Goal: Task Accomplishment & Management: Use online tool/utility

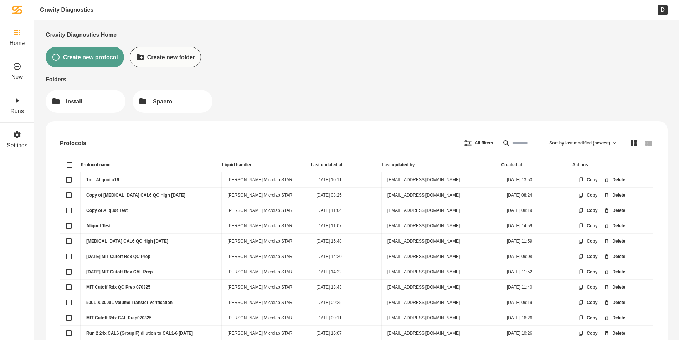
click at [108, 180] on link "1mL Aliquot x16" at bounding box center [102, 179] width 33 height 5
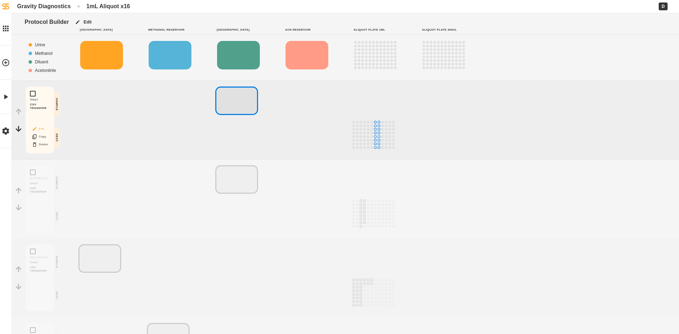
click at [43, 129] on button "Edit" at bounding box center [40, 128] width 23 height 9
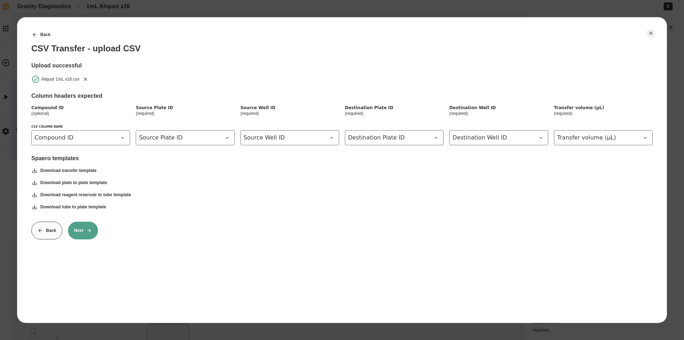
click at [84, 80] on icon "Remove" at bounding box center [86, 79] width 6 height 6
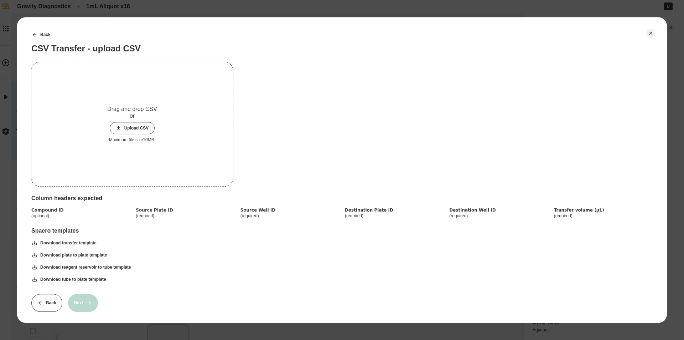
click at [128, 124] on button "Upload CSV" at bounding box center [132, 128] width 45 height 12
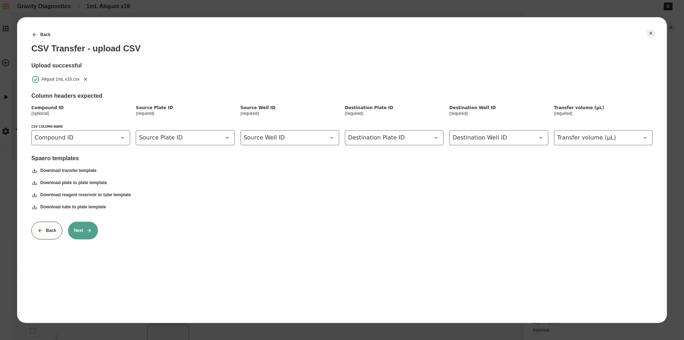
click at [88, 236] on button "Next" at bounding box center [83, 230] width 30 height 18
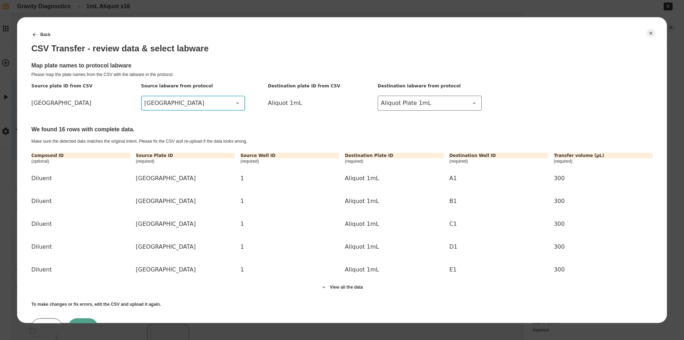
click at [192, 101] on span "[GEOGRAPHIC_DATA]" at bounding box center [188, 103] width 89 height 9
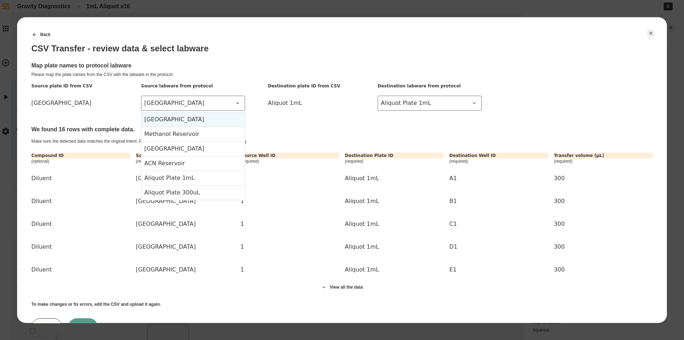
click at [186, 117] on Reservoir-item-0 "[GEOGRAPHIC_DATA]" at bounding box center [192, 119] width 103 height 14
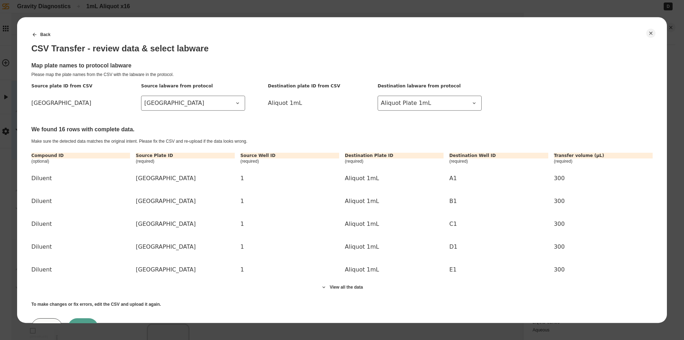
scroll to position [32, 0]
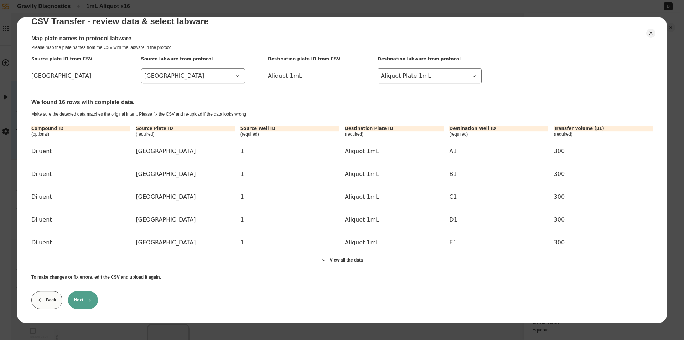
click at [54, 293] on button "Back" at bounding box center [46, 300] width 31 height 18
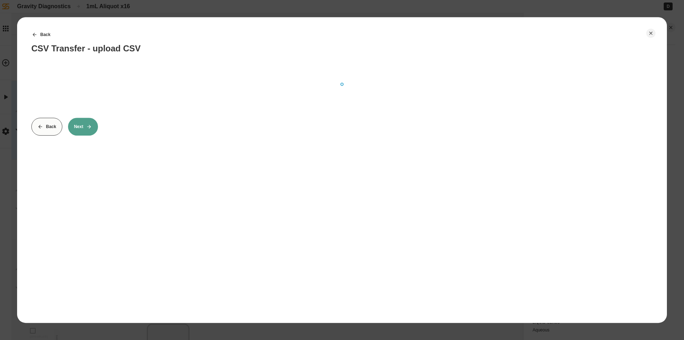
scroll to position [0, 0]
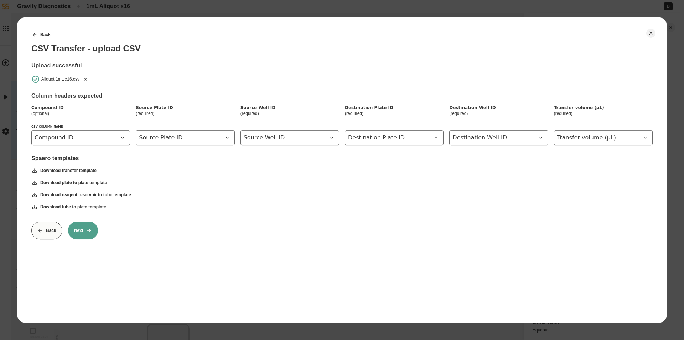
click at [86, 78] on icon "Remove" at bounding box center [85, 78] width 3 height 3
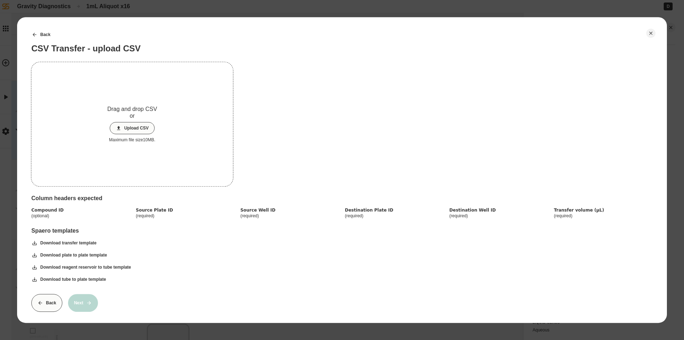
click at [120, 124] on button "Upload CSV" at bounding box center [132, 128] width 45 height 12
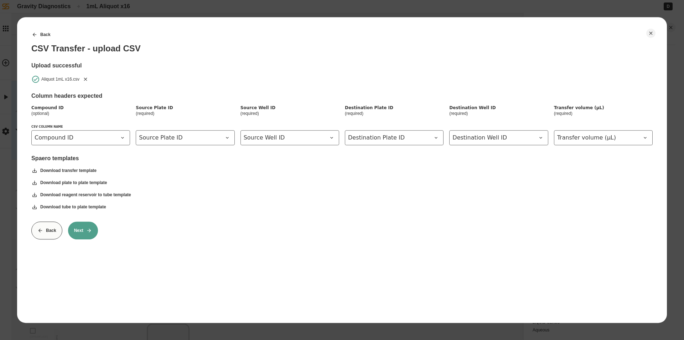
click at [93, 230] on button "Next" at bounding box center [83, 230] width 30 height 18
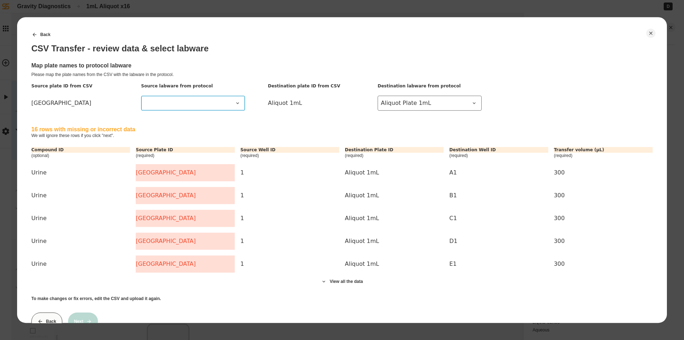
click at [188, 102] on span at bounding box center [188, 103] width 89 height 9
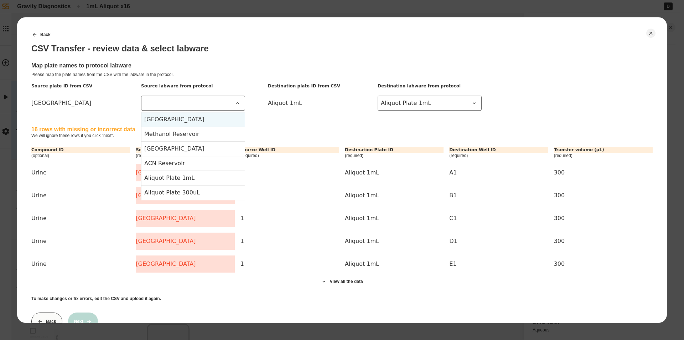
click at [186, 120] on Reservoir-item-0 "[GEOGRAPHIC_DATA]" at bounding box center [192, 119] width 103 height 14
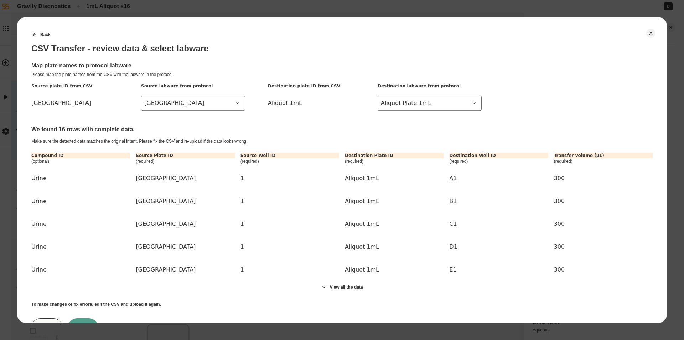
scroll to position [32, 0]
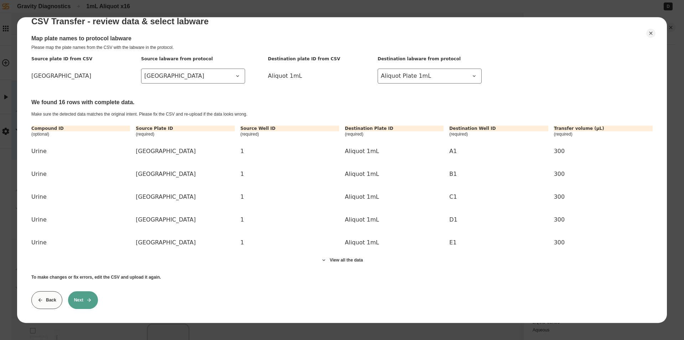
click at [86, 297] on button "Next" at bounding box center [83, 300] width 30 height 18
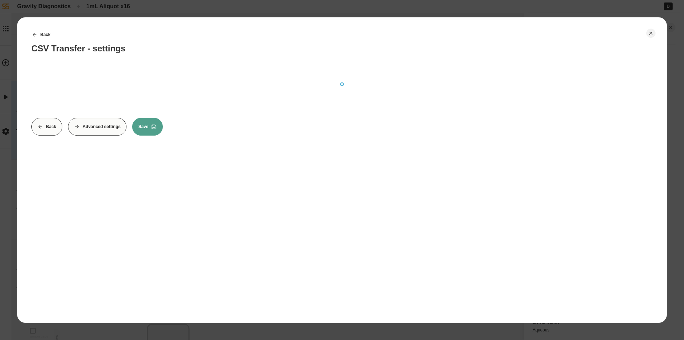
scroll to position [0, 0]
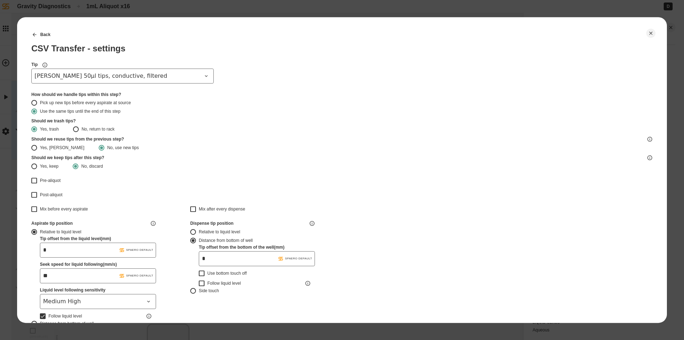
type input "*******"
click at [172, 73] on span "[PERSON_NAME] 50µl tips, conductive, filtered" at bounding box center [118, 76] width 167 height 9
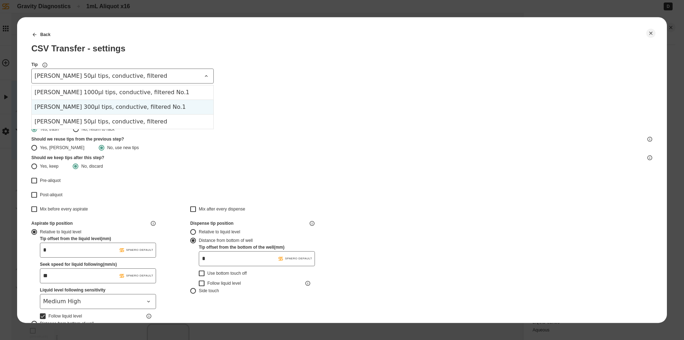
click at [140, 109] on div "[PERSON_NAME] 300µl tips, conductive, filtered No.1" at bounding box center [123, 106] width 182 height 15
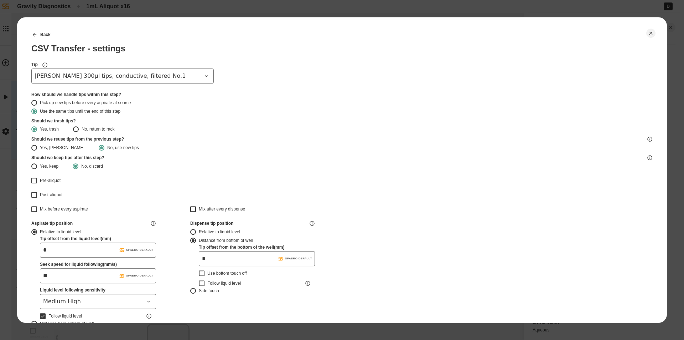
type input "*******"
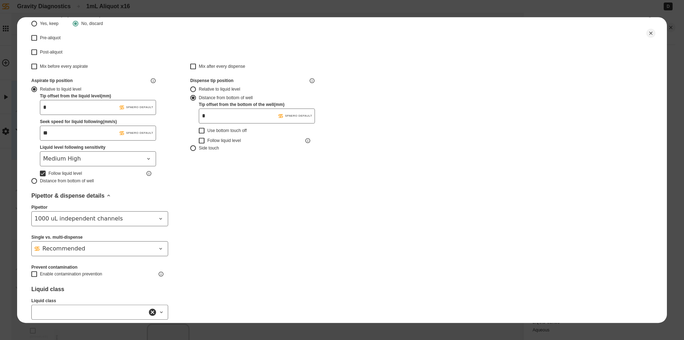
type input "*******"
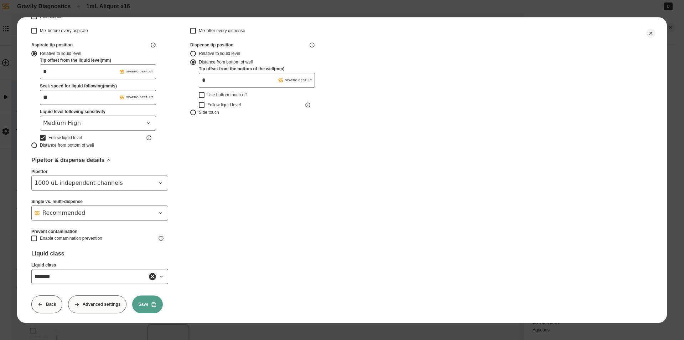
click at [159, 277] on icon at bounding box center [162, 276] width 6 height 6
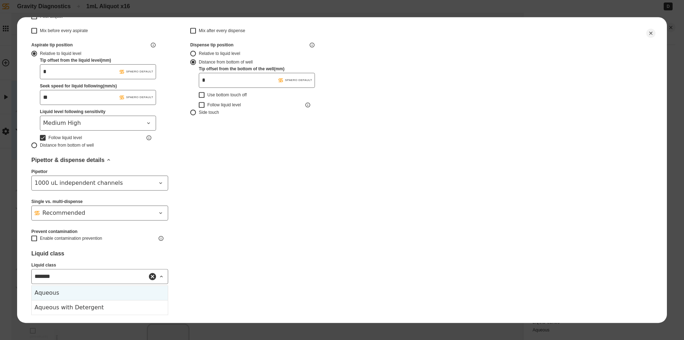
scroll to position [188, 0]
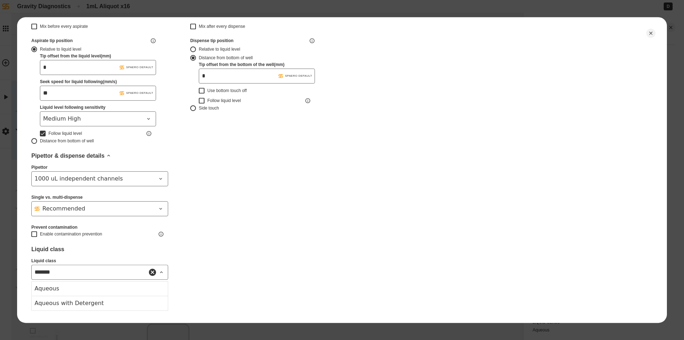
click at [305, 218] on div "Back CSV Transfer - settings Tip [PERSON_NAME] 300µl tips, conductive, filtered…" at bounding box center [341, 75] width 621 height 465
click at [154, 297] on icon at bounding box center [154, 300] width 6 height 6
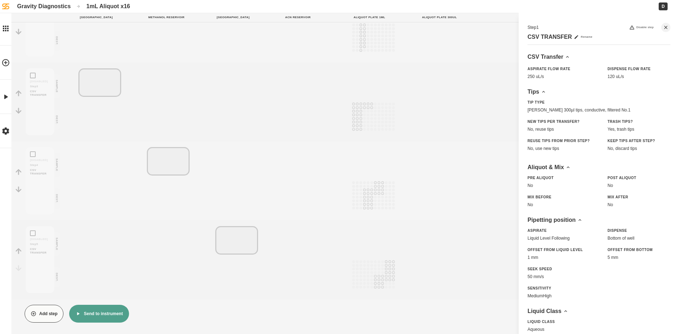
click at [106, 308] on button "Send to instrument" at bounding box center [98, 314] width 59 height 18
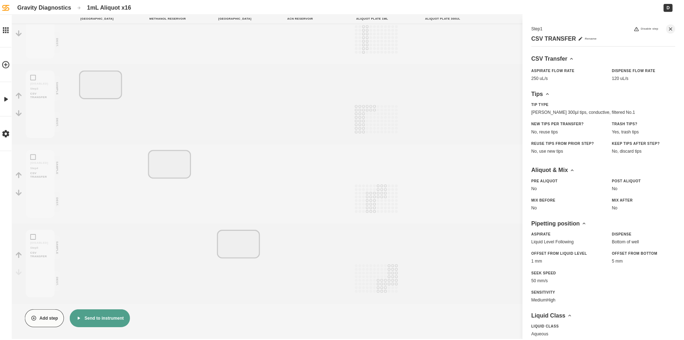
scroll to position [171, 0]
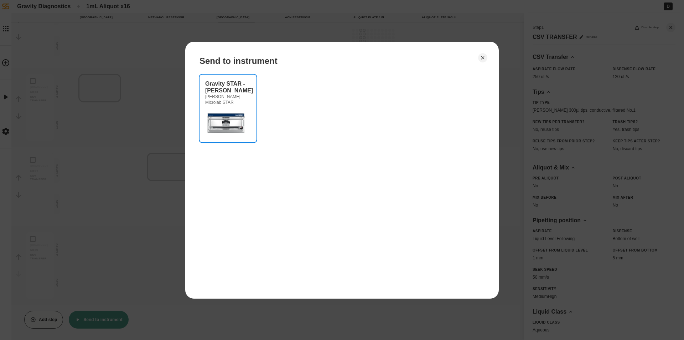
click at [236, 111] on img at bounding box center [226, 122] width 43 height 29
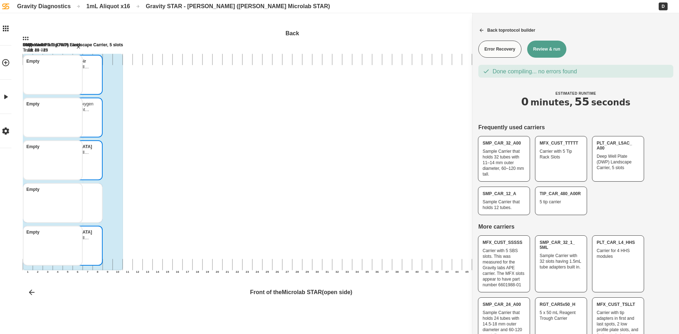
click at [74, 233] on icon "Hamilton 50µl tips, conductive, filtered Hamilton 50µl tips, conductive, filter…" at bounding box center [72, 234] width 6 height 6
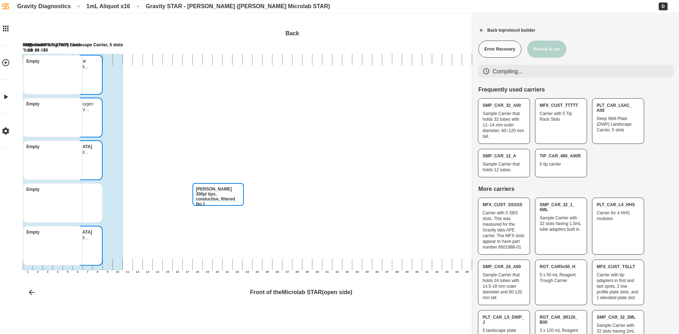
drag, startPoint x: 222, startPoint y: 205, endPoint x: 225, endPoint y: 257, distance: 52.1
click at [225, 257] on div "[PERSON_NAME] 300µl tips, conductive, filtered No.1 [PERSON_NAME] 300µl tips, c…" at bounding box center [403, 162] width 760 height 277
click at [83, 213] on div "Empty" at bounding box center [53, 203] width 60 height 40
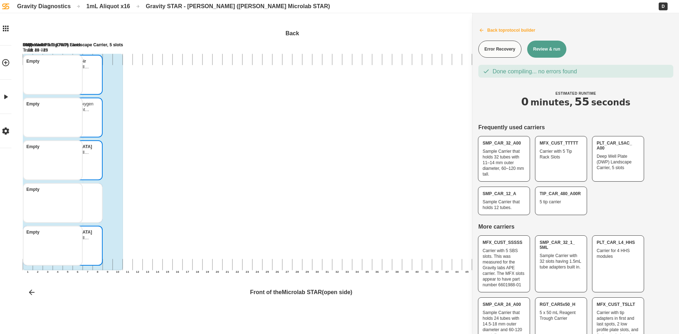
click at [484, 27] on button "Back to protocol builder" at bounding box center [575, 30] width 206 height 18
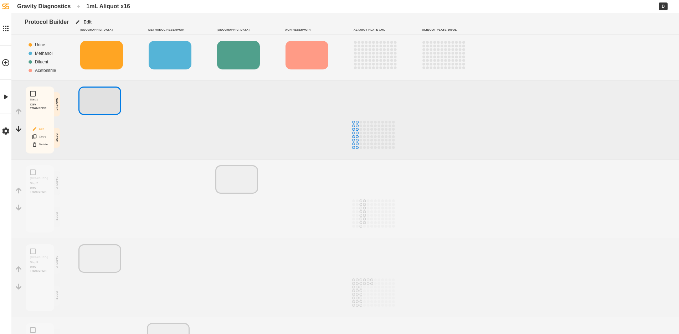
click at [39, 129] on button "Edit" at bounding box center [40, 128] width 23 height 9
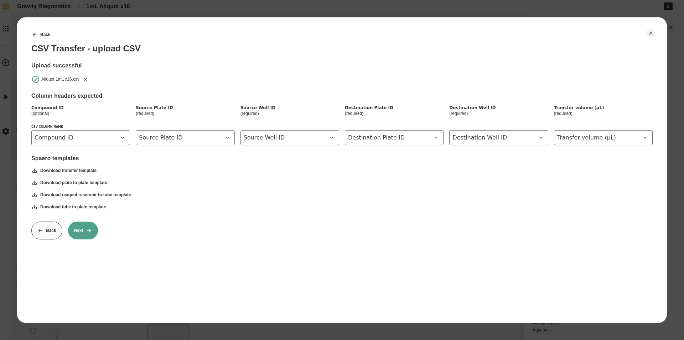
click at [87, 231] on icon at bounding box center [89, 230] width 6 height 6
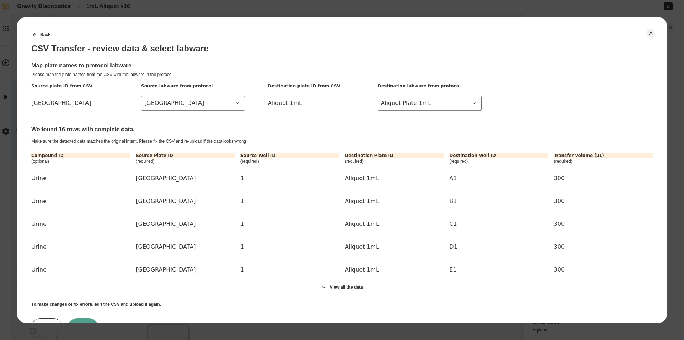
scroll to position [32, 0]
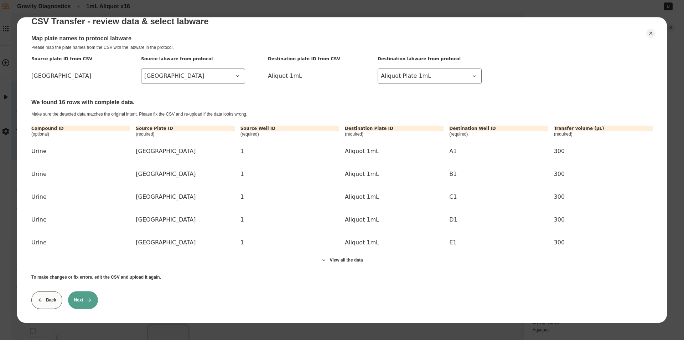
drag, startPoint x: 90, startPoint y: 293, endPoint x: 81, endPoint y: 277, distance: 18.9
click at [89, 297] on icon at bounding box center [89, 300] width 6 height 6
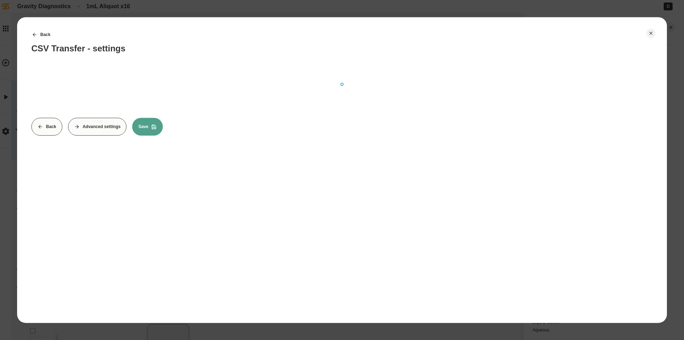
scroll to position [0, 0]
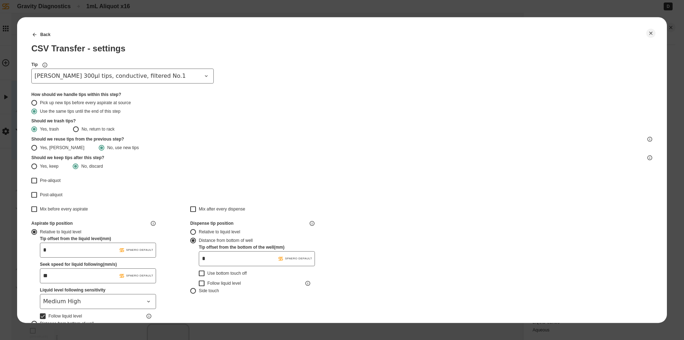
type input "*******"
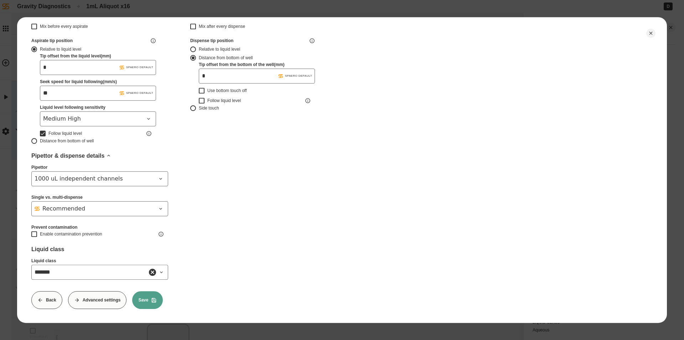
click at [103, 296] on button "Advanced settings" at bounding box center [97, 300] width 59 height 18
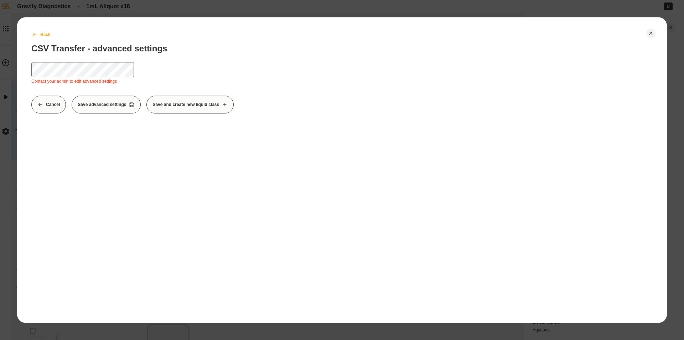
click at [31, 31] on button "Back" at bounding box center [41, 35] width 31 height 18
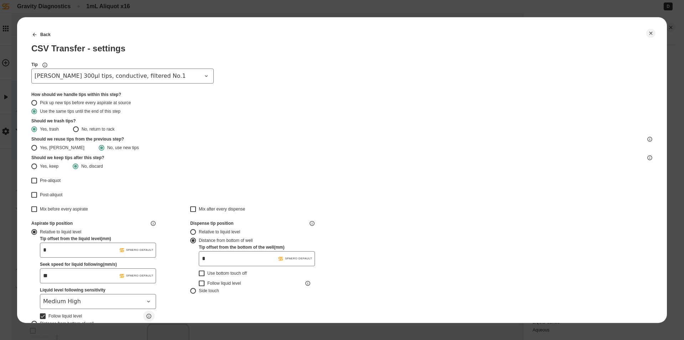
type input "*******"
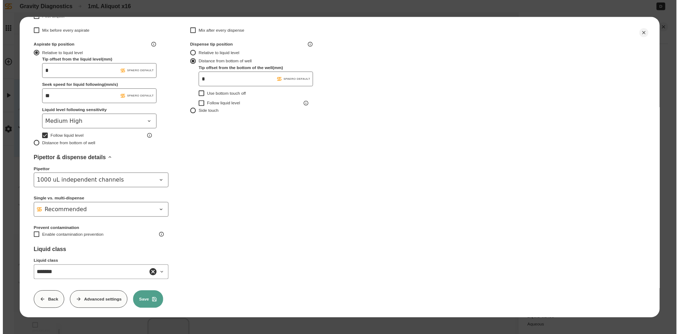
scroll to position [188, 0]
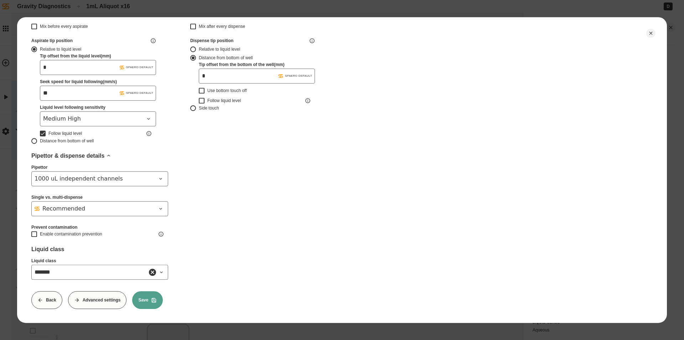
click at [151, 297] on icon at bounding box center [154, 300] width 6 height 6
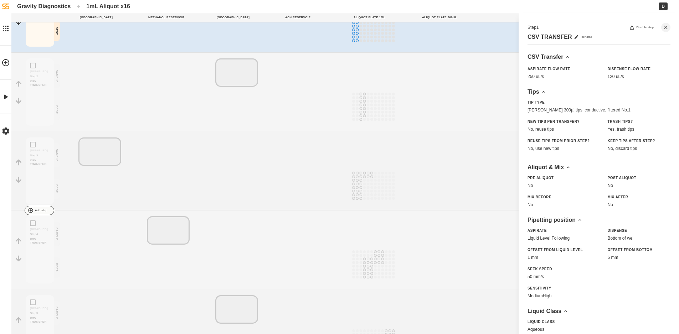
scroll to position [176, 0]
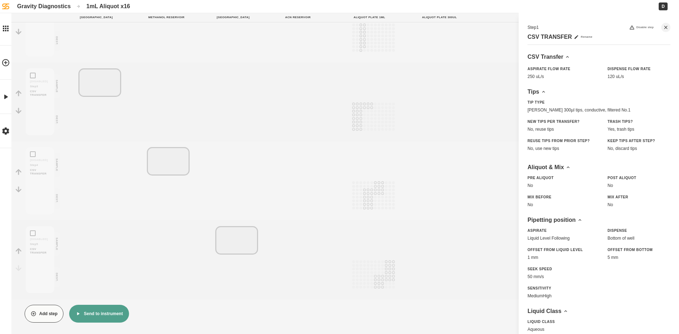
click at [100, 316] on button "Send to instrument" at bounding box center [98, 314] width 59 height 18
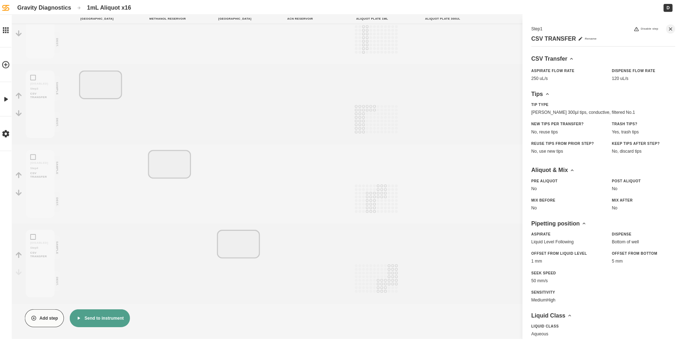
scroll to position [171, 0]
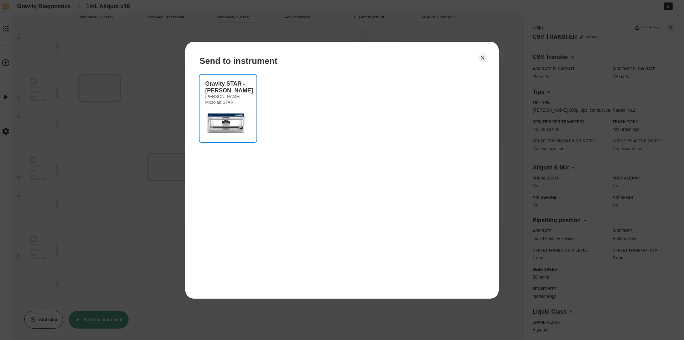
click at [238, 126] on img at bounding box center [226, 122] width 43 height 29
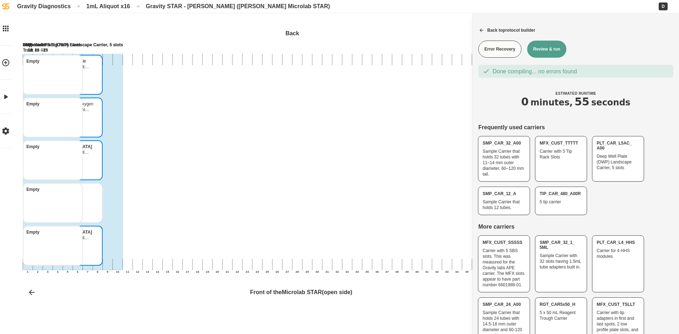
click at [544, 47] on button "Review & run" at bounding box center [546, 49] width 39 height 17
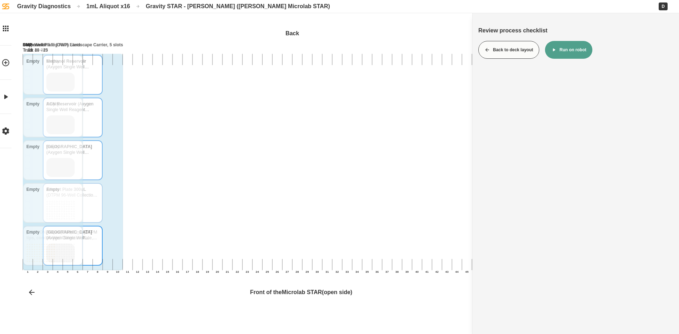
click at [561, 50] on button "Run on robot" at bounding box center [568, 50] width 47 height 18
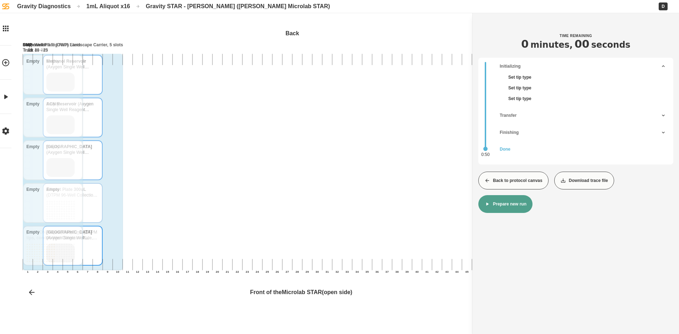
click at [519, 178] on button "Back to protocol canvas" at bounding box center [513, 181] width 70 height 18
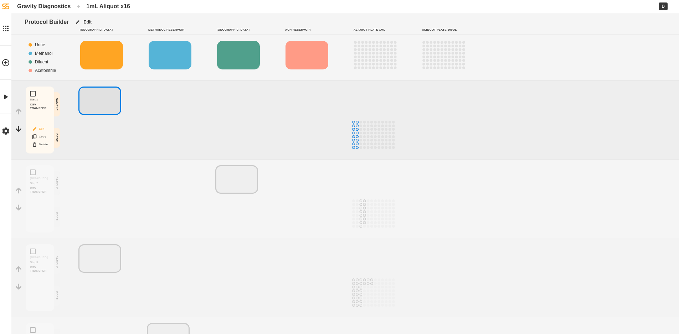
click at [34, 131] on icon "Block actions" at bounding box center [35, 129] width 6 height 6
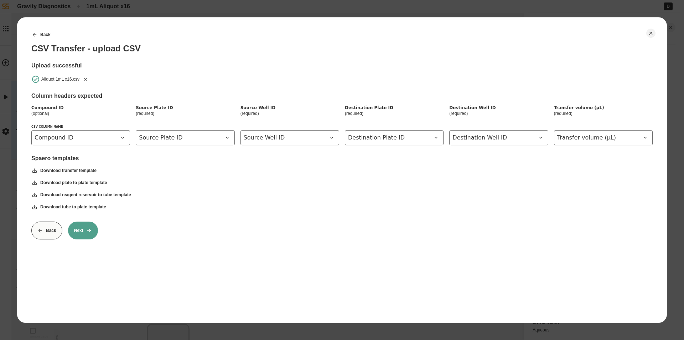
click at [87, 79] on icon "Remove" at bounding box center [86, 79] width 6 height 6
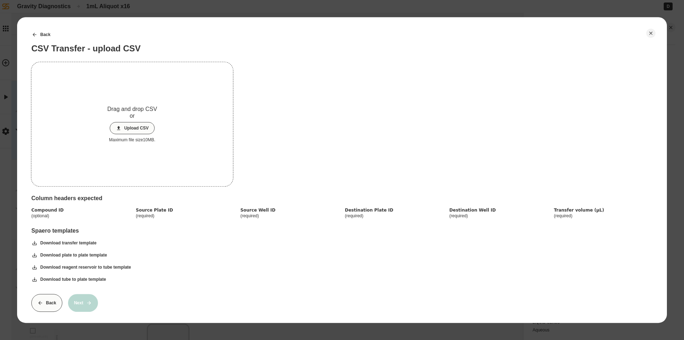
click at [130, 125] on button "Upload CSV" at bounding box center [132, 128] width 45 height 12
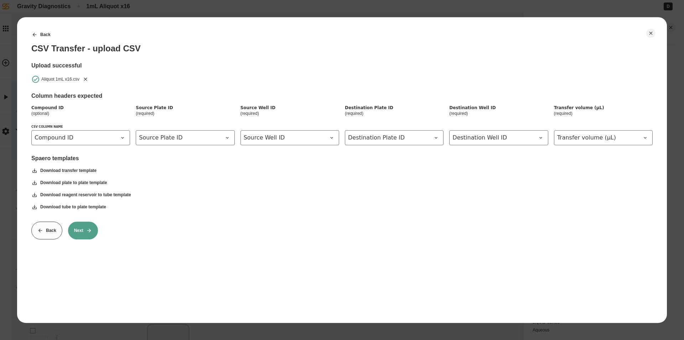
click at [78, 233] on button "Next" at bounding box center [83, 230] width 30 height 18
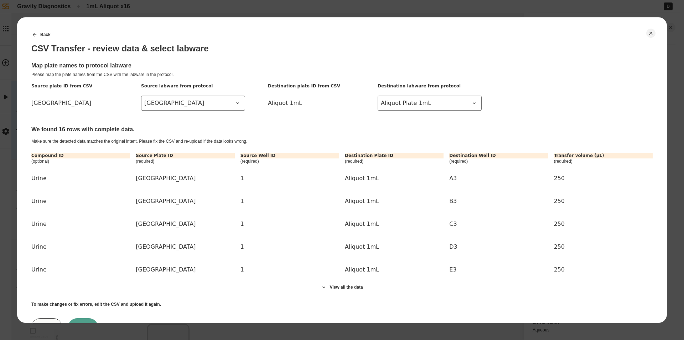
scroll to position [32, 0]
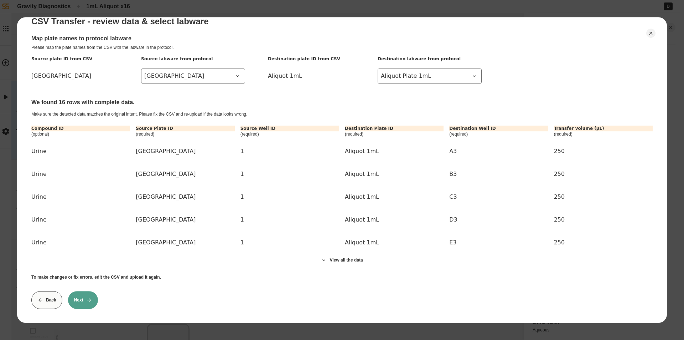
click at [84, 291] on button "Next" at bounding box center [83, 300] width 30 height 18
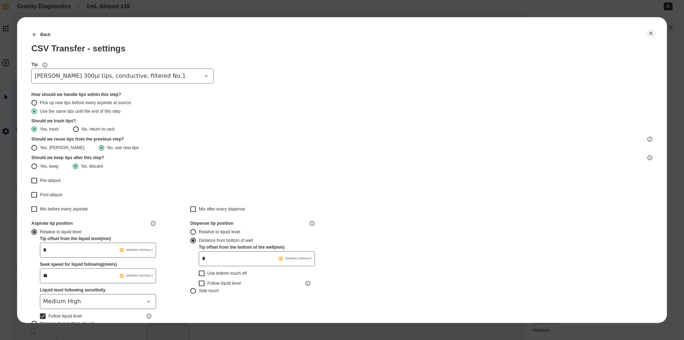
type input "*******"
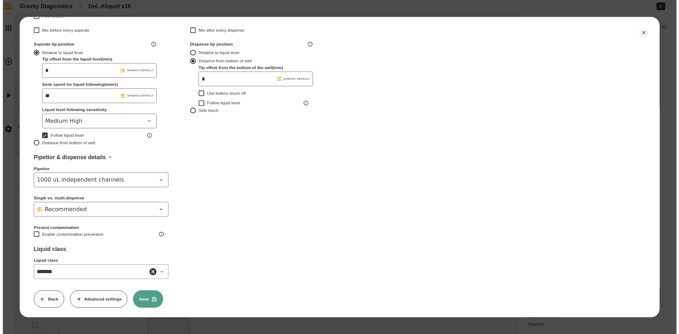
scroll to position [188, 0]
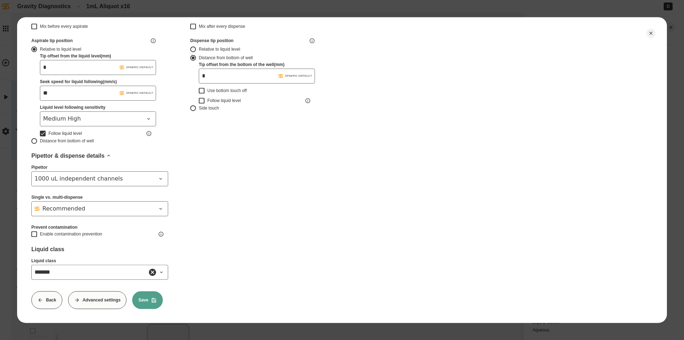
click at [144, 291] on button "Save" at bounding box center [147, 300] width 31 height 18
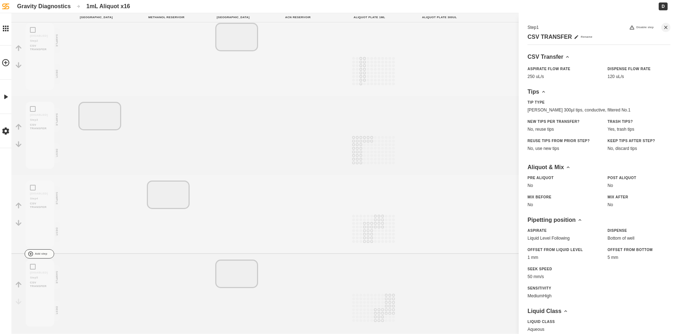
scroll to position [176, 0]
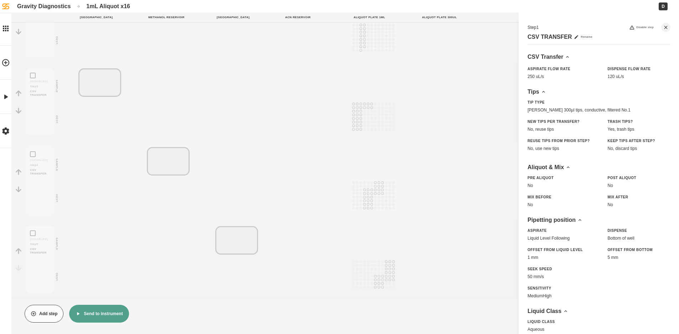
click at [91, 313] on button "Send to instrument" at bounding box center [98, 314] width 59 height 18
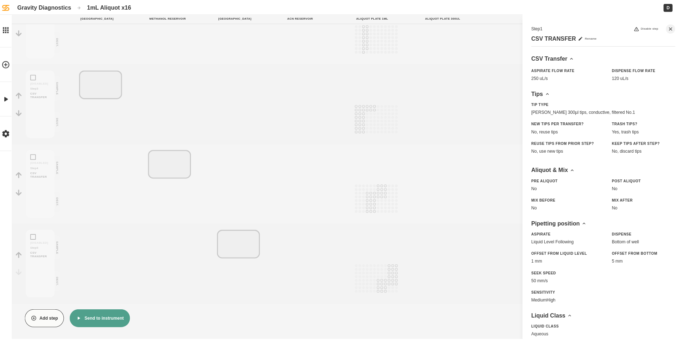
scroll to position [171, 0]
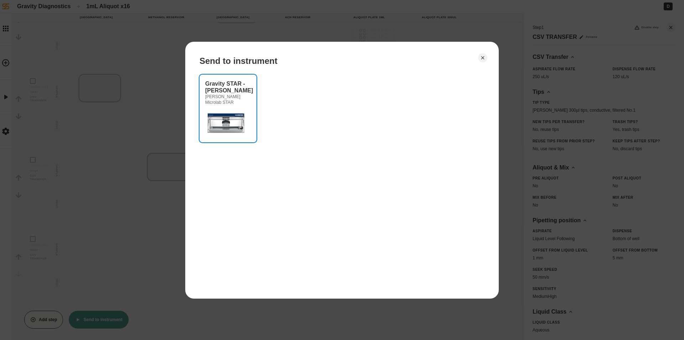
click at [233, 113] on img at bounding box center [226, 122] width 43 height 29
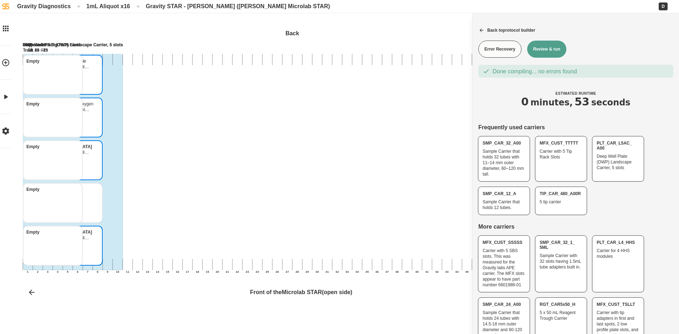
click at [541, 48] on button "Review & run" at bounding box center [546, 49] width 39 height 17
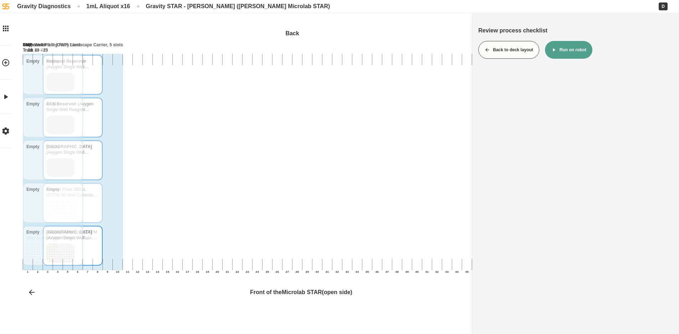
click at [567, 52] on button "Run on robot" at bounding box center [568, 50] width 47 height 18
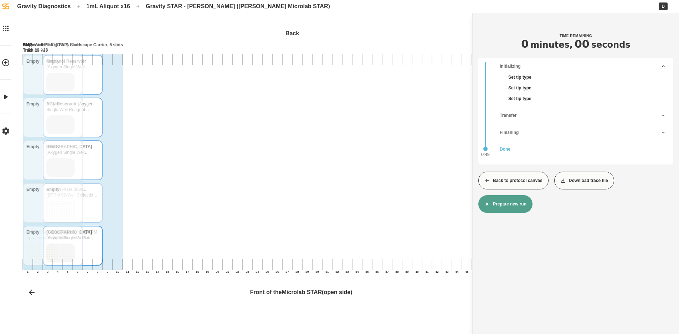
click at [502, 179] on button "Back to protocol canvas" at bounding box center [513, 181] width 70 height 18
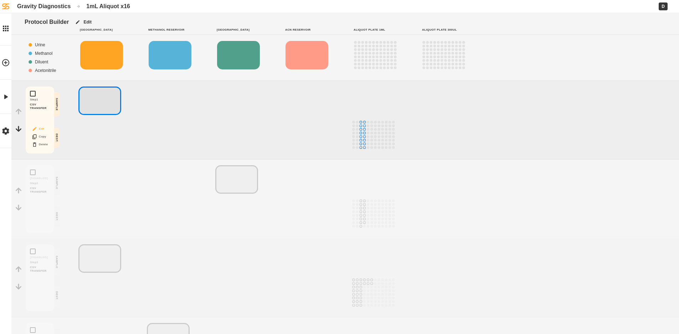
click at [41, 130] on button "Edit" at bounding box center [40, 128] width 23 height 9
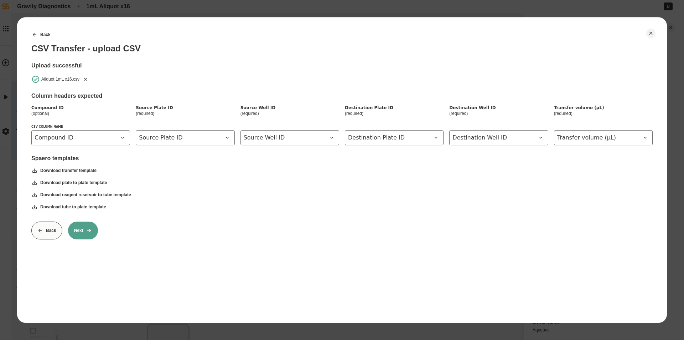
click at [86, 79] on icon "Remove" at bounding box center [85, 78] width 3 height 3
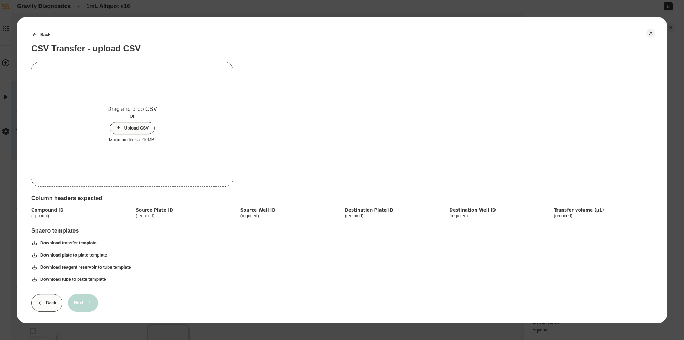
click at [135, 127] on button "Upload CSV" at bounding box center [132, 128] width 45 height 12
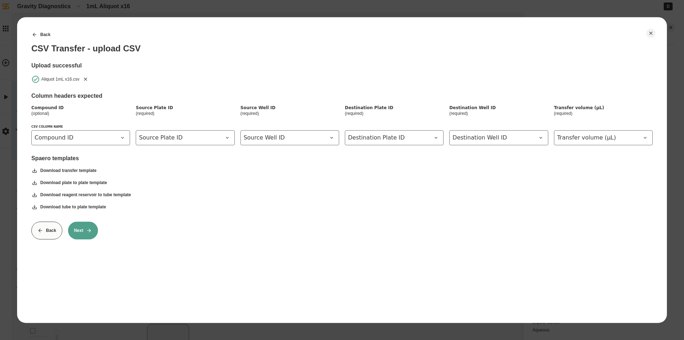
click at [78, 228] on button "Next" at bounding box center [83, 230] width 30 height 18
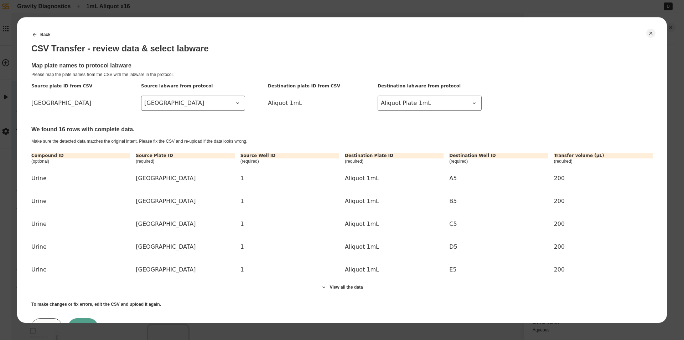
scroll to position [32, 0]
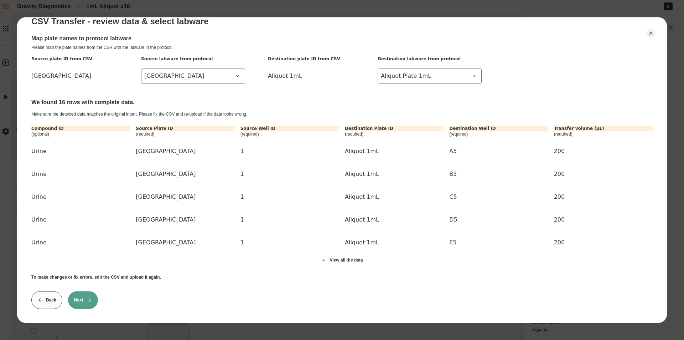
click at [67, 306] on div "Back CSV Transfer - review data & select labware Map plate names to protocol la…" at bounding box center [342, 170] width 650 height 306
click at [92, 291] on button "Next" at bounding box center [83, 300] width 30 height 18
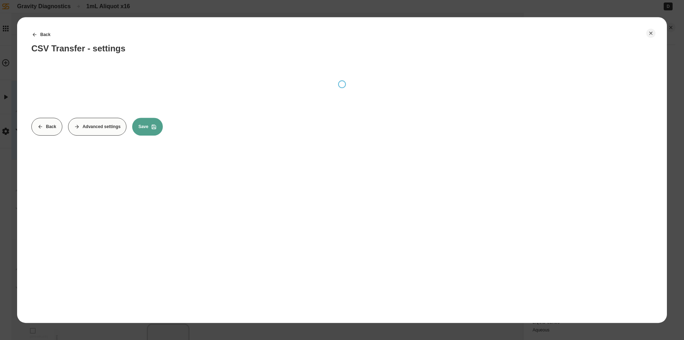
scroll to position [0, 0]
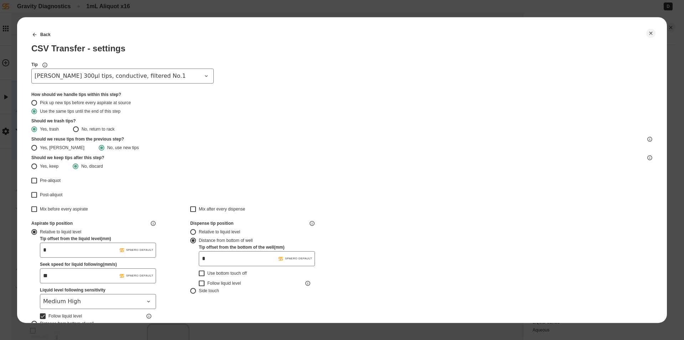
click at [152, 126] on div "Yes, trash No, return to rack" at bounding box center [341, 129] width 621 height 9
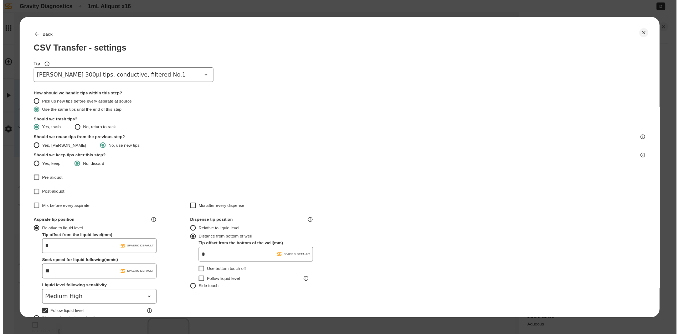
scroll to position [178, 0]
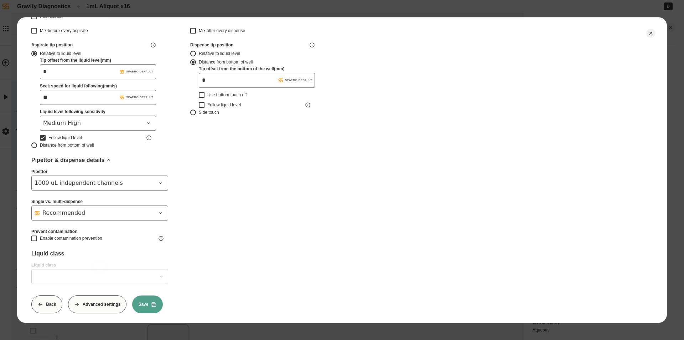
type input "*******"
click at [150, 302] on button "Save" at bounding box center [147, 304] width 31 height 18
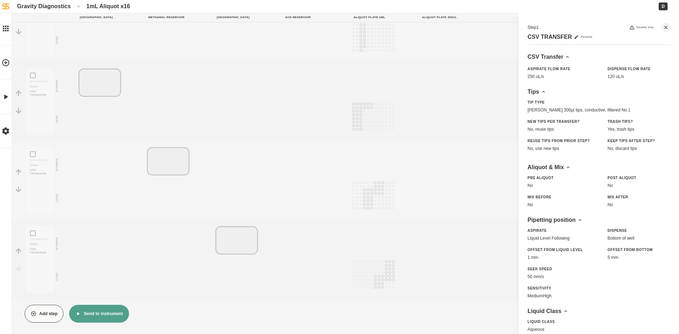
click at [96, 319] on button "Send to instrument" at bounding box center [98, 314] width 59 height 18
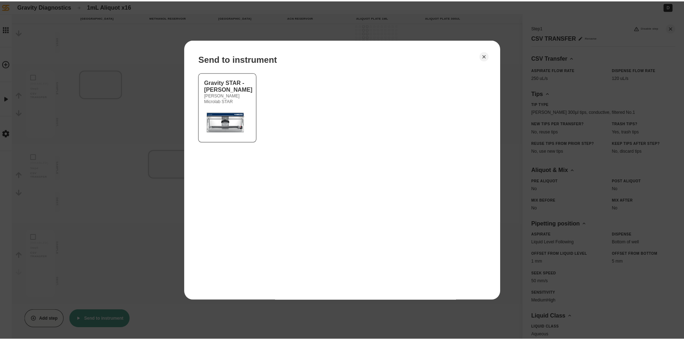
scroll to position [171, 0]
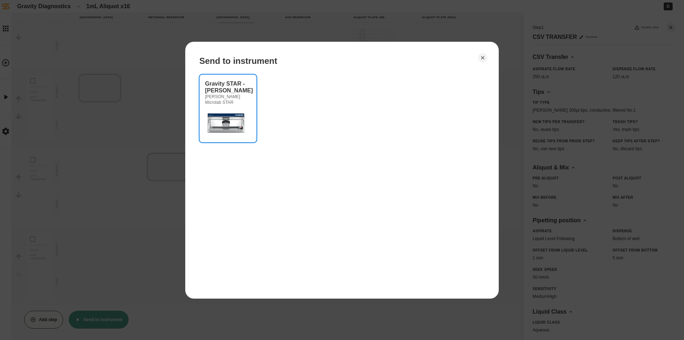
click at [232, 92] on div "Gravity STAR - [PERSON_NAME] Microlab STAR" at bounding box center [228, 92] width 46 height 25
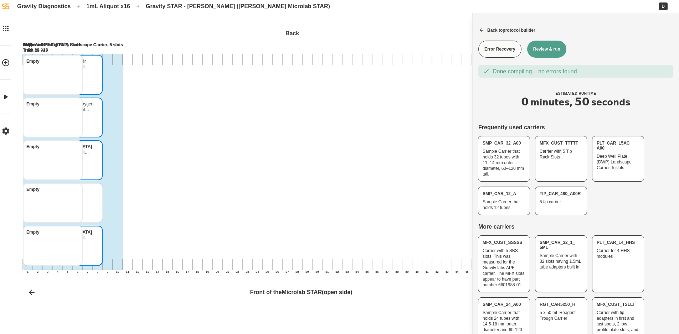
click at [541, 47] on button "Review & run" at bounding box center [546, 49] width 39 height 17
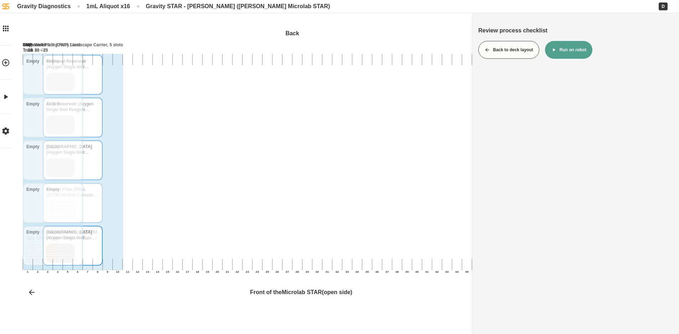
click at [568, 48] on button "Run on robot" at bounding box center [568, 50] width 47 height 18
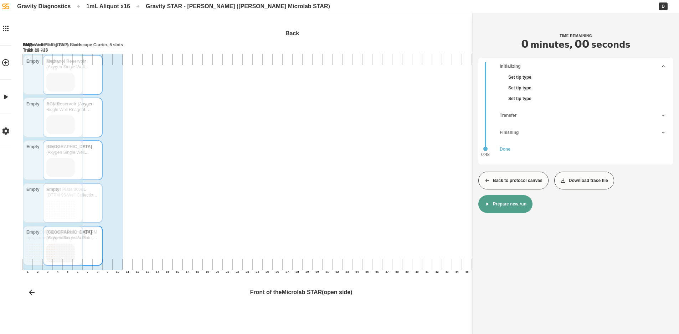
click at [534, 180] on button "Back to protocol canvas" at bounding box center [513, 181] width 70 height 18
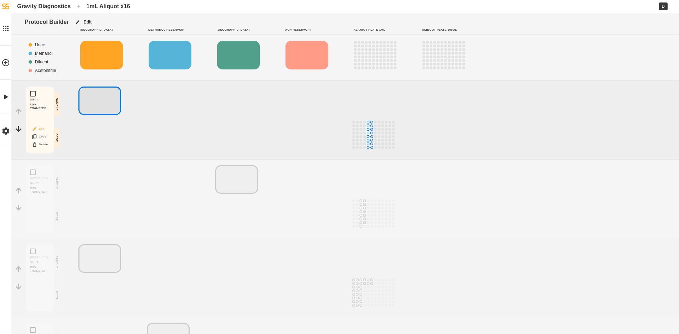
click at [45, 130] on button "Edit" at bounding box center [40, 128] width 23 height 9
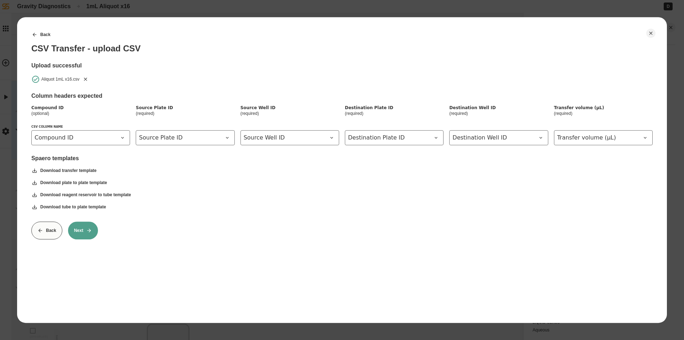
click at [87, 78] on icon "Remove" at bounding box center [86, 79] width 6 height 6
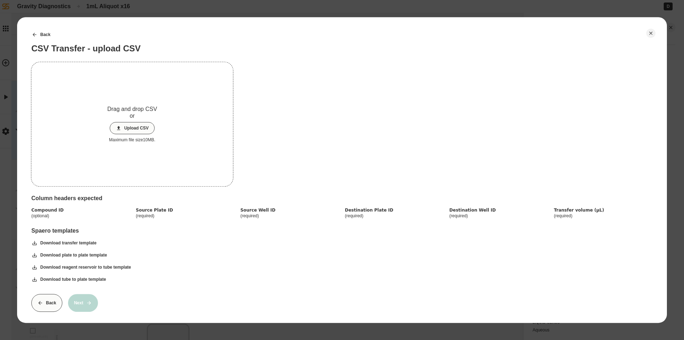
click at [121, 127] on icon at bounding box center [119, 128] width 6 height 6
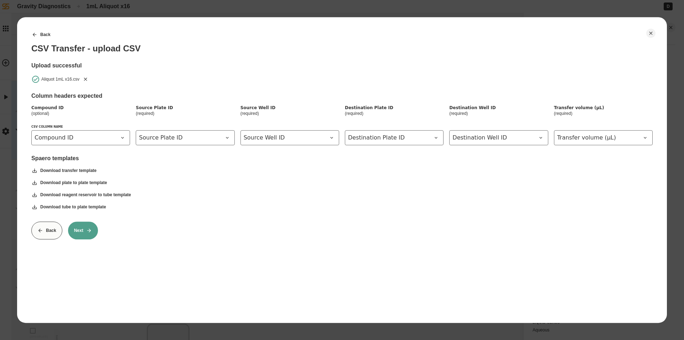
click at [79, 236] on button "Next" at bounding box center [83, 230] width 30 height 18
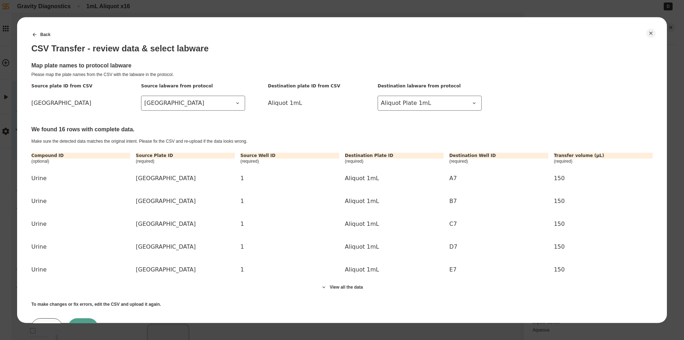
scroll to position [32, 0]
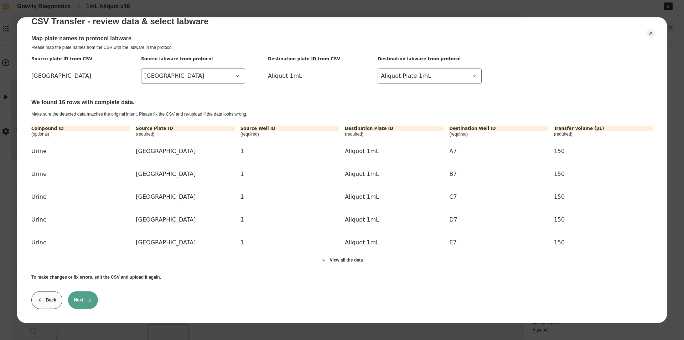
click at [86, 297] on icon at bounding box center [89, 300] width 6 height 6
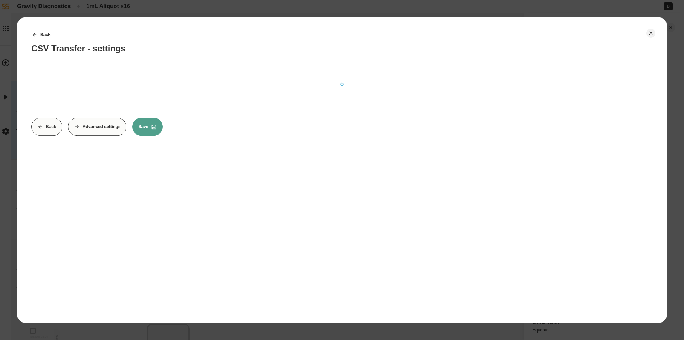
scroll to position [0, 0]
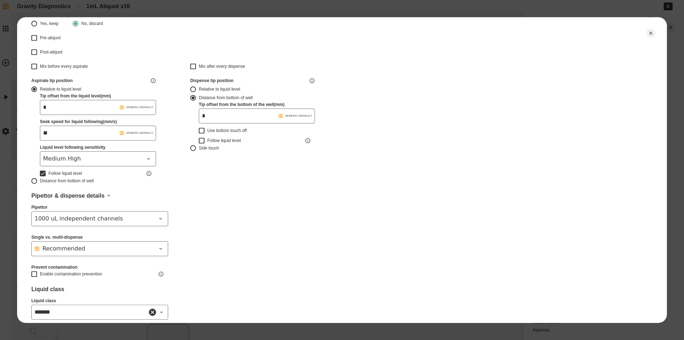
type input "*******"
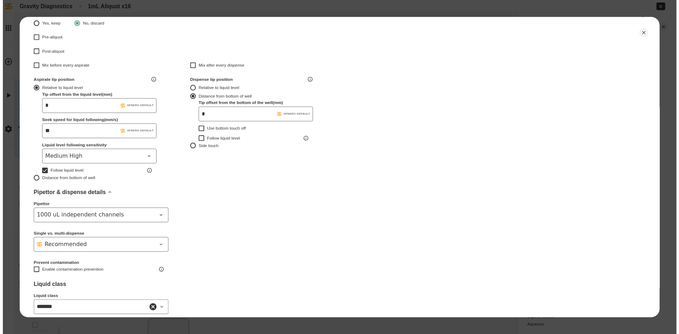
scroll to position [178, 0]
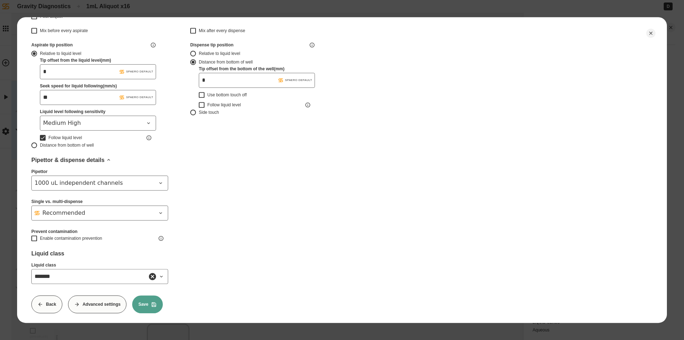
click at [139, 308] on button "Save" at bounding box center [147, 304] width 31 height 18
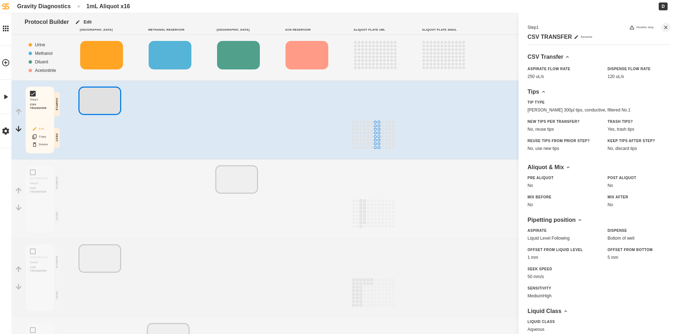
click at [38, 128] on button "Edit" at bounding box center [40, 128] width 23 height 9
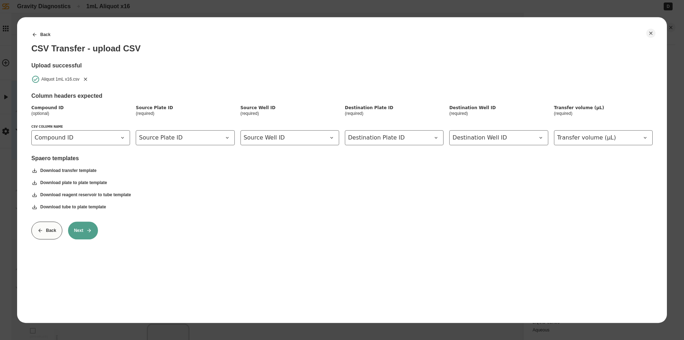
click at [90, 234] on button "Next" at bounding box center [83, 230] width 30 height 18
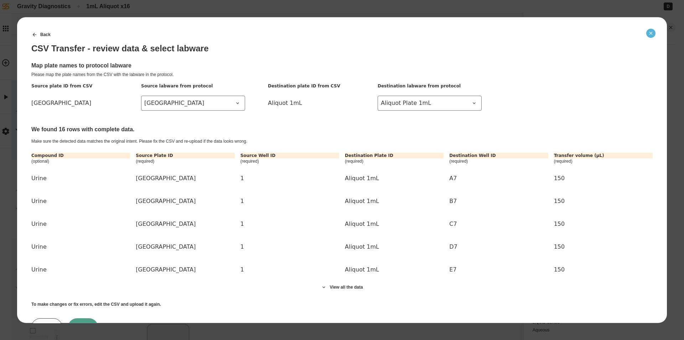
click at [652, 34] on icon "Close" at bounding box center [651, 32] width 3 height 3
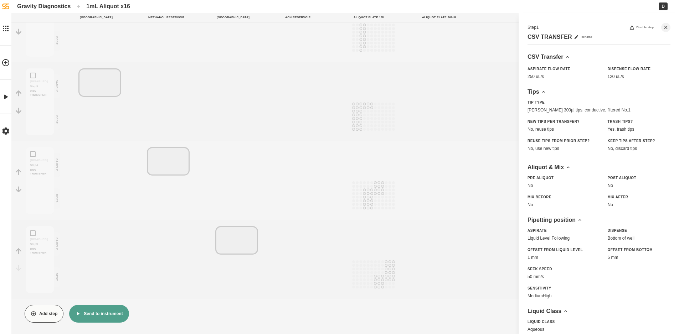
click at [112, 313] on button "Send to instrument" at bounding box center [98, 314] width 59 height 18
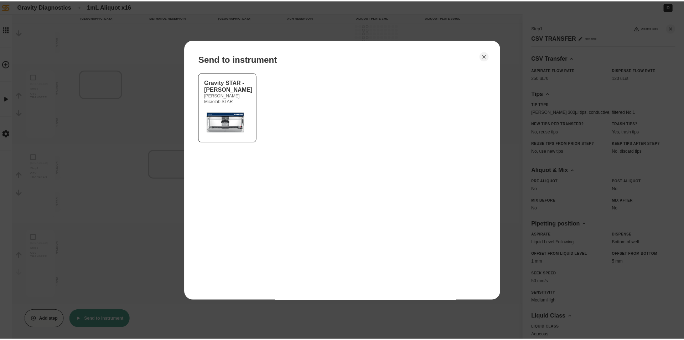
scroll to position [171, 0]
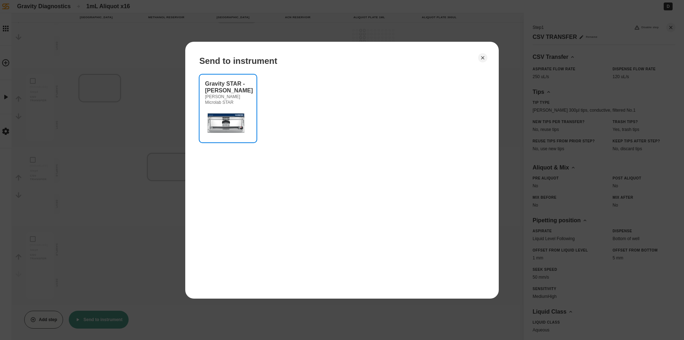
click at [235, 126] on img at bounding box center [226, 122] width 43 height 29
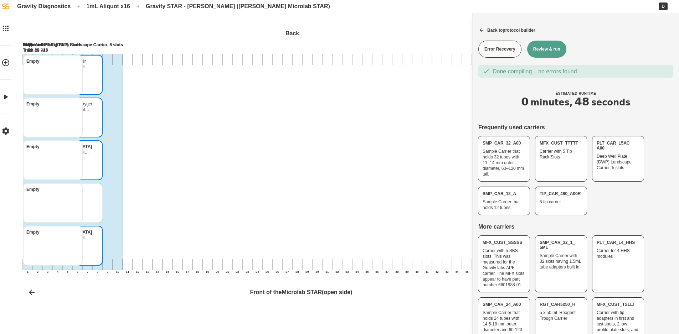
click at [537, 51] on button "Review & run" at bounding box center [546, 49] width 39 height 17
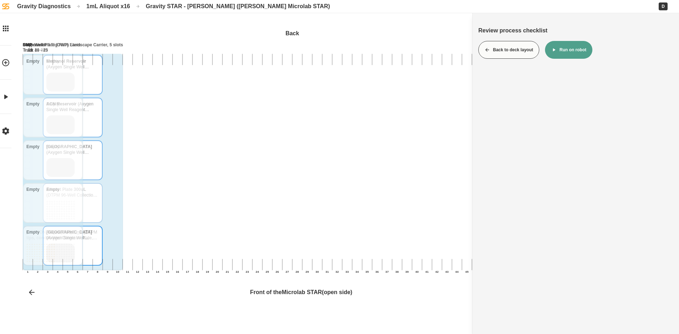
click at [554, 47] on button "Run on robot" at bounding box center [568, 50] width 47 height 18
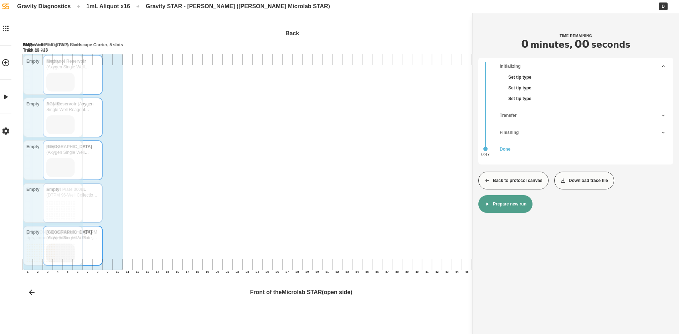
click at [507, 174] on button "Back to protocol canvas" at bounding box center [513, 181] width 70 height 18
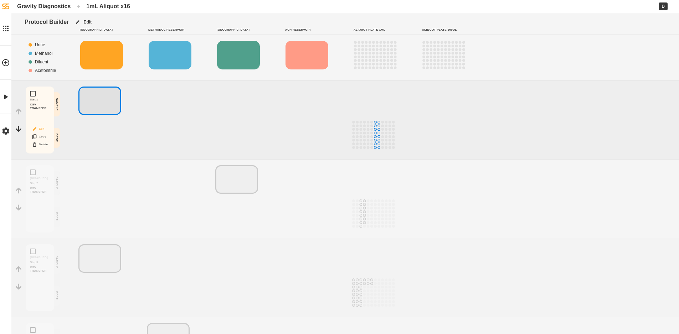
click at [36, 129] on icon "Block actions" at bounding box center [35, 129] width 6 height 6
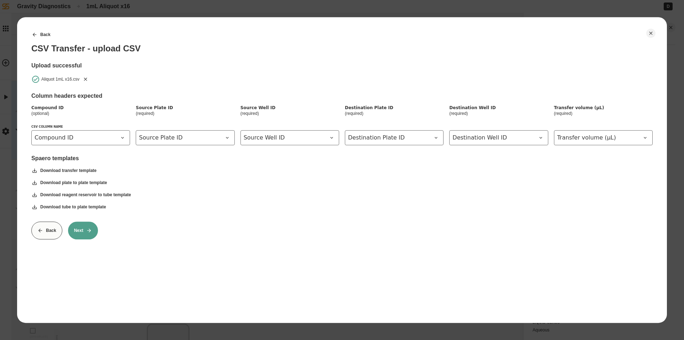
click at [86, 78] on icon "Remove" at bounding box center [86, 79] width 6 height 6
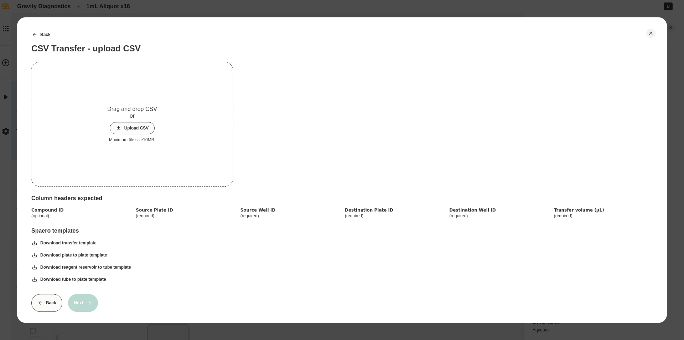
click at [134, 130] on button "Upload CSV" at bounding box center [132, 128] width 45 height 12
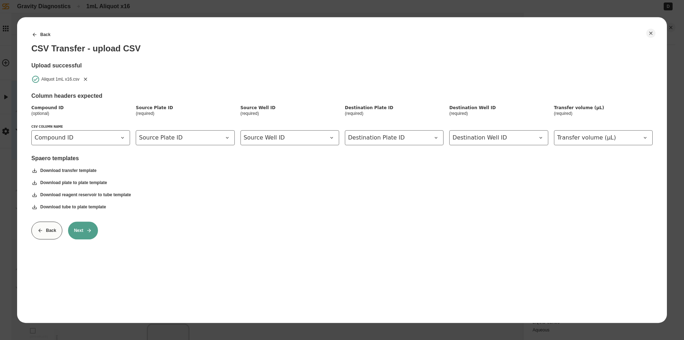
click at [89, 234] on button "Next" at bounding box center [83, 230] width 30 height 18
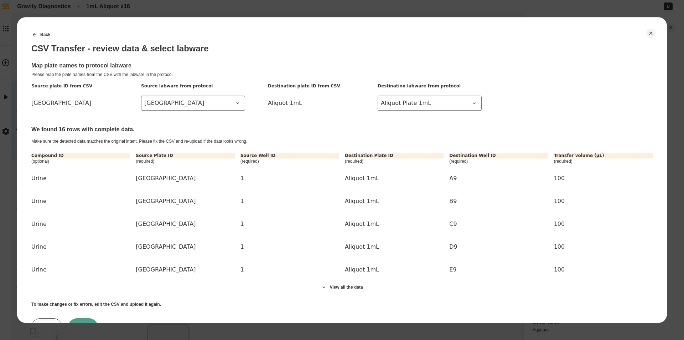
scroll to position [32, 0]
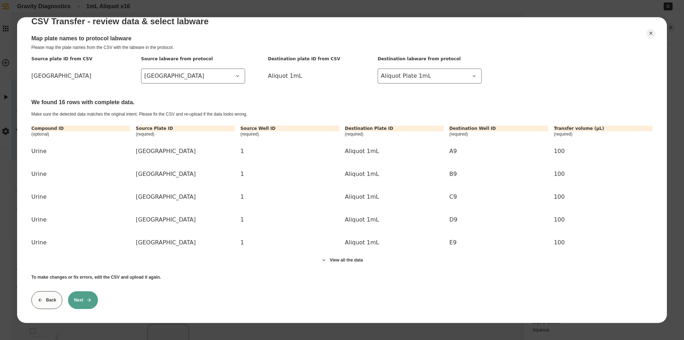
click at [92, 294] on button "Next" at bounding box center [83, 300] width 30 height 18
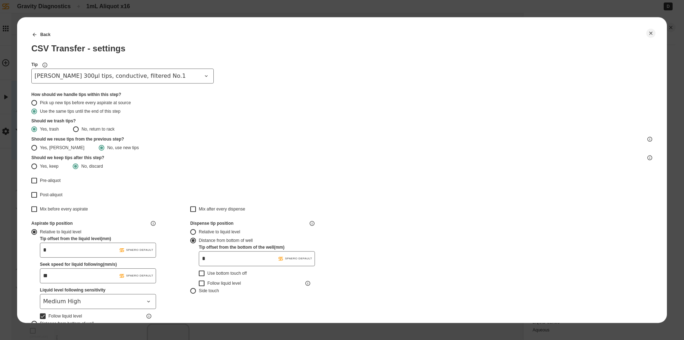
type input "*******"
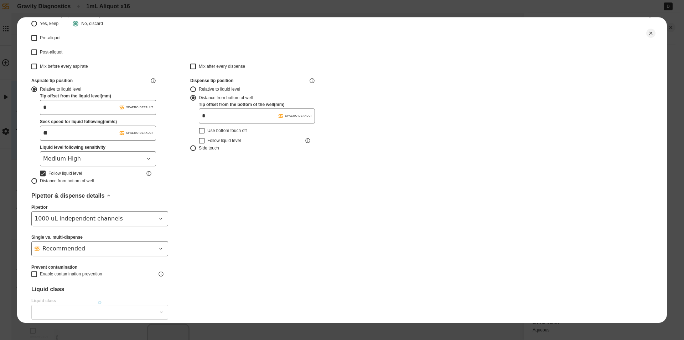
type input "*******"
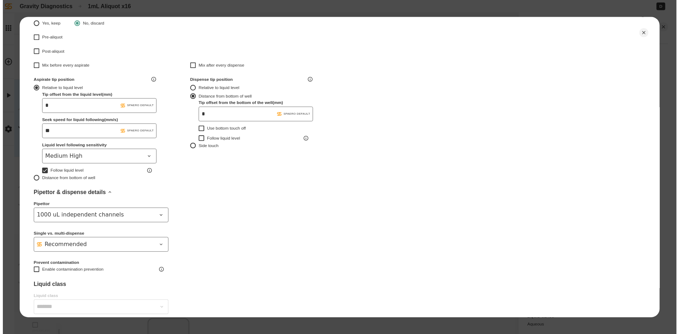
scroll to position [178, 0]
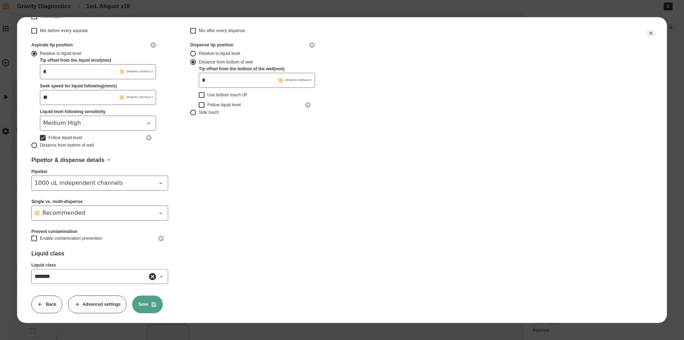
click at [144, 303] on button "Save" at bounding box center [147, 304] width 31 height 18
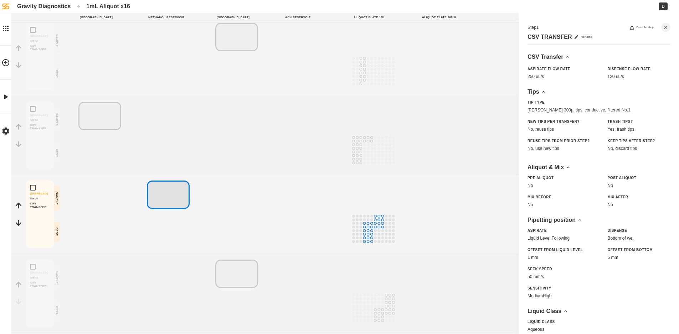
scroll to position [176, 0]
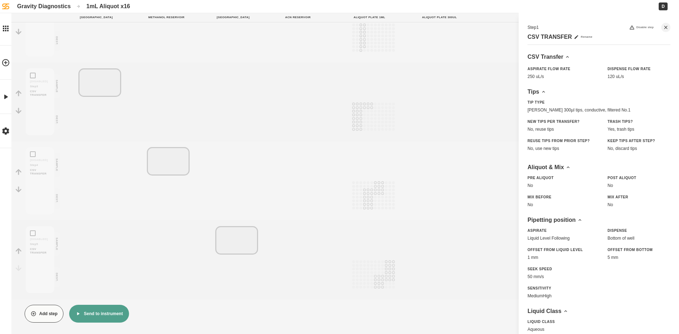
click at [106, 314] on button "Send to instrument" at bounding box center [98, 314] width 59 height 18
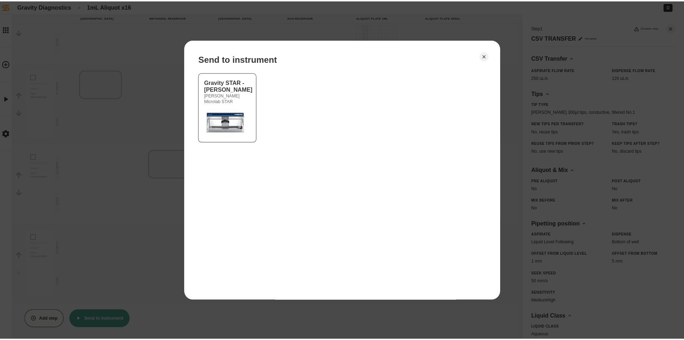
scroll to position [171, 0]
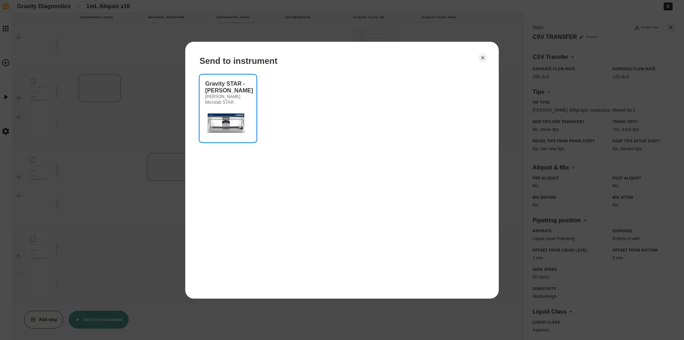
click at [242, 120] on img at bounding box center [226, 122] width 43 height 29
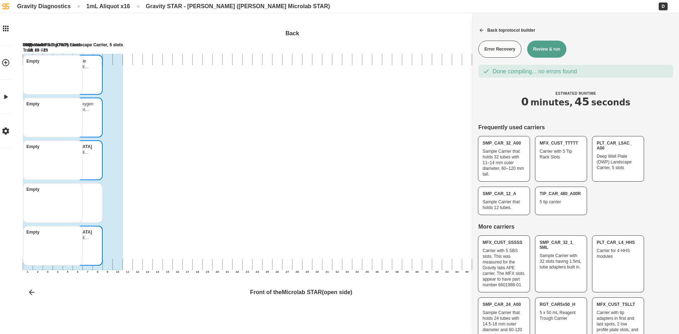
click at [554, 50] on button "Review & run" at bounding box center [546, 49] width 39 height 17
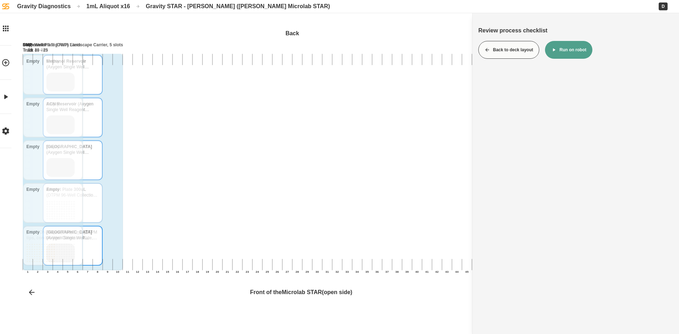
click at [572, 53] on button "Run on robot" at bounding box center [568, 50] width 47 height 18
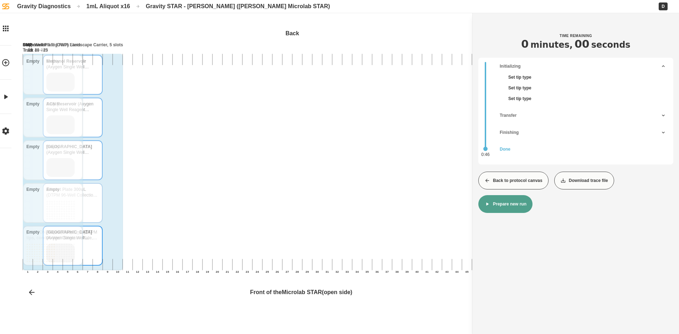
click at [513, 184] on button "Back to protocol canvas" at bounding box center [513, 181] width 70 height 18
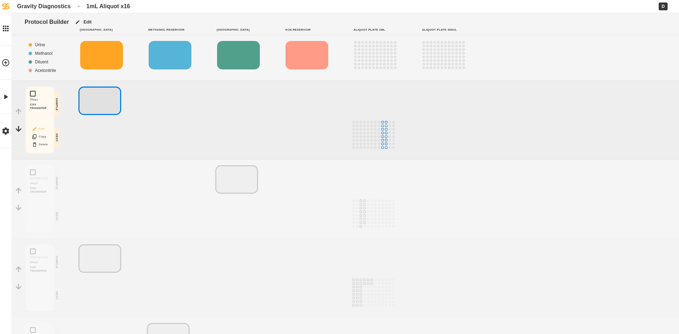
click at [37, 128] on icon "Block actions" at bounding box center [35, 129] width 6 height 6
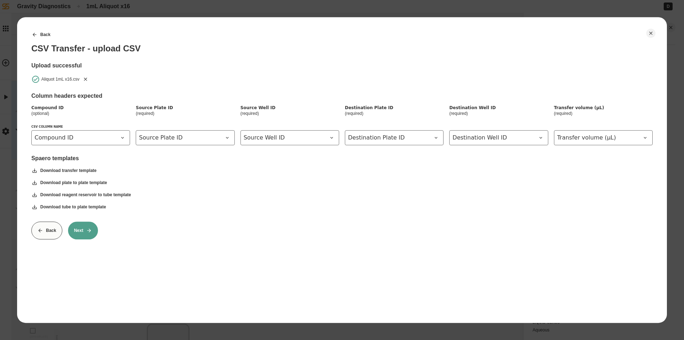
click at [74, 228] on button "Next" at bounding box center [83, 230] width 30 height 18
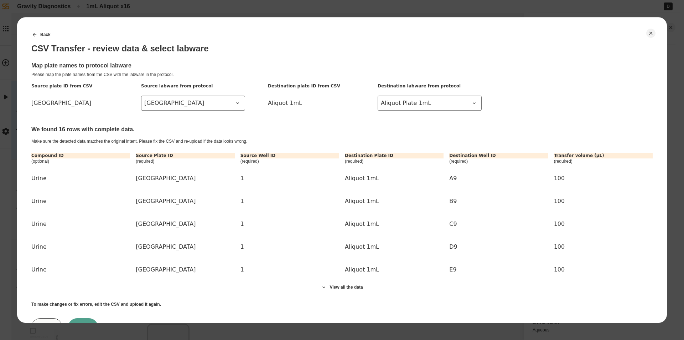
scroll to position [32, 0]
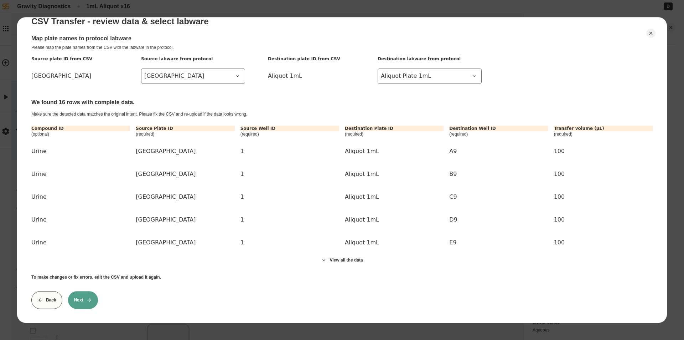
click at [80, 294] on button "Next" at bounding box center [83, 300] width 30 height 18
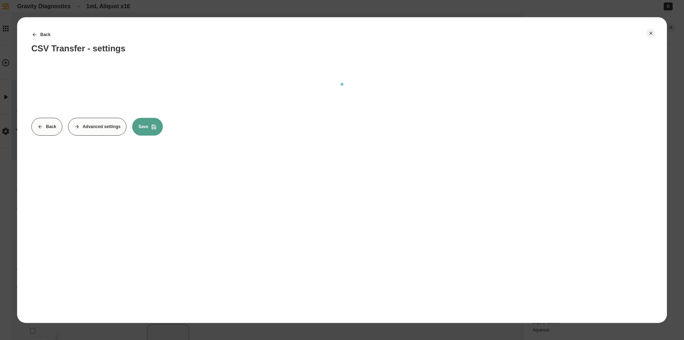
scroll to position [0, 0]
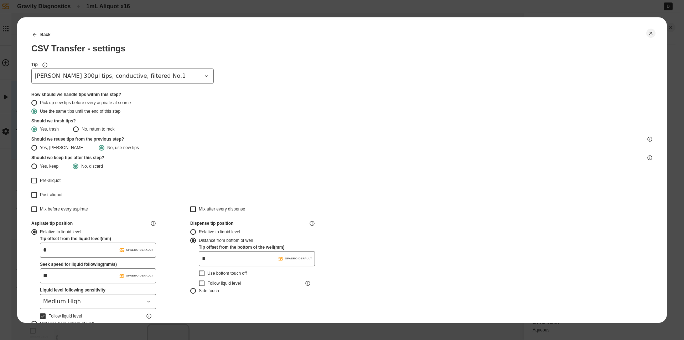
type input "*******"
click at [38, 34] on button "Back" at bounding box center [41, 35] width 31 height 18
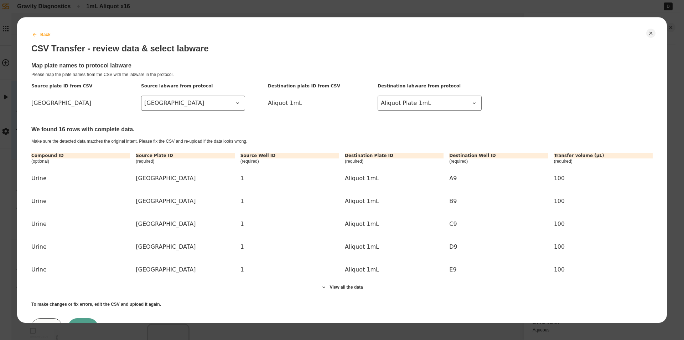
click at [36, 41] on button "Back" at bounding box center [41, 35] width 31 height 18
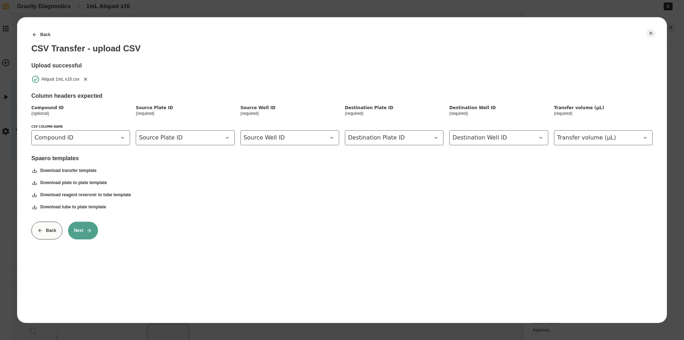
click at [86, 80] on icon "Remove" at bounding box center [86, 79] width 6 height 6
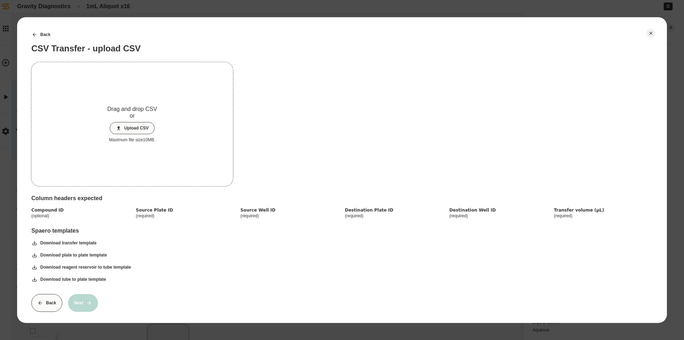
click at [121, 123] on button "Upload CSV" at bounding box center [132, 128] width 45 height 12
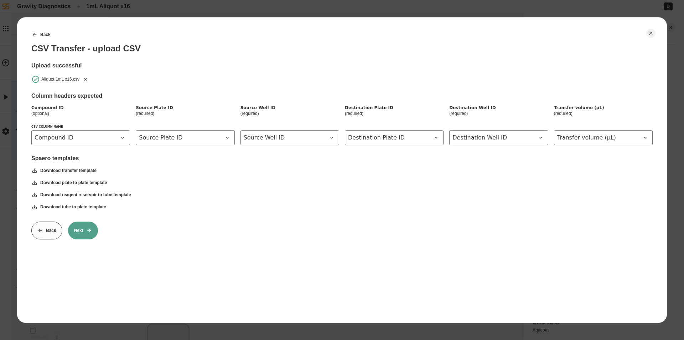
click at [88, 230] on icon at bounding box center [89, 230] width 4 height 4
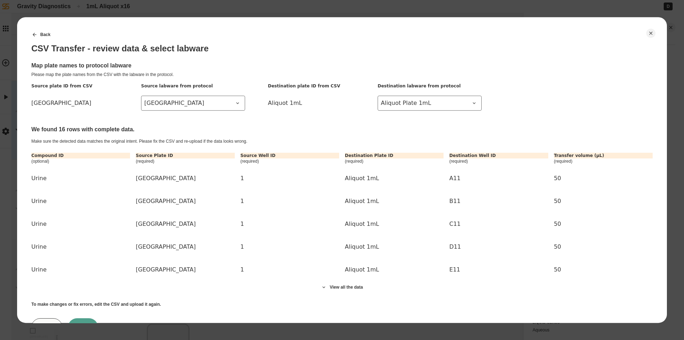
scroll to position [32, 0]
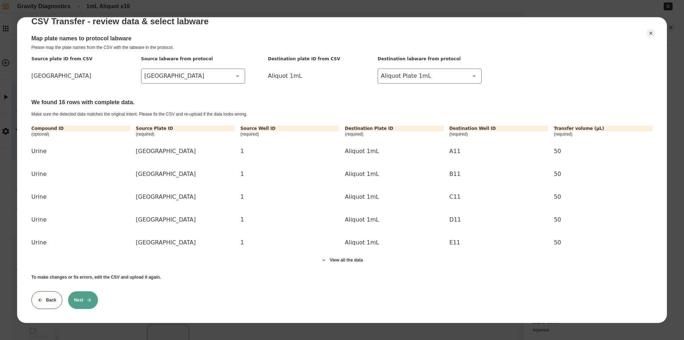
click at [88, 291] on button "Next" at bounding box center [83, 300] width 30 height 18
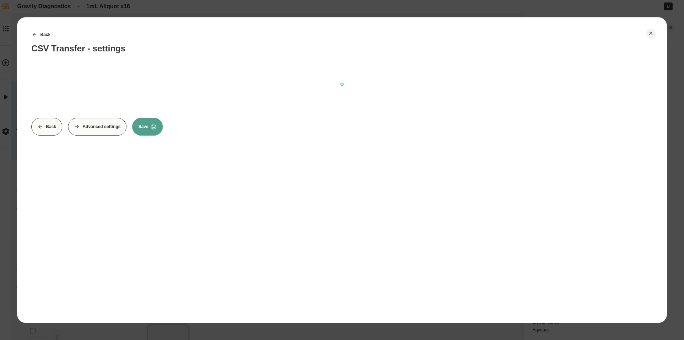
scroll to position [0, 0]
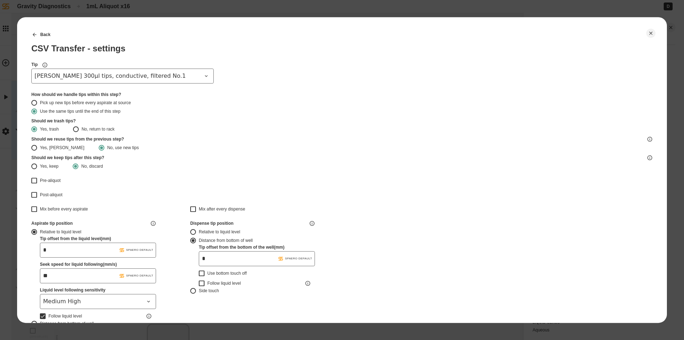
type input "*******"
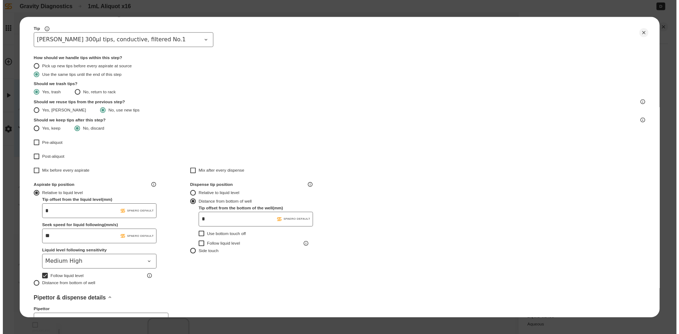
scroll to position [188, 0]
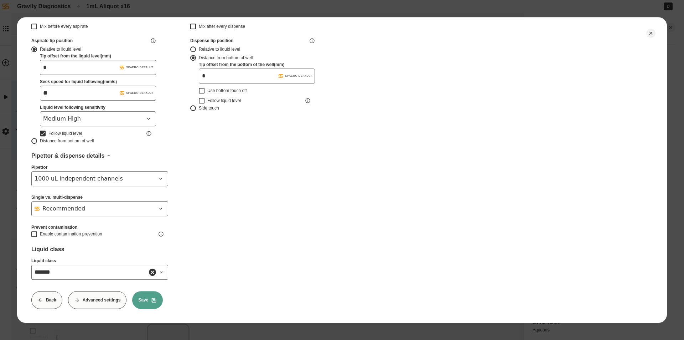
click at [148, 294] on button "Save" at bounding box center [147, 300] width 31 height 18
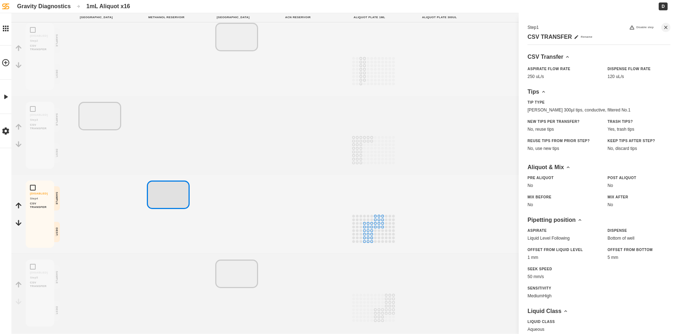
scroll to position [176, 0]
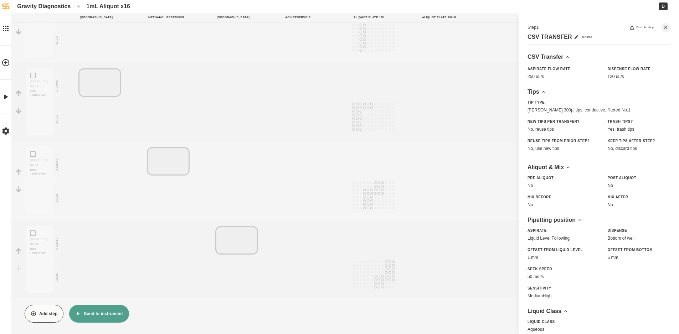
click at [104, 316] on button "Send to instrument" at bounding box center [98, 314] width 59 height 18
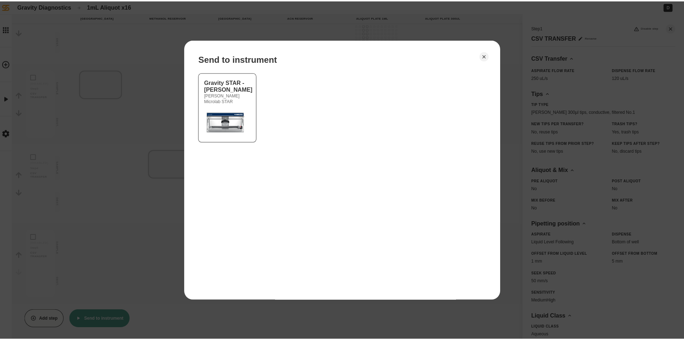
scroll to position [171, 0]
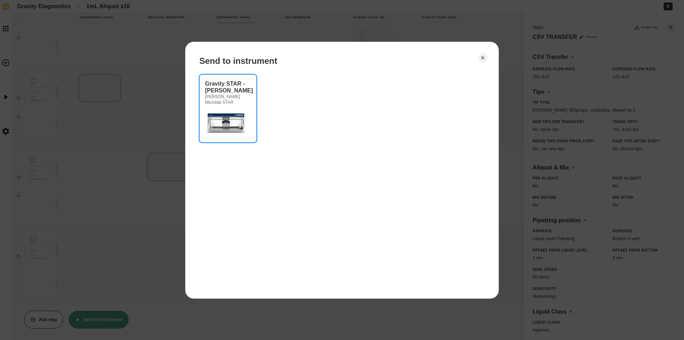
click at [212, 104] on div "[PERSON_NAME] Microlab STAR" at bounding box center [228, 99] width 46 height 11
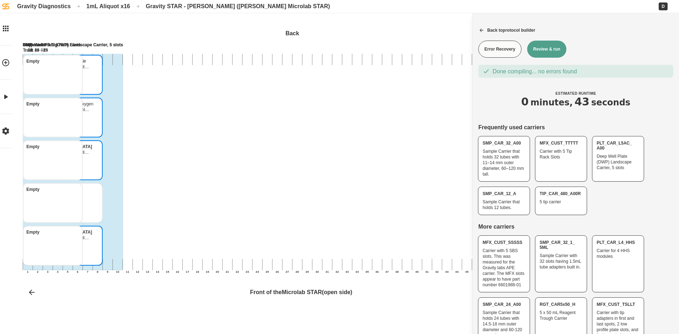
click at [548, 51] on button "Review & run" at bounding box center [546, 49] width 39 height 17
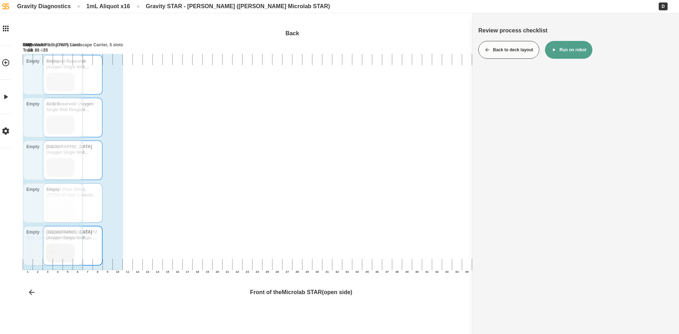
click at [573, 47] on button "Run on robot" at bounding box center [568, 50] width 47 height 18
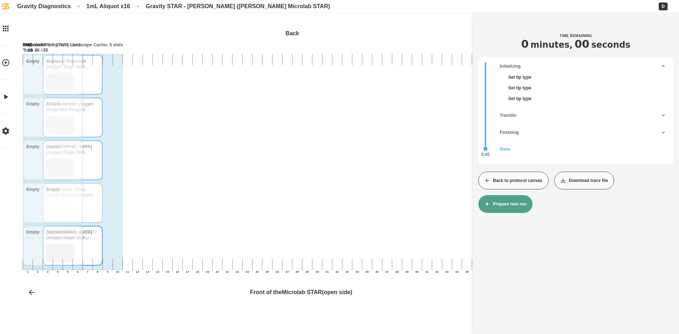
click at [502, 179] on button "Back to protocol canvas" at bounding box center [513, 181] width 70 height 18
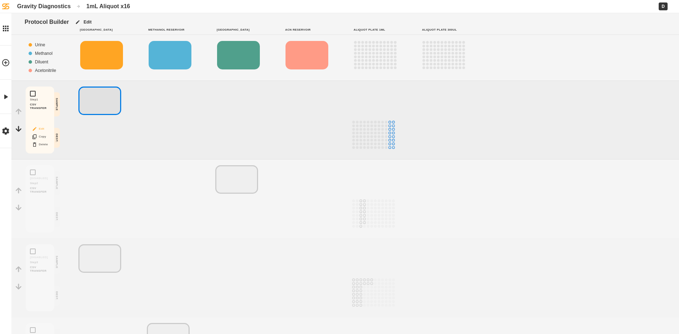
click at [38, 129] on button "Edit" at bounding box center [40, 128] width 23 height 9
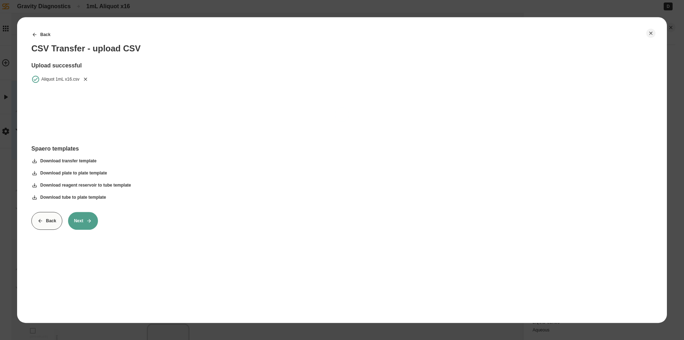
click at [86, 82] on icon "Remove" at bounding box center [86, 79] width 6 height 6
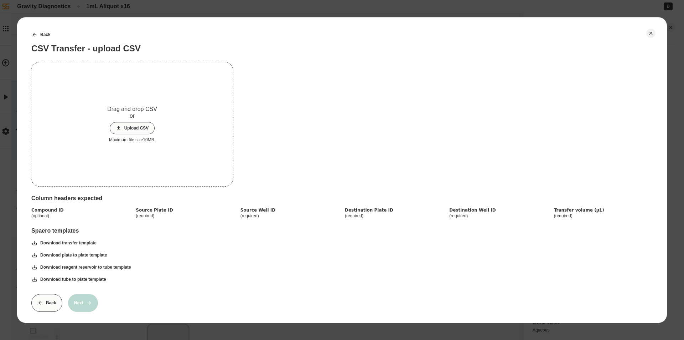
click at [135, 128] on button "Upload CSV" at bounding box center [132, 128] width 45 height 12
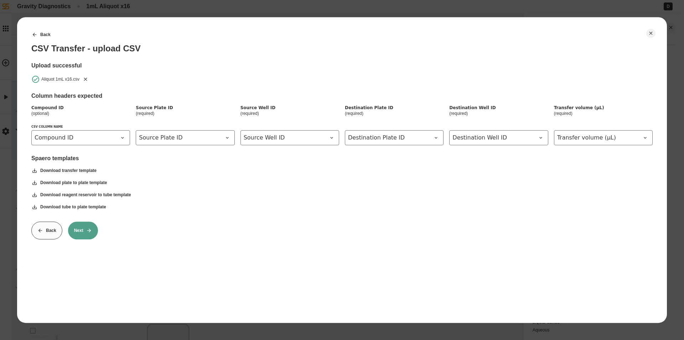
click at [97, 221] on div "Back Next" at bounding box center [341, 230] width 621 height 18
click at [85, 234] on button "Next" at bounding box center [83, 230] width 30 height 18
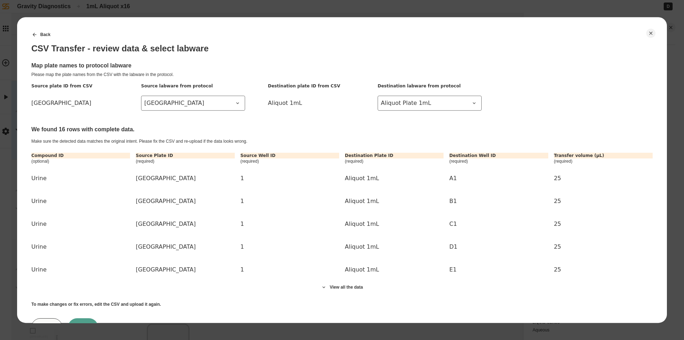
scroll to position [32, 0]
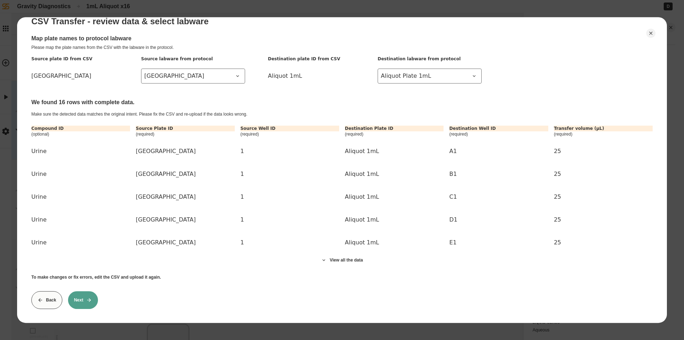
click at [85, 294] on button "Next" at bounding box center [83, 300] width 30 height 18
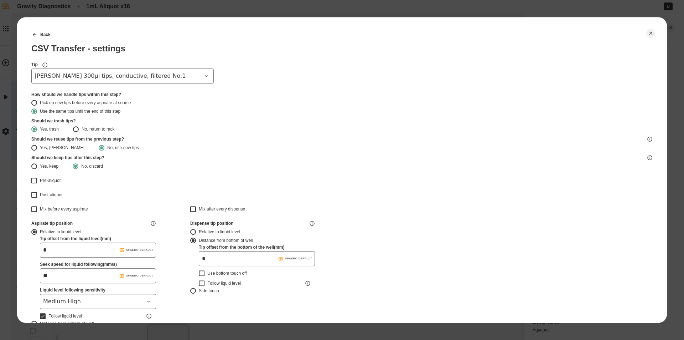
type input "*******"
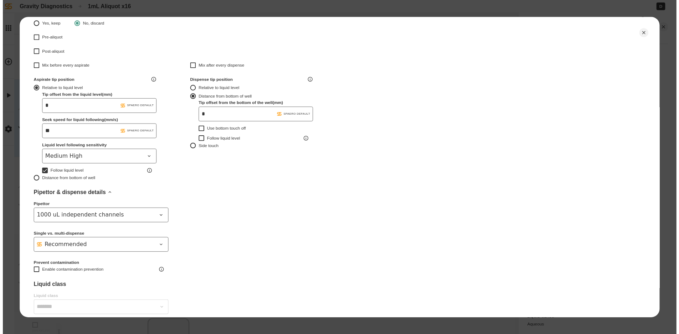
scroll to position [178, 0]
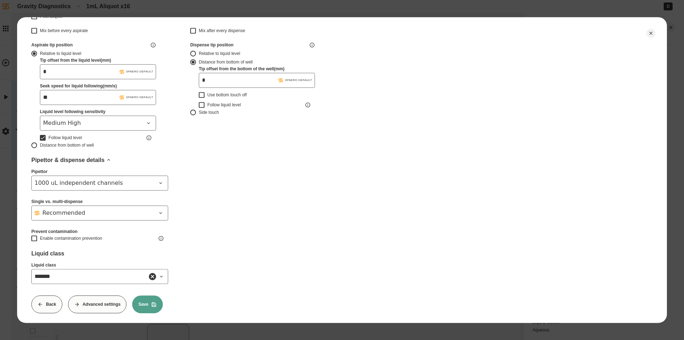
click at [155, 307] on button "Save" at bounding box center [147, 304] width 31 height 18
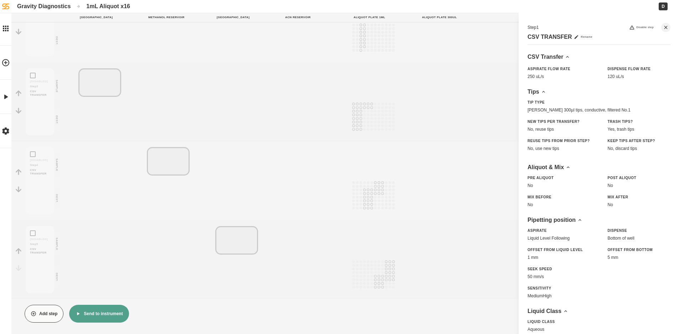
click at [77, 314] on icon "button" at bounding box center [78, 313] width 2 height 3
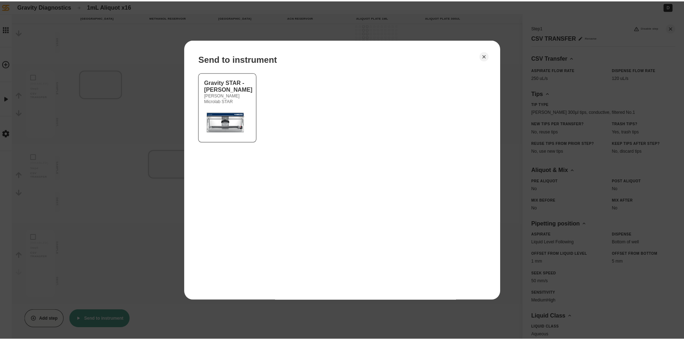
scroll to position [171, 0]
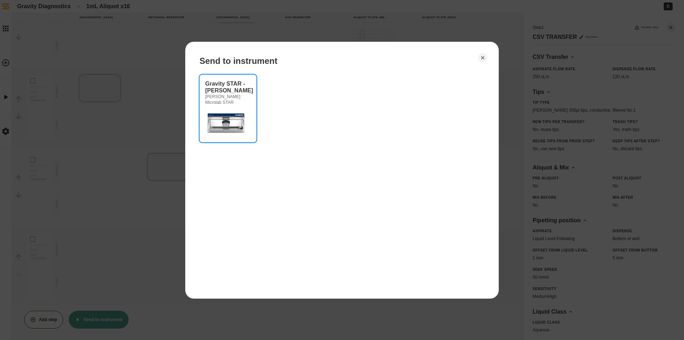
click at [224, 106] on div "Gravity STAR - [PERSON_NAME] Microlab STAR" at bounding box center [228, 108] width 46 height 56
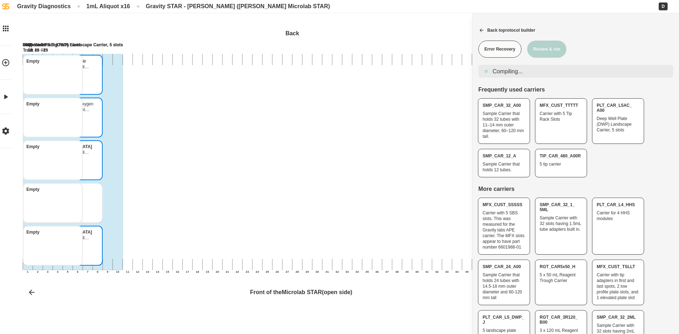
scroll to position [5, 0]
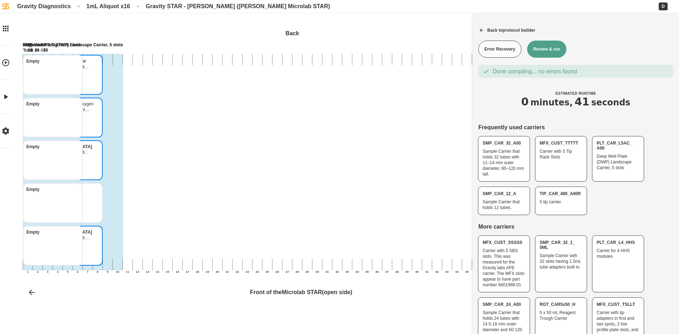
click at [545, 48] on button "Review & run" at bounding box center [546, 49] width 39 height 17
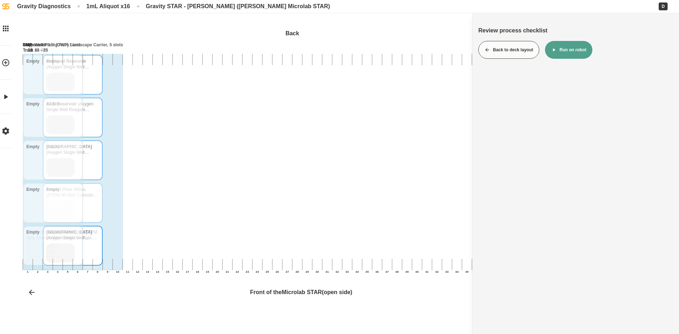
click at [571, 52] on button "Run on robot" at bounding box center [568, 50] width 47 height 18
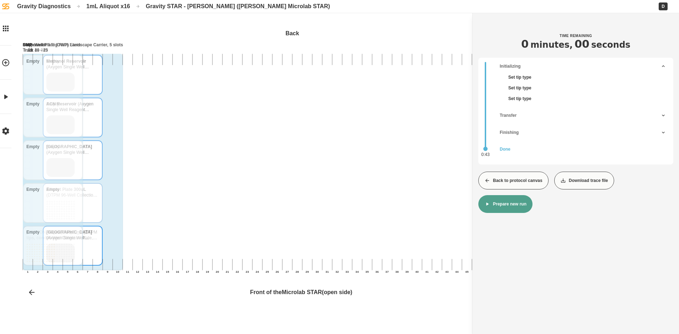
click at [496, 182] on button "Back to protocol canvas" at bounding box center [513, 181] width 70 height 18
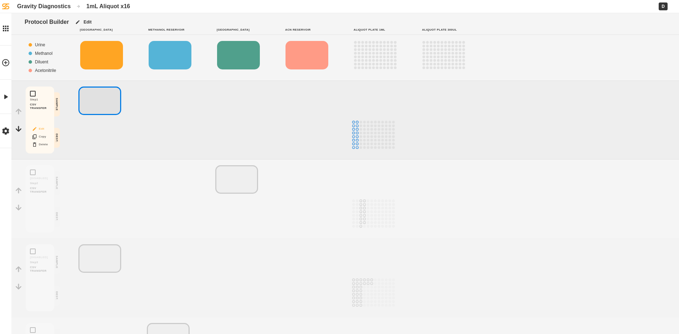
click at [42, 129] on button "Edit" at bounding box center [40, 128] width 23 height 9
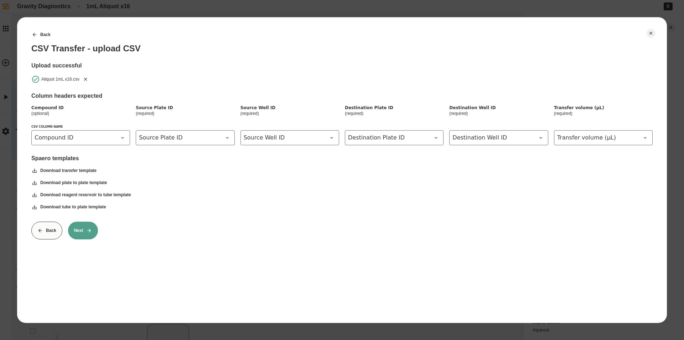
click at [83, 79] on icon "Remove" at bounding box center [86, 79] width 6 height 6
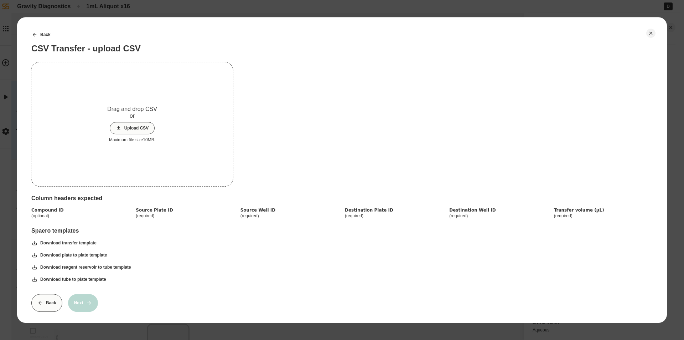
click at [133, 128] on button "Upload CSV" at bounding box center [132, 128] width 45 height 12
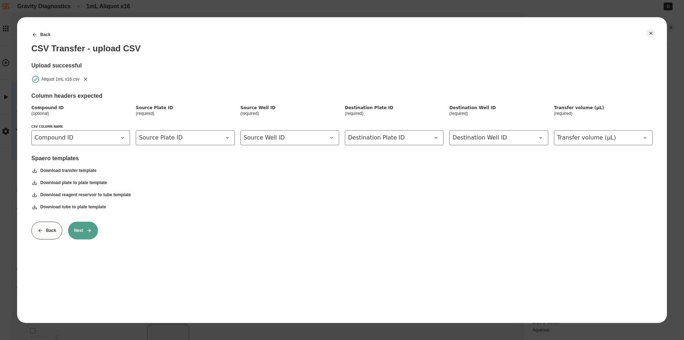
click at [84, 233] on button "Next" at bounding box center [83, 230] width 30 height 18
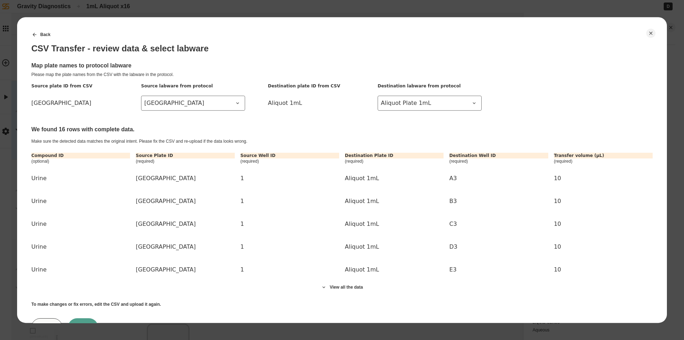
scroll to position [32, 0]
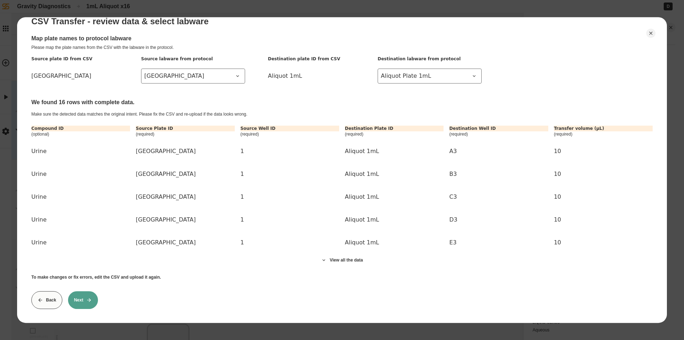
click at [82, 296] on button "Next" at bounding box center [83, 300] width 30 height 18
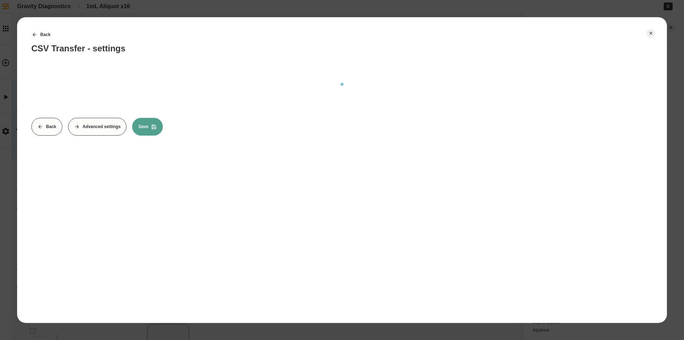
scroll to position [0, 0]
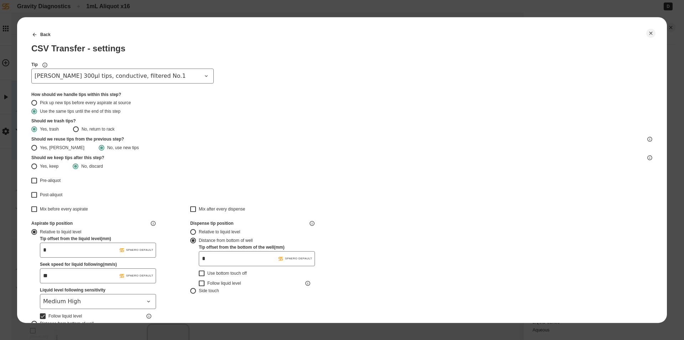
type input "*******"
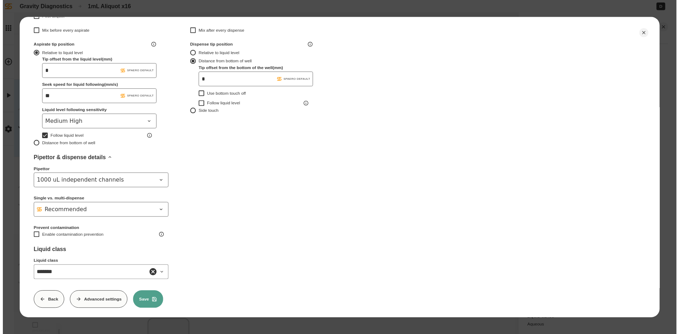
scroll to position [188, 0]
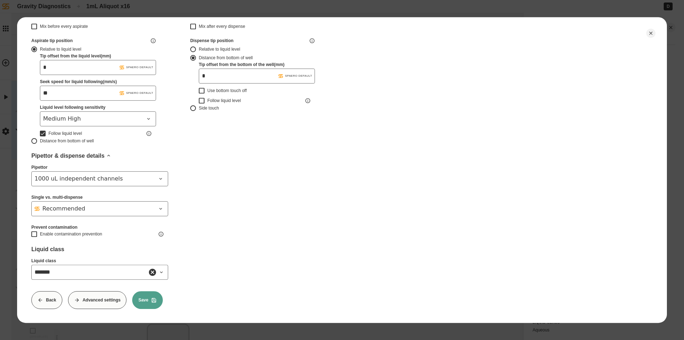
click at [140, 301] on button "Save" at bounding box center [147, 300] width 31 height 18
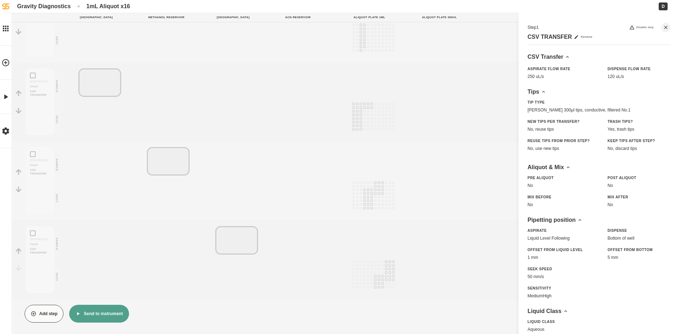
click at [106, 309] on button "Send to instrument" at bounding box center [98, 314] width 59 height 18
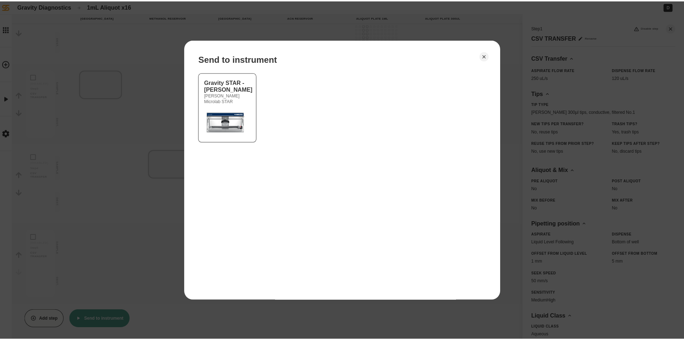
scroll to position [171, 0]
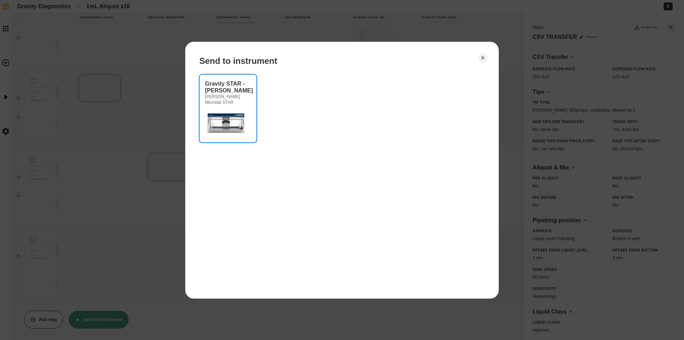
click at [234, 113] on img at bounding box center [226, 122] width 43 height 29
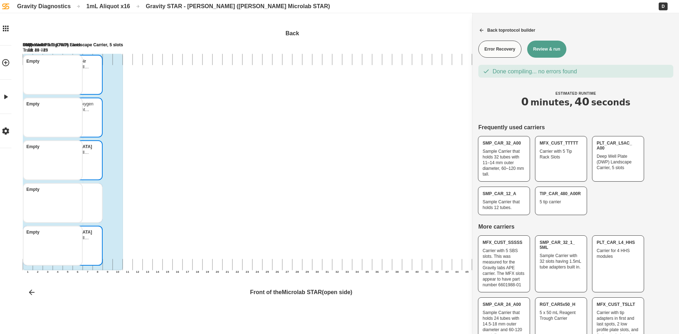
click at [547, 53] on button "Review & run" at bounding box center [546, 49] width 39 height 17
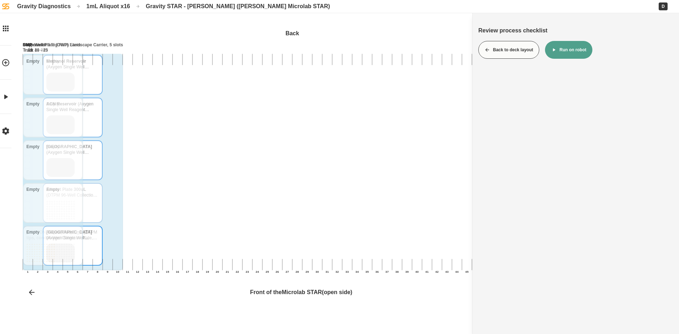
click at [567, 54] on button "Run on robot" at bounding box center [568, 50] width 47 height 18
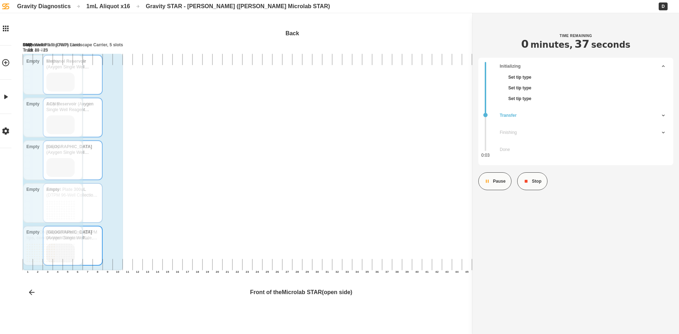
click at [493, 187] on button "Pause" at bounding box center [494, 181] width 33 height 18
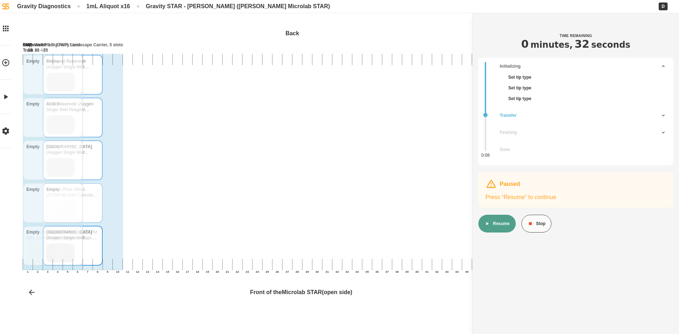
click at [492, 225] on button "Resume" at bounding box center [496, 224] width 37 height 18
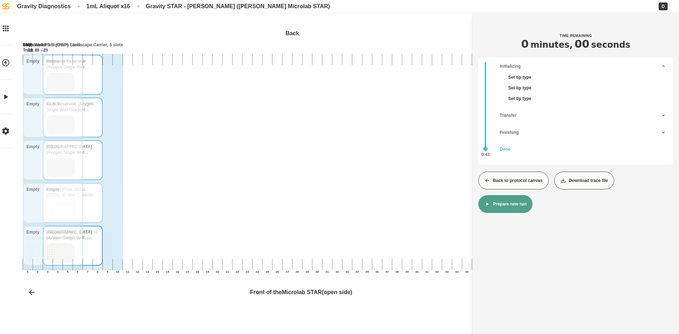
click at [508, 177] on button "Back to protocol canvas" at bounding box center [513, 181] width 70 height 18
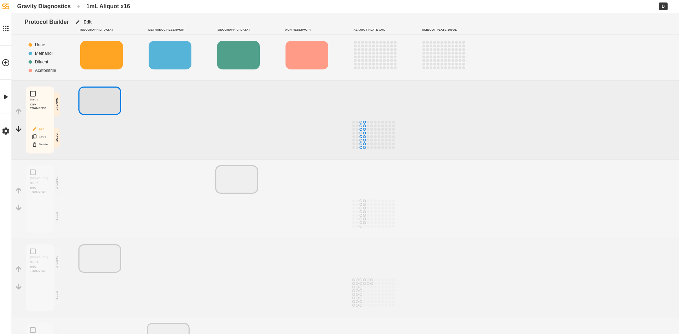
click at [41, 129] on button "Edit" at bounding box center [40, 128] width 23 height 9
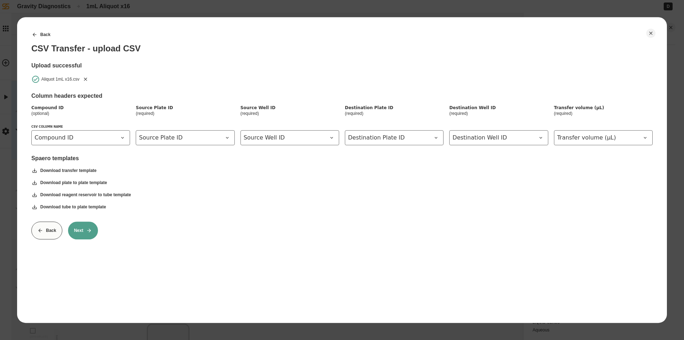
click at [86, 77] on icon "Remove" at bounding box center [86, 79] width 6 height 6
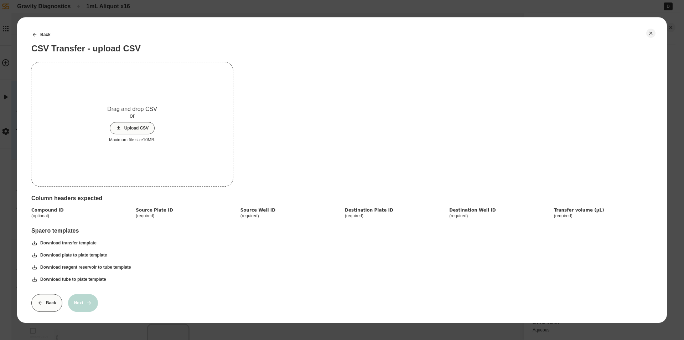
click at [126, 123] on button "Upload CSV" at bounding box center [132, 128] width 45 height 12
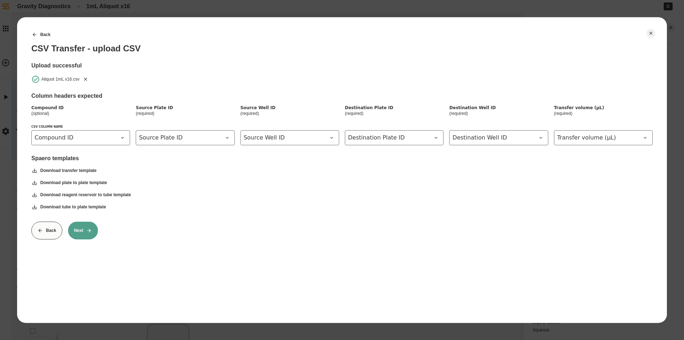
drag, startPoint x: 81, startPoint y: 234, endPoint x: 84, endPoint y: 231, distance: 5.3
click at [82, 233] on button "Next" at bounding box center [83, 230] width 30 height 18
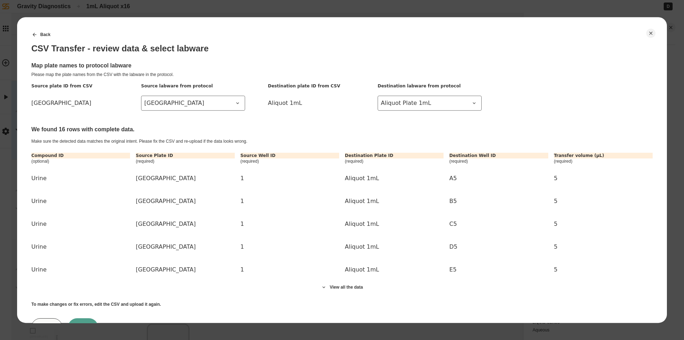
scroll to position [32, 0]
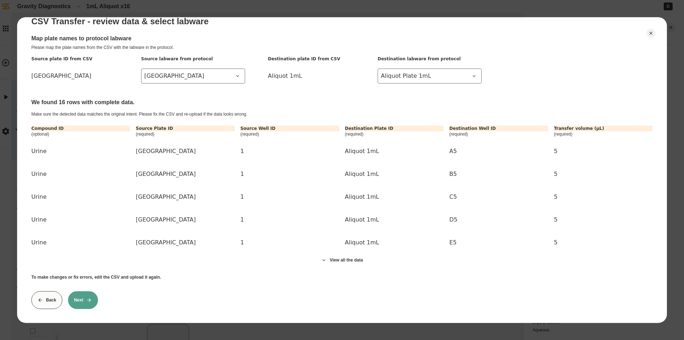
click at [80, 293] on button "Next" at bounding box center [83, 300] width 30 height 18
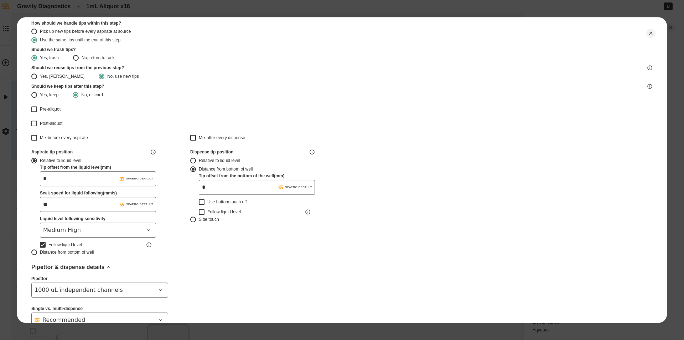
type input "*******"
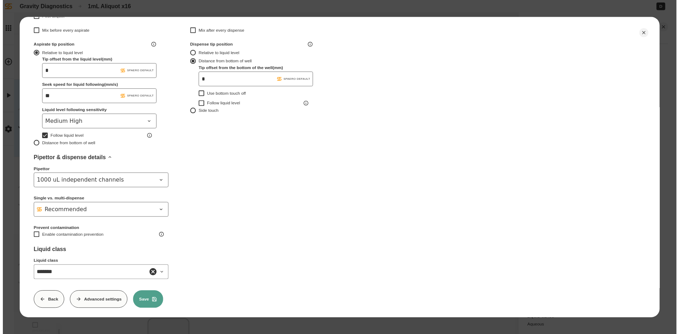
scroll to position [188, 0]
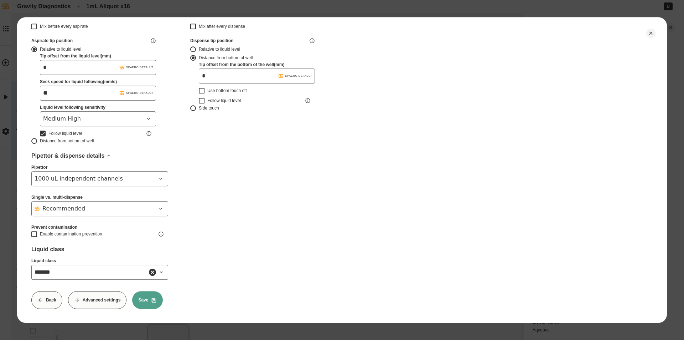
click at [145, 292] on button "Save" at bounding box center [147, 300] width 31 height 18
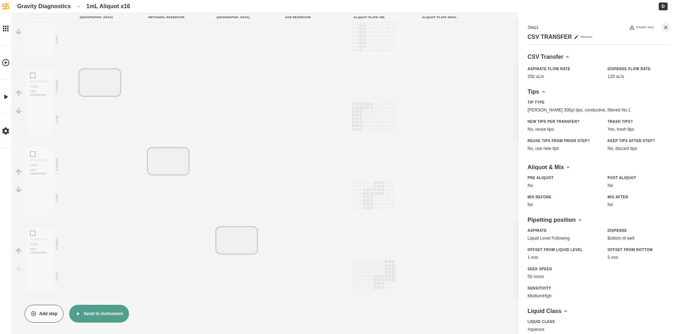
click at [99, 311] on button "Send to instrument" at bounding box center [98, 314] width 59 height 18
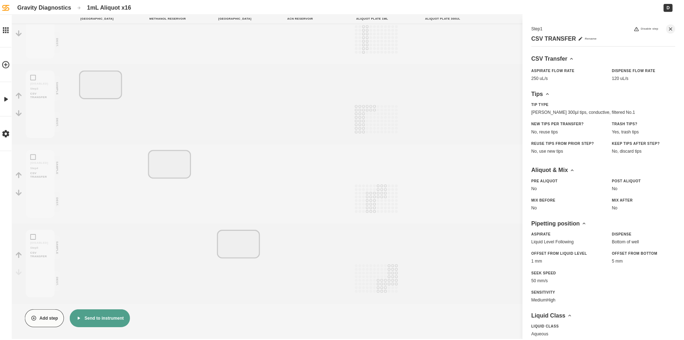
scroll to position [171, 0]
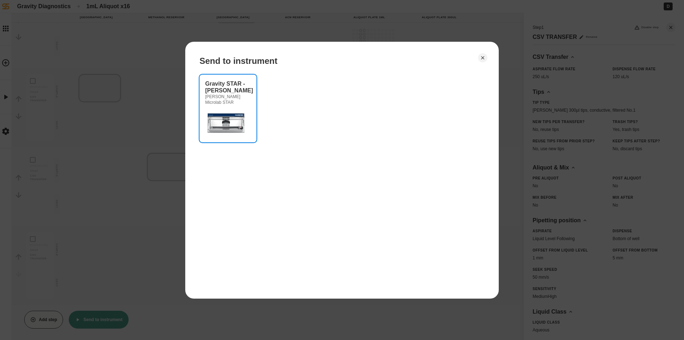
click at [228, 115] on img at bounding box center [226, 122] width 43 height 29
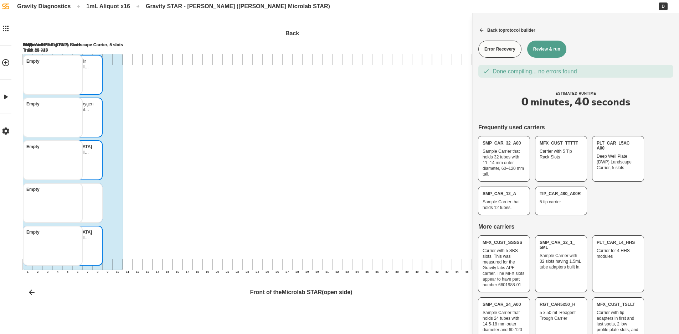
click at [551, 48] on button "Review & run" at bounding box center [546, 49] width 39 height 17
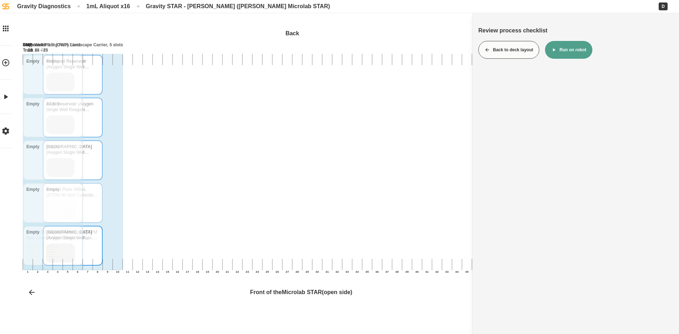
click at [569, 50] on button "Run on robot" at bounding box center [568, 50] width 47 height 18
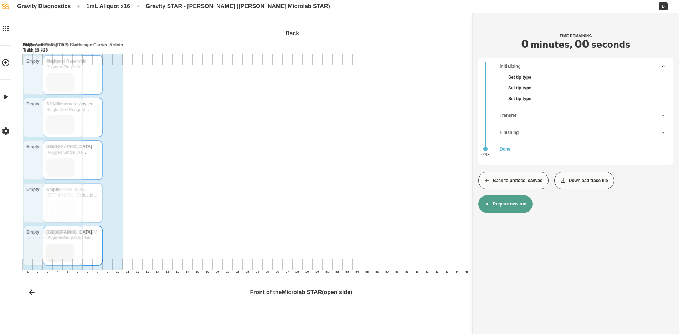
click at [501, 181] on button "Back to protocol canvas" at bounding box center [513, 181] width 70 height 18
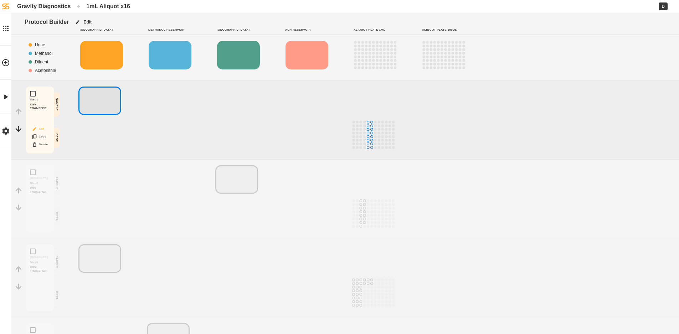
click at [43, 129] on button "Edit" at bounding box center [40, 128] width 23 height 9
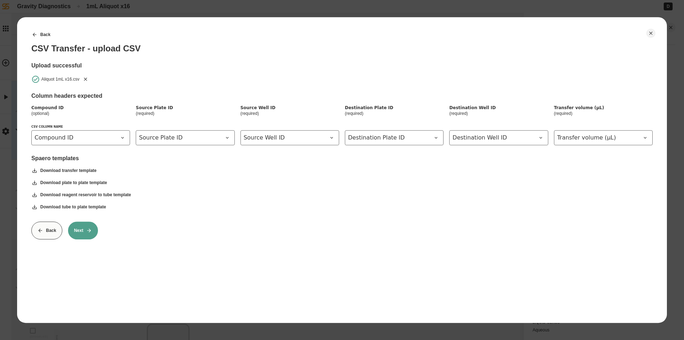
click at [82, 77] on button "Remove" at bounding box center [85, 78] width 9 height 9
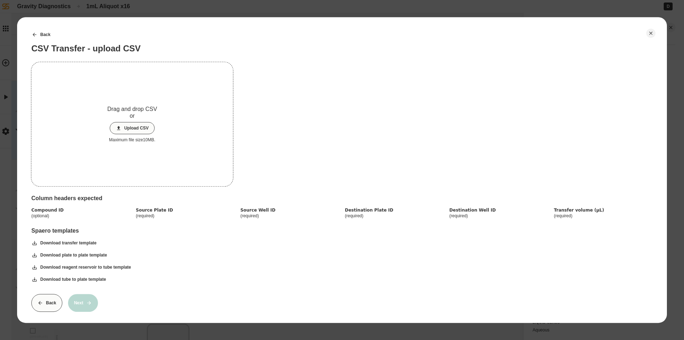
click at [124, 126] on button "Upload CSV" at bounding box center [132, 128] width 45 height 12
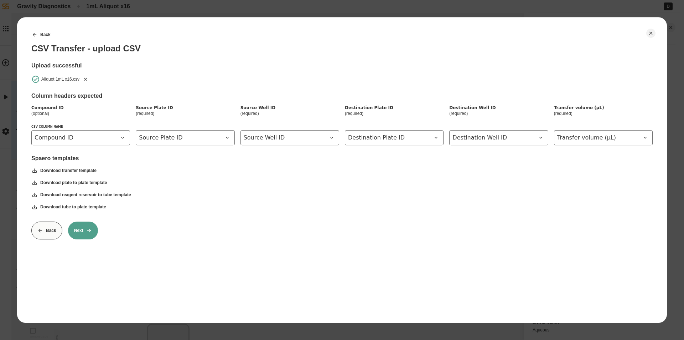
click at [80, 233] on button "Next" at bounding box center [83, 230] width 30 height 18
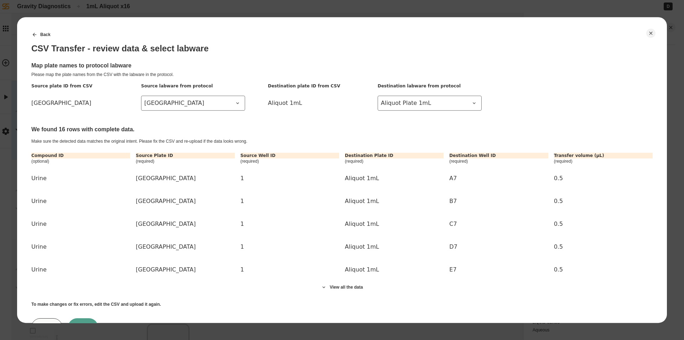
scroll to position [32, 0]
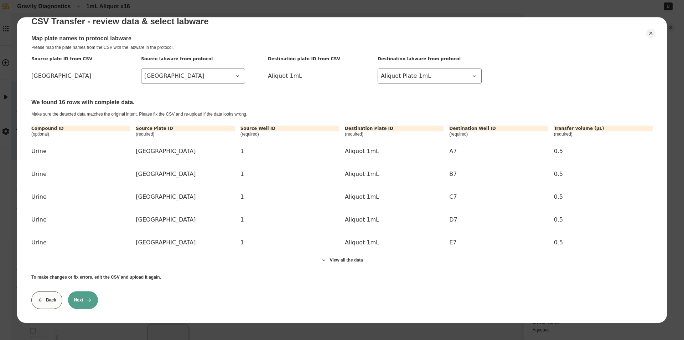
click at [88, 298] on icon at bounding box center [89, 300] width 4 height 4
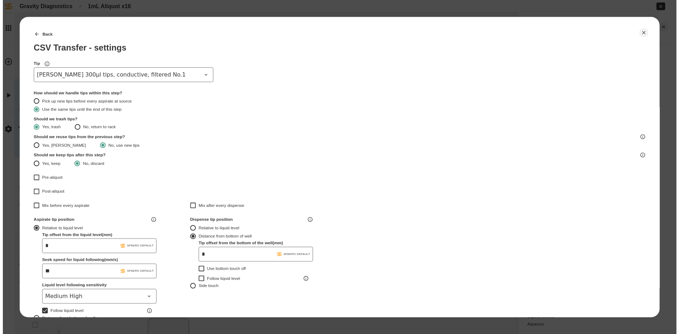
scroll to position [188, 0]
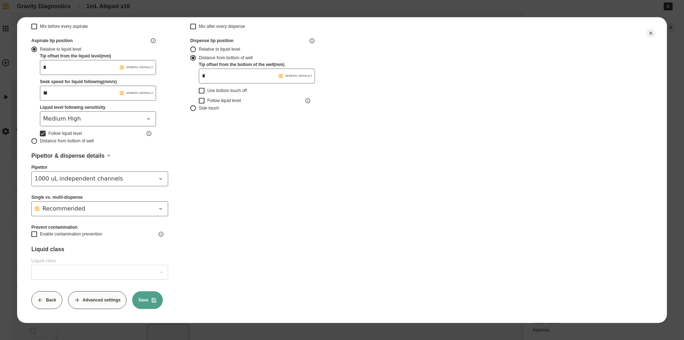
type input "*******"
click at [155, 297] on icon at bounding box center [154, 300] width 6 height 6
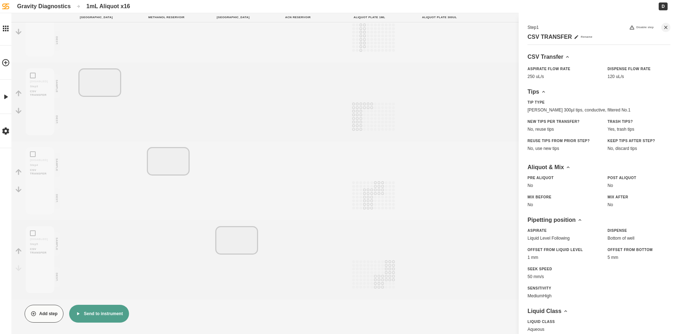
click at [119, 320] on button "Send to instrument" at bounding box center [98, 314] width 59 height 18
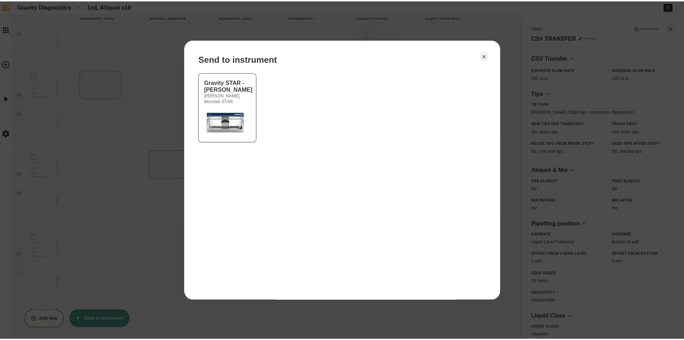
scroll to position [171, 0]
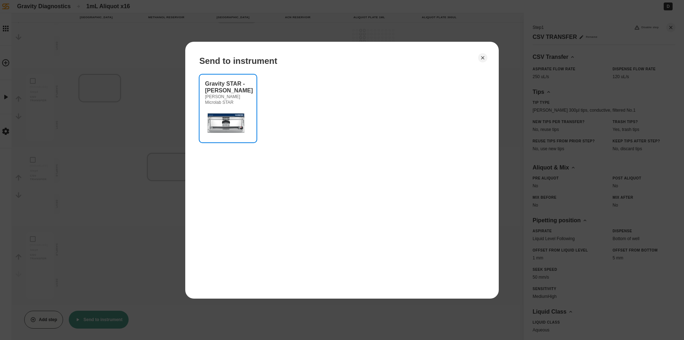
click at [249, 109] on div at bounding box center [228, 122] width 46 height 29
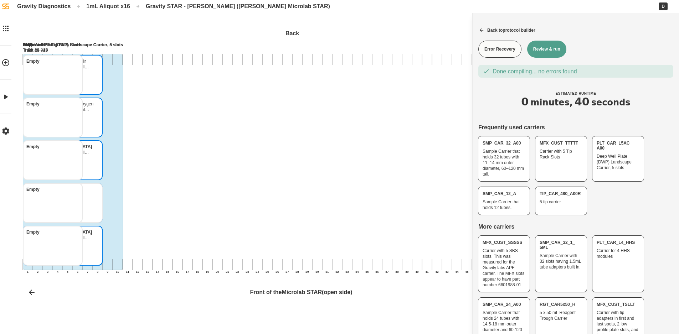
click at [536, 45] on button "Review & run" at bounding box center [546, 49] width 39 height 17
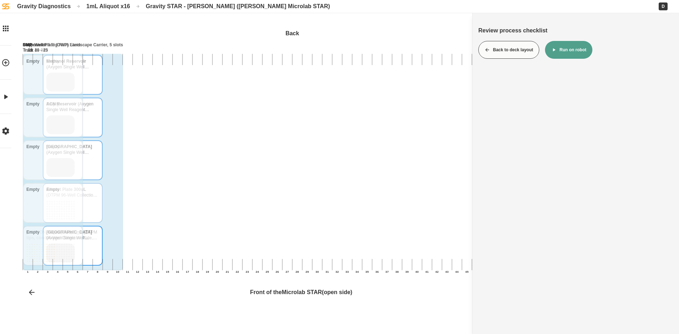
click at [564, 51] on button "Run on robot" at bounding box center [568, 50] width 47 height 18
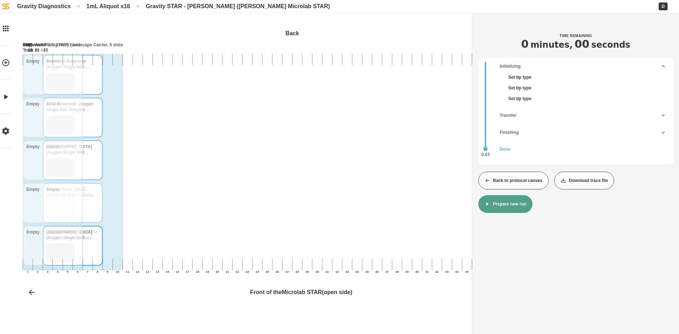
click at [528, 182] on button "Back to protocol canvas" at bounding box center [513, 181] width 70 height 18
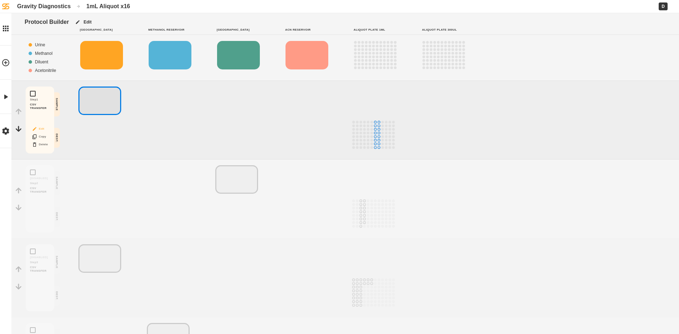
click at [37, 131] on icon "Block actions" at bounding box center [35, 129] width 6 height 6
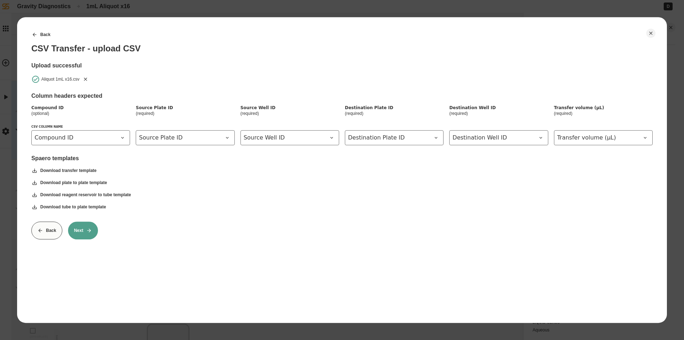
click at [85, 77] on icon "Remove" at bounding box center [86, 79] width 6 height 6
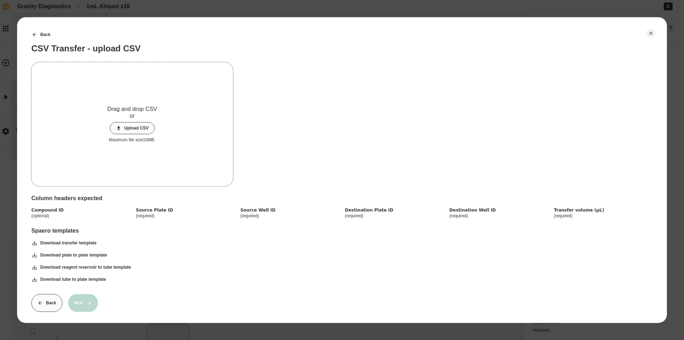
click at [129, 129] on button "Upload CSV" at bounding box center [132, 128] width 45 height 12
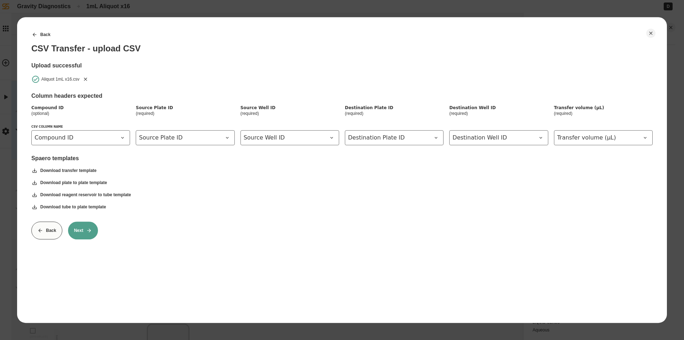
click at [81, 228] on button "Next" at bounding box center [83, 230] width 30 height 18
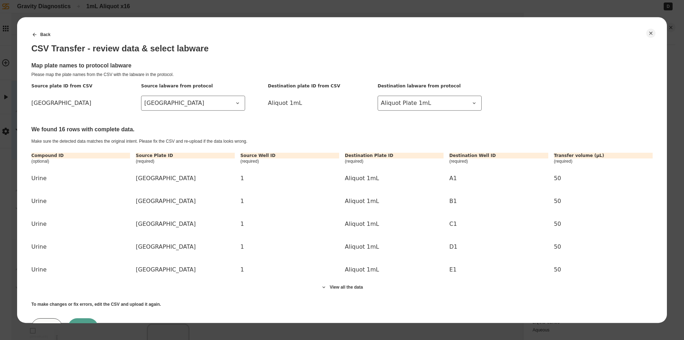
scroll to position [32, 0]
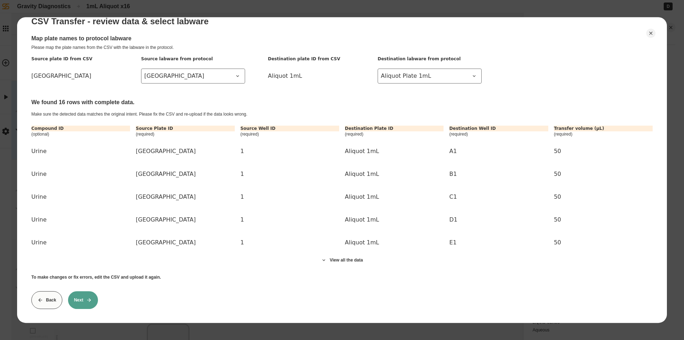
click at [83, 294] on button "Next" at bounding box center [83, 300] width 30 height 18
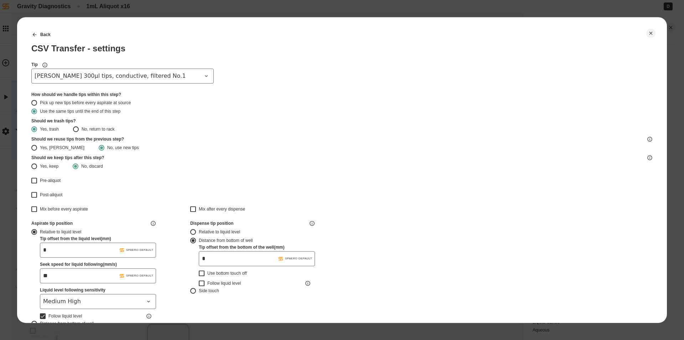
type input "*******"
click at [103, 76] on span "[PERSON_NAME] 300µl tips, conductive, filtered No.1" at bounding box center [118, 76] width 167 height 9
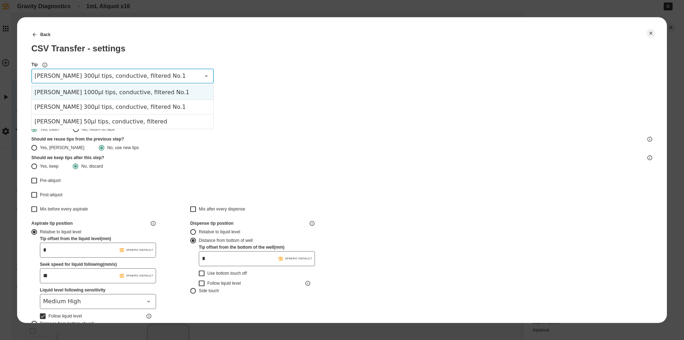
type input "*******"
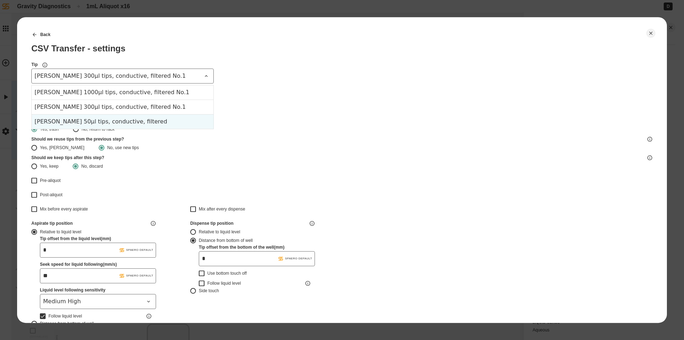
click at [131, 120] on div "[PERSON_NAME] 50µl tips, conductive, filtered" at bounding box center [123, 121] width 182 height 15
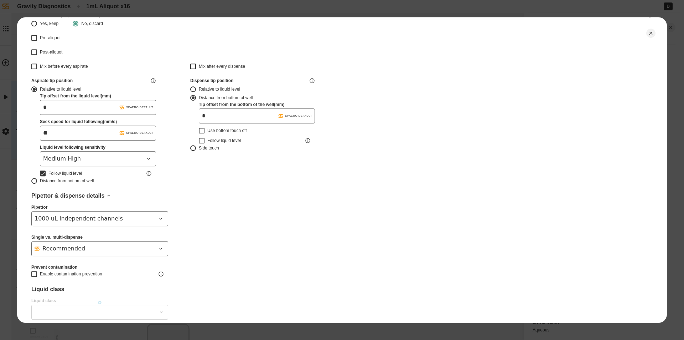
type input "*******"
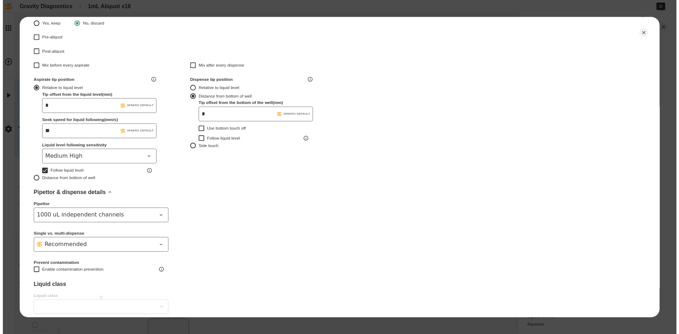
scroll to position [178, 0]
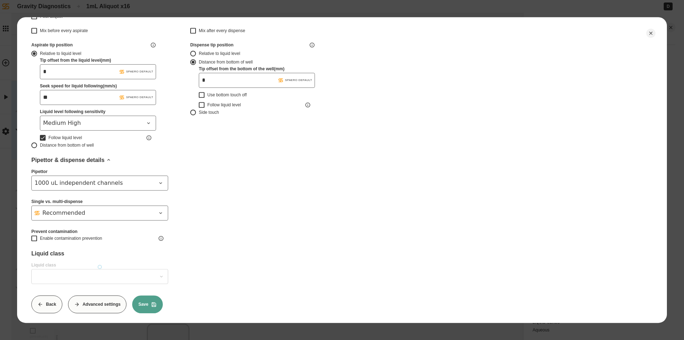
type input "*******"
click at [149, 299] on button "Save" at bounding box center [147, 304] width 31 height 18
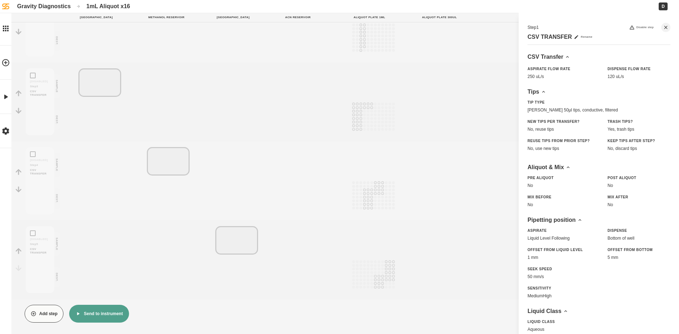
click at [115, 319] on button "Send to instrument" at bounding box center [98, 314] width 59 height 18
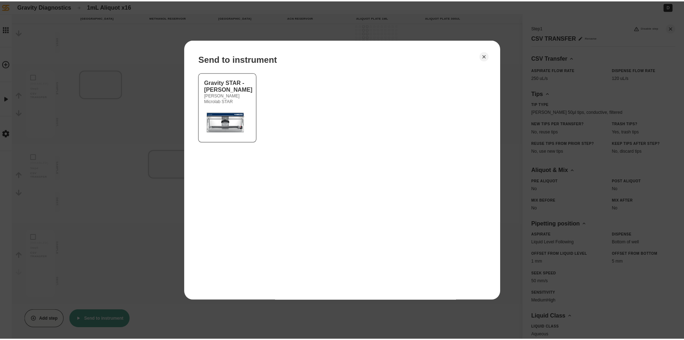
scroll to position [171, 0]
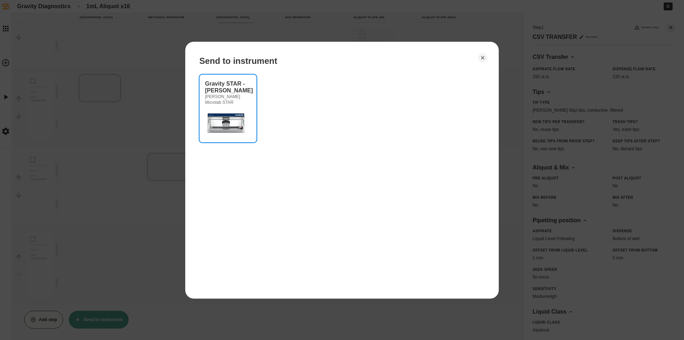
click at [226, 103] on div "[PERSON_NAME] Microlab STAR" at bounding box center [228, 99] width 46 height 11
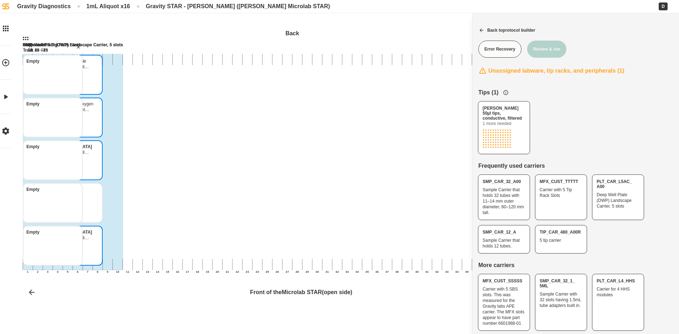
click at [73, 235] on icon "Hamilton 300µl tips, conductive, filtered No.1 Hamilton 300µl tips, conductive,…" at bounding box center [71, 234] width 3 height 3
drag, startPoint x: 496, startPoint y: 127, endPoint x: 211, endPoint y: 261, distance: 315.3
click at [212, 263] on div "[PERSON_NAME] 50µl tips, conductive, filtered Back 1 2 3 4 5 6 7 8 9 10 11 12 1…" at bounding box center [339, 167] width 679 height 334
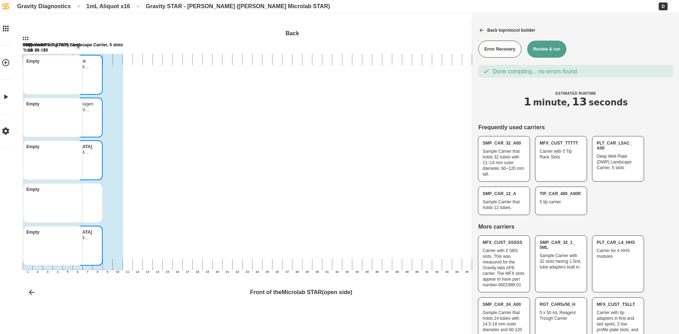
click at [542, 50] on button "Review & run" at bounding box center [546, 49] width 39 height 17
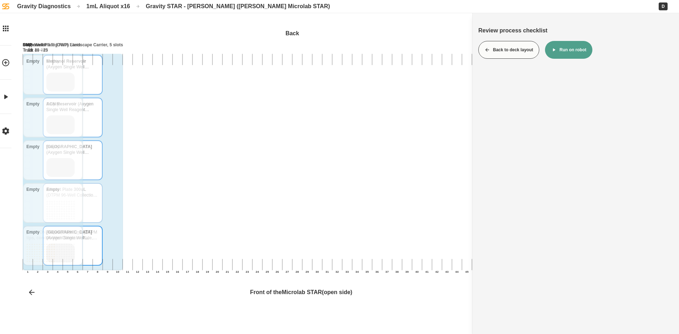
click at [575, 56] on button "Run on robot" at bounding box center [568, 50] width 47 height 18
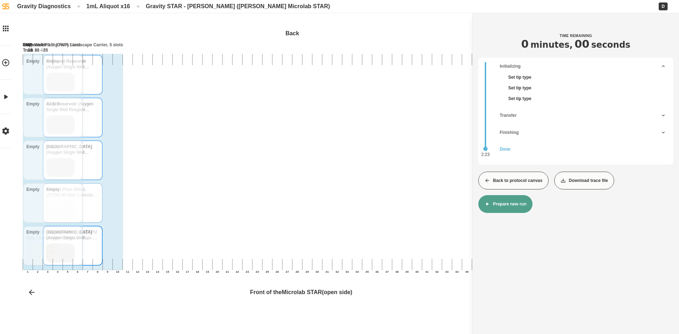
click at [510, 186] on button "Back to protocol canvas" at bounding box center [513, 181] width 70 height 18
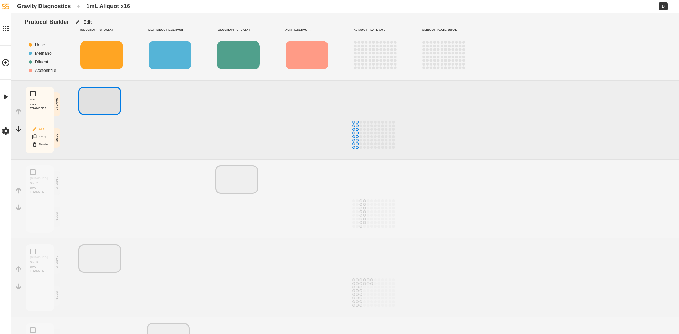
click at [46, 129] on button "Edit" at bounding box center [40, 128] width 23 height 9
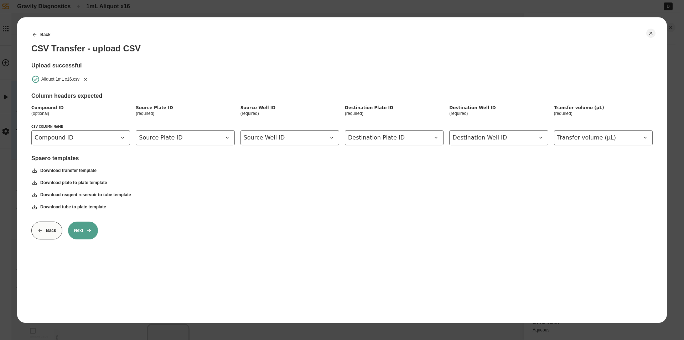
click at [87, 80] on icon "Remove" at bounding box center [86, 79] width 6 height 6
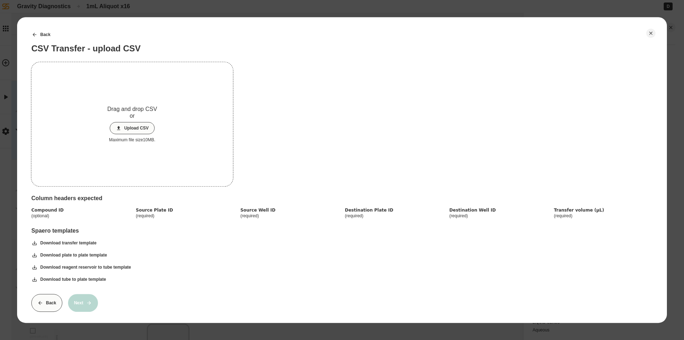
click at [132, 128] on button "Upload CSV" at bounding box center [132, 128] width 45 height 12
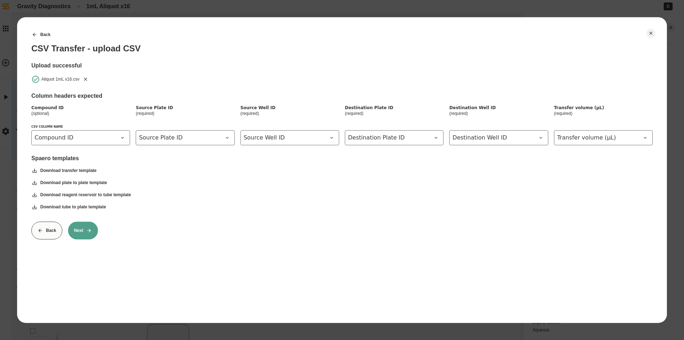
click at [91, 233] on icon at bounding box center [89, 230] width 6 height 6
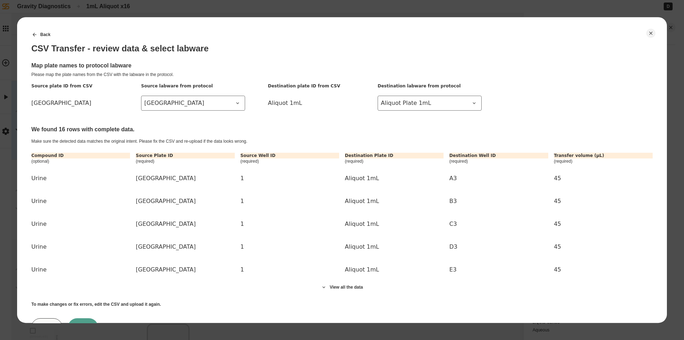
scroll to position [32, 0]
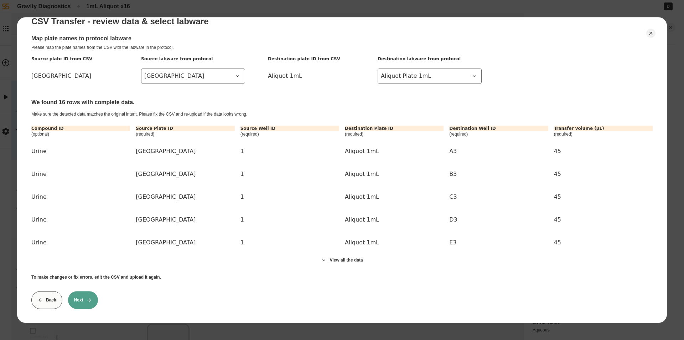
click at [81, 295] on button "Next" at bounding box center [83, 300] width 30 height 18
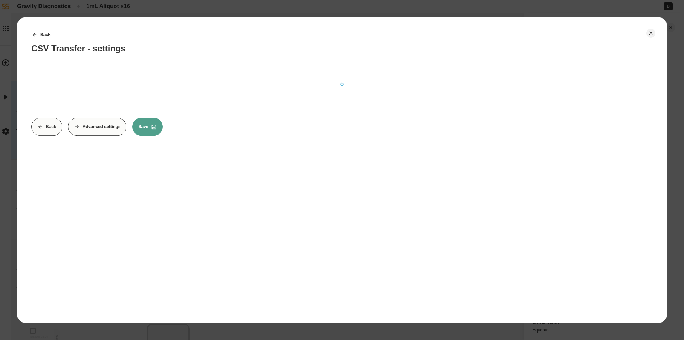
scroll to position [0, 0]
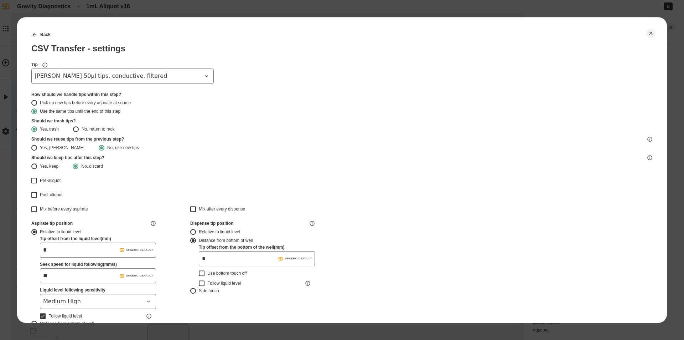
type input "*******"
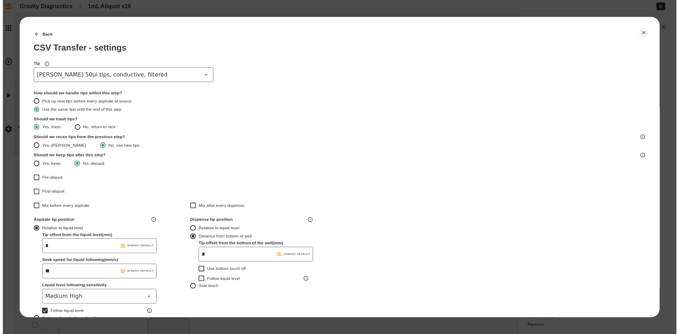
scroll to position [178, 0]
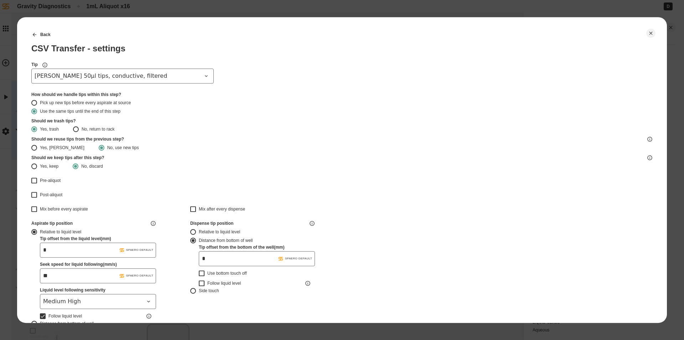
type input "*******"
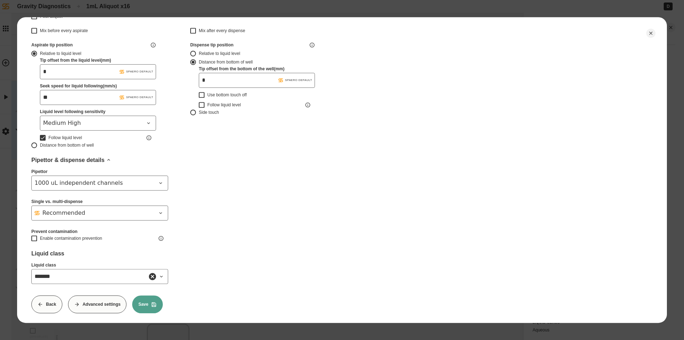
click at [151, 304] on icon at bounding box center [154, 304] width 6 height 6
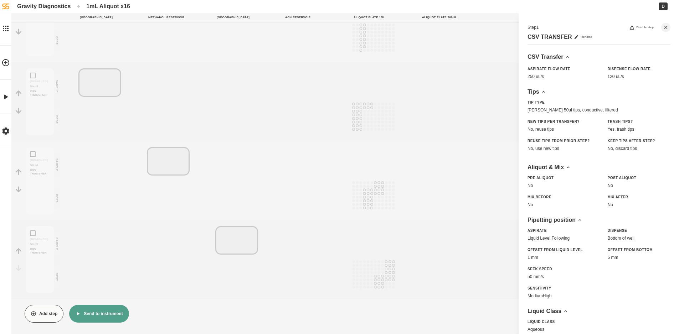
click at [114, 314] on button "Send to instrument" at bounding box center [98, 314] width 59 height 18
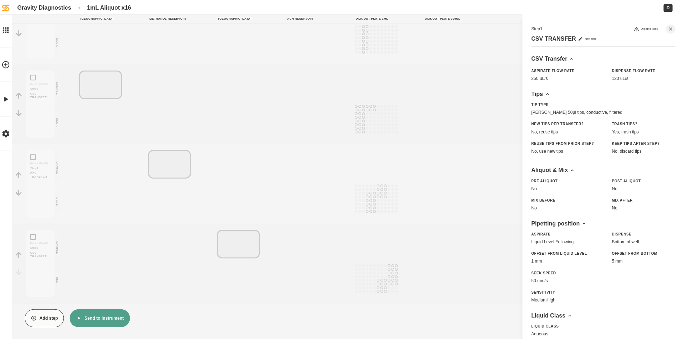
scroll to position [171, 0]
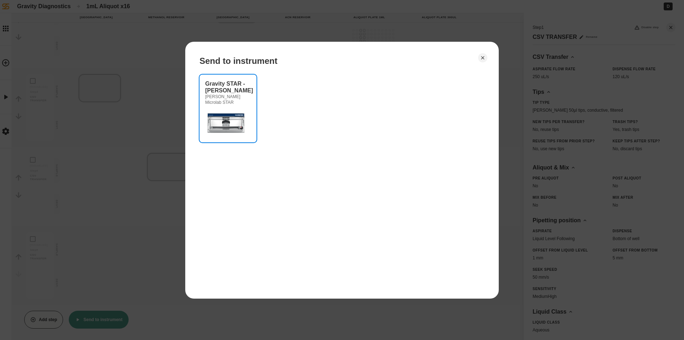
click at [238, 126] on img at bounding box center [226, 122] width 43 height 29
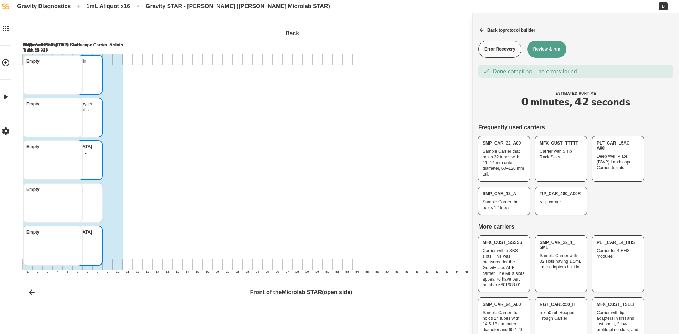
click at [548, 53] on button "Review & run" at bounding box center [546, 49] width 39 height 17
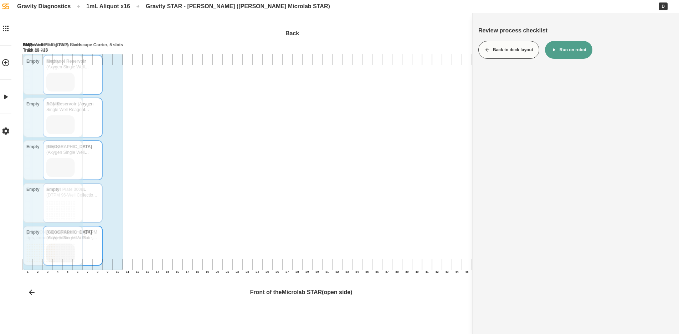
click at [557, 54] on button "Run on robot" at bounding box center [568, 50] width 47 height 18
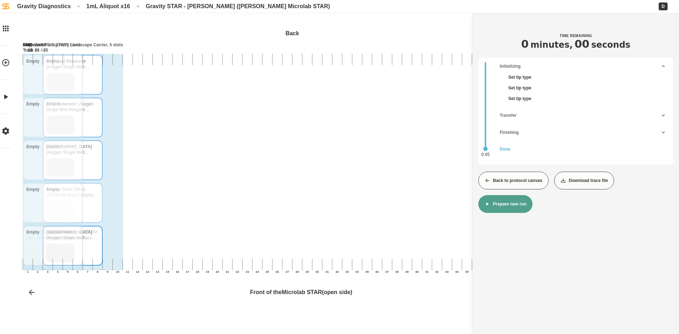
click at [518, 177] on button "Back to protocol canvas" at bounding box center [513, 181] width 70 height 18
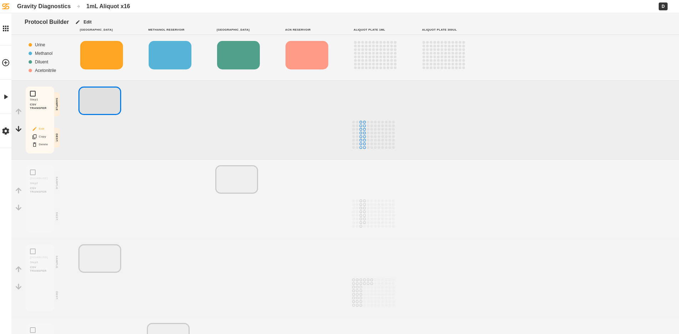
click at [40, 130] on button "Edit" at bounding box center [40, 128] width 23 height 9
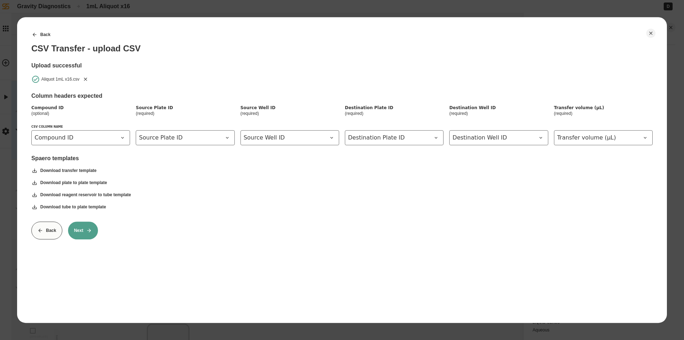
click at [86, 79] on icon "Remove" at bounding box center [86, 79] width 6 height 6
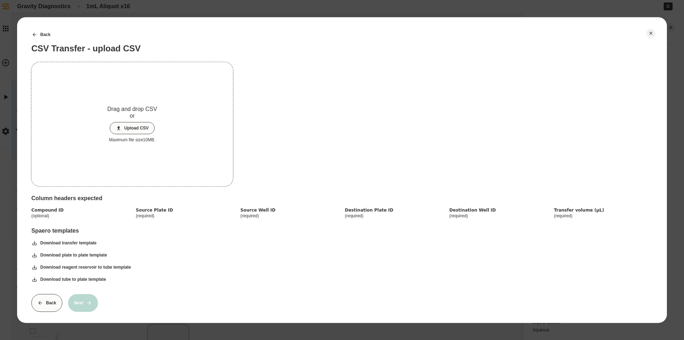
click at [125, 123] on button "Upload CSV" at bounding box center [132, 128] width 45 height 12
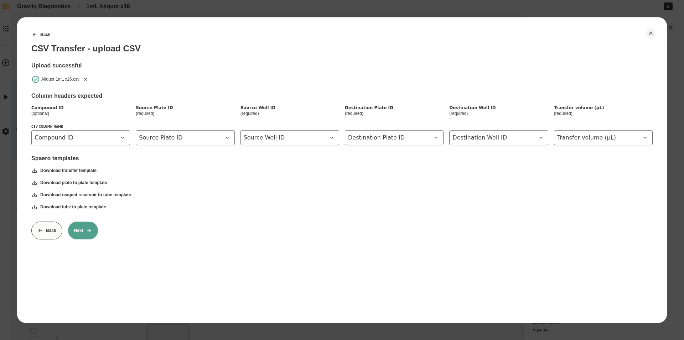
click at [83, 232] on button "Next" at bounding box center [83, 230] width 30 height 18
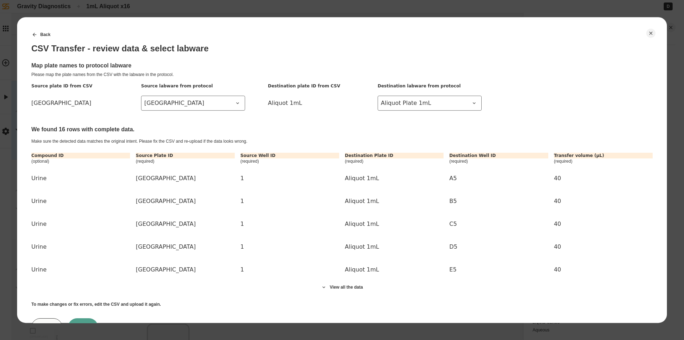
scroll to position [32, 0]
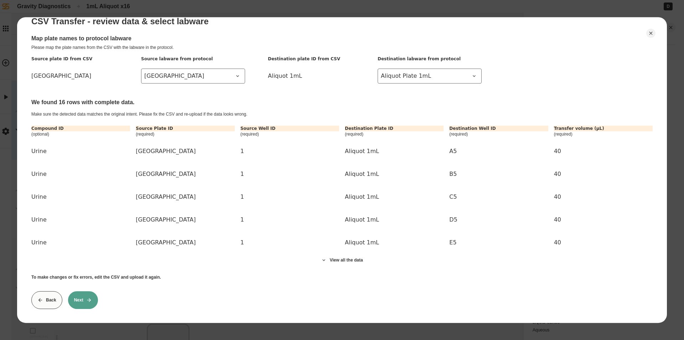
click at [86, 300] on button "Next" at bounding box center [83, 300] width 30 height 18
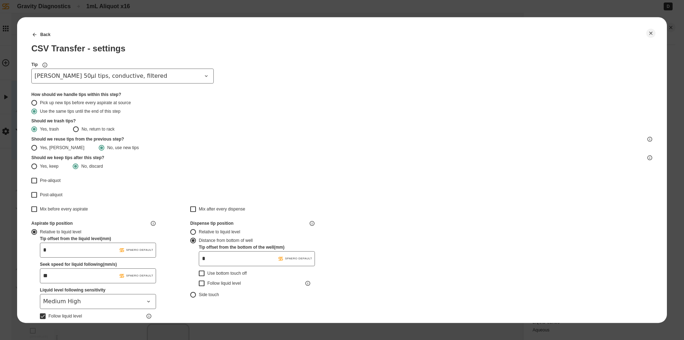
type input "*******"
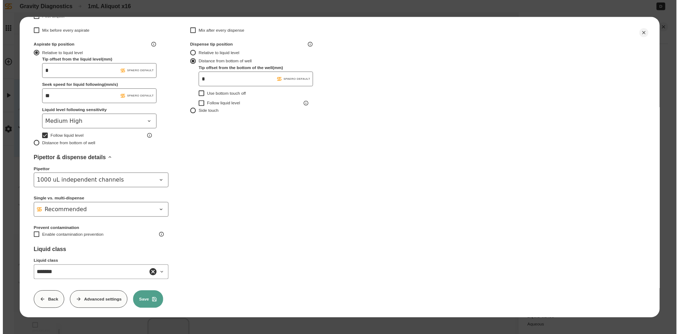
scroll to position [188, 0]
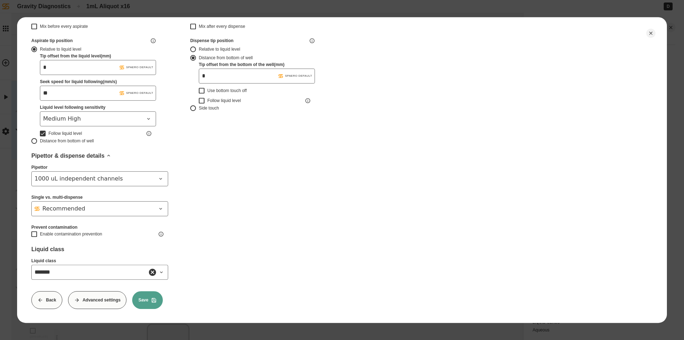
click at [145, 298] on button "Save" at bounding box center [147, 300] width 31 height 18
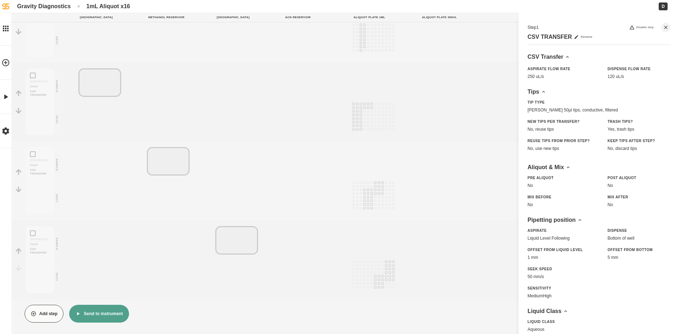
click at [103, 317] on button "Send to instrument" at bounding box center [98, 314] width 59 height 18
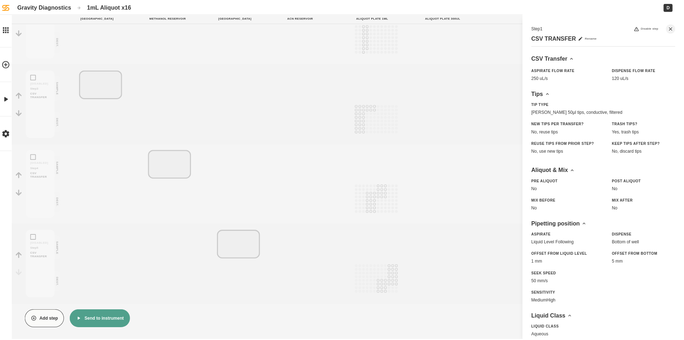
scroll to position [171, 0]
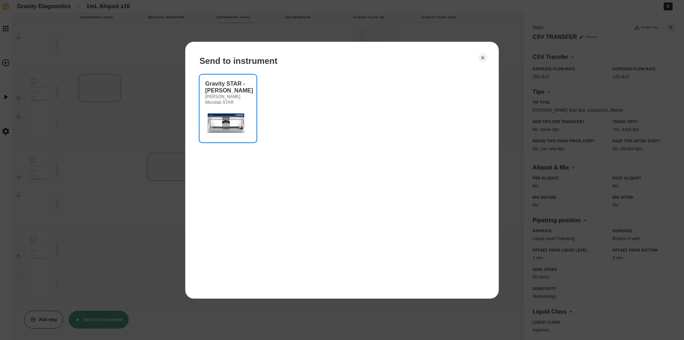
click at [220, 114] on img at bounding box center [226, 122] width 43 height 29
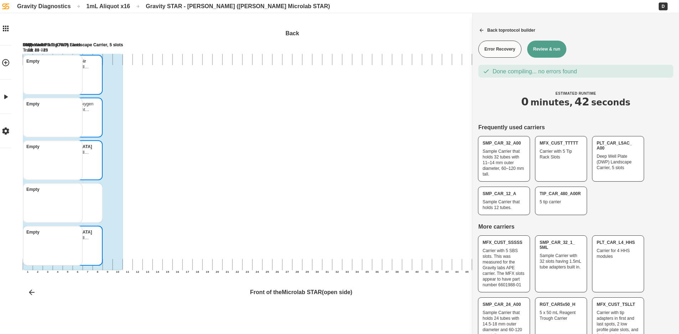
click at [542, 47] on button "Review & run" at bounding box center [546, 49] width 39 height 17
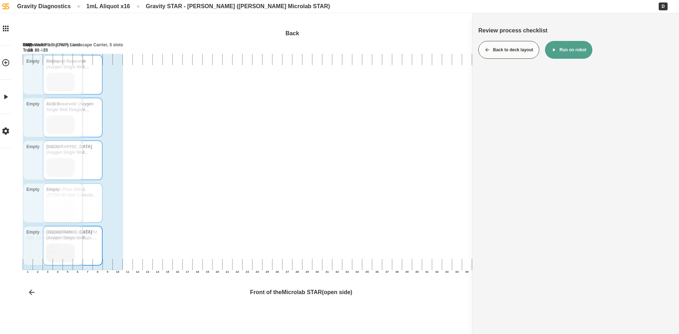
click at [580, 40] on div "Review process checklist Back to deck layout Run on robot" at bounding box center [575, 43] width 195 height 32
click at [578, 48] on button "Run on robot" at bounding box center [568, 50] width 47 height 18
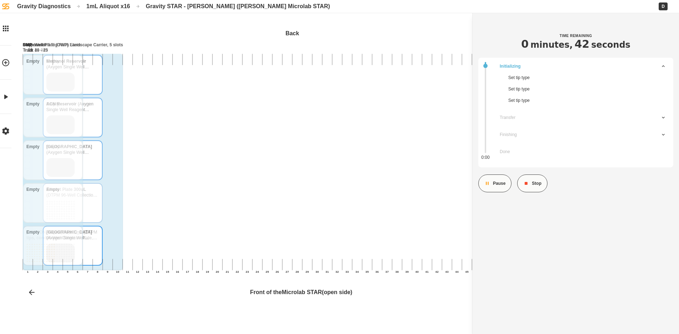
scroll to position [5, 0]
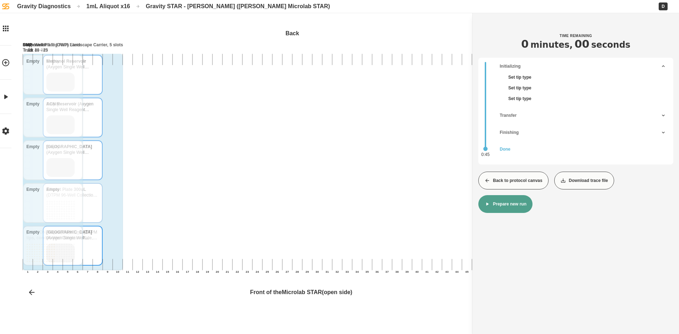
click at [518, 181] on button "Back to protocol canvas" at bounding box center [513, 181] width 70 height 18
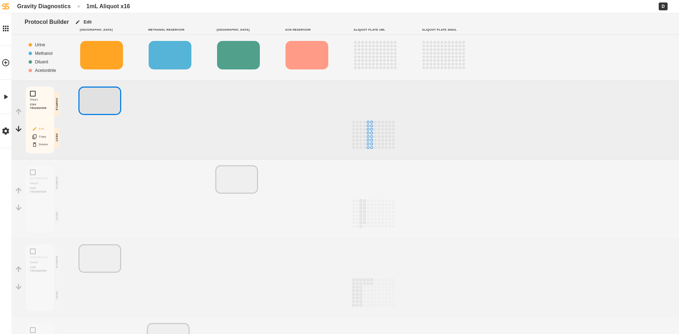
click at [39, 129] on button "Edit" at bounding box center [40, 128] width 23 height 9
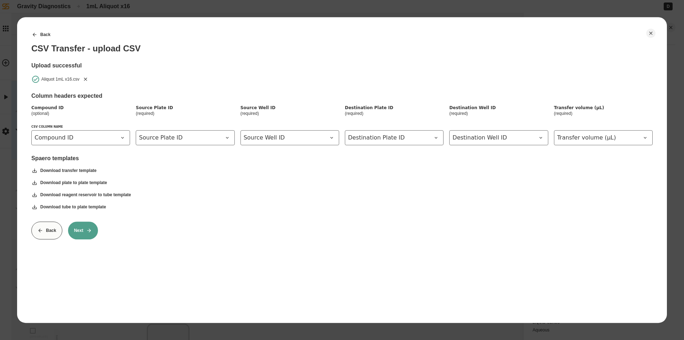
click at [87, 226] on button "Next" at bounding box center [83, 230] width 30 height 18
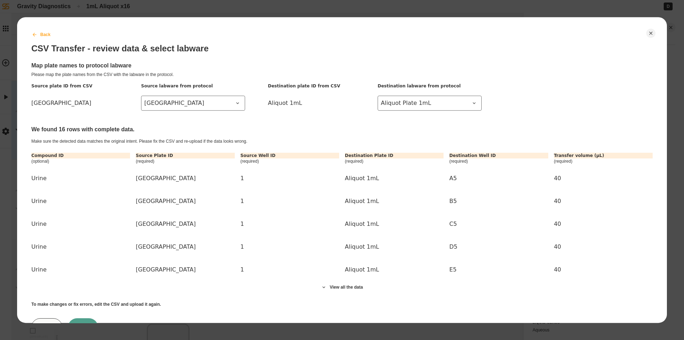
click at [35, 30] on button "Back" at bounding box center [41, 35] width 31 height 18
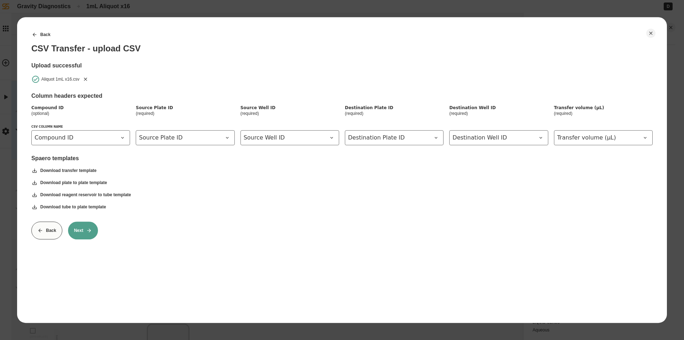
click at [86, 79] on icon "Remove" at bounding box center [85, 78] width 3 height 3
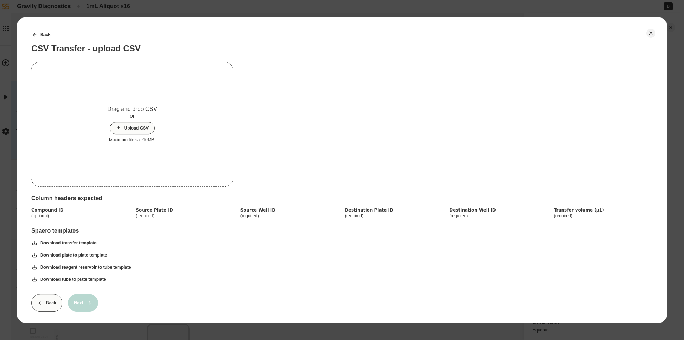
click at [125, 122] on button "Upload CSV" at bounding box center [132, 128] width 45 height 12
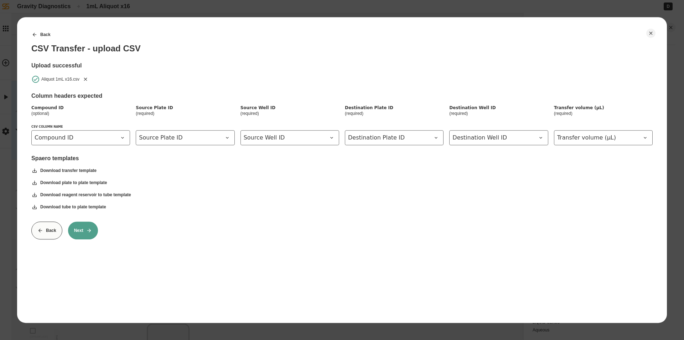
click at [88, 230] on icon at bounding box center [89, 230] width 4 height 4
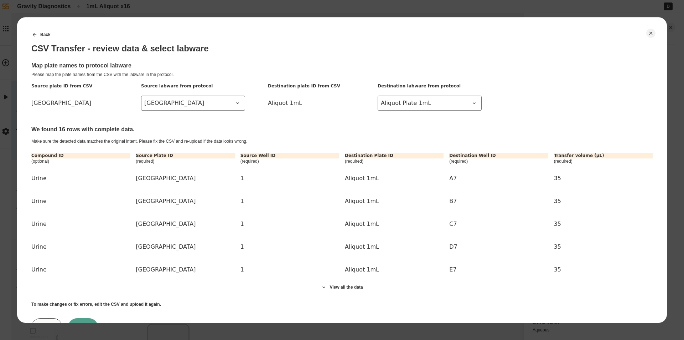
scroll to position [32, 0]
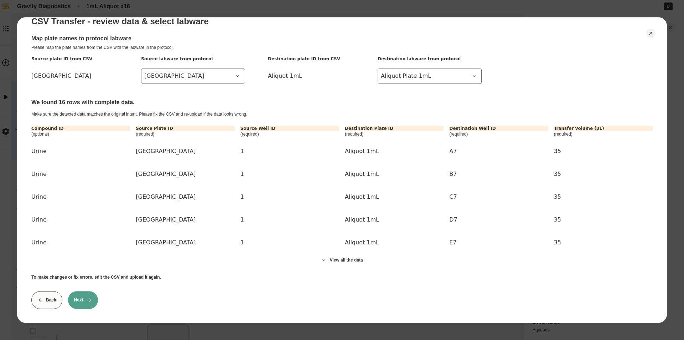
click at [79, 291] on button "Next" at bounding box center [83, 300] width 30 height 18
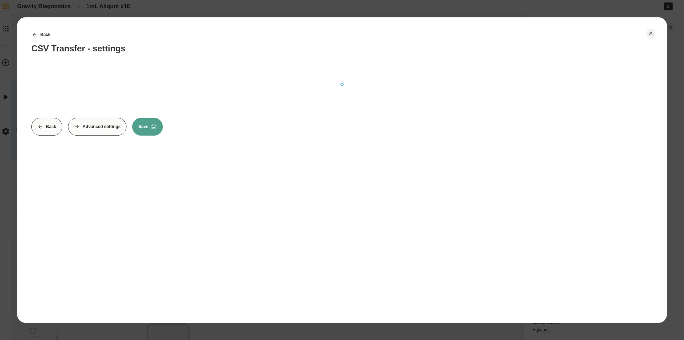
scroll to position [0, 0]
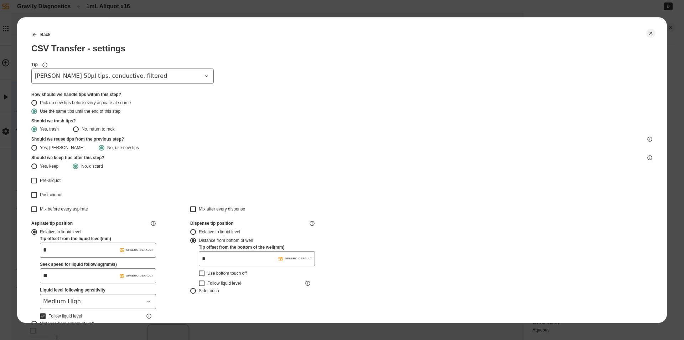
type input "*******"
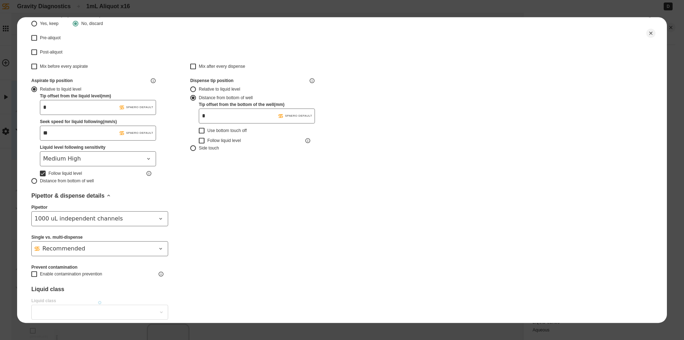
type input "*******"
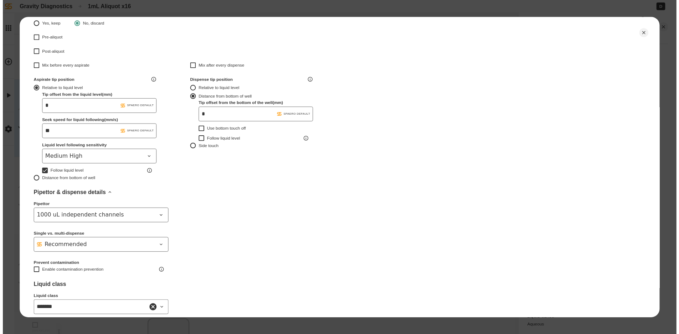
scroll to position [188, 0]
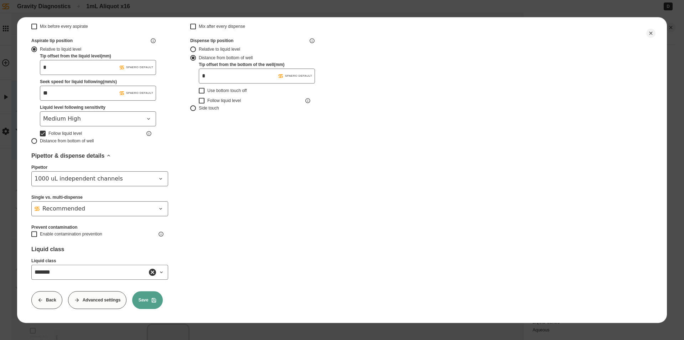
click at [150, 293] on button "Save" at bounding box center [147, 300] width 31 height 18
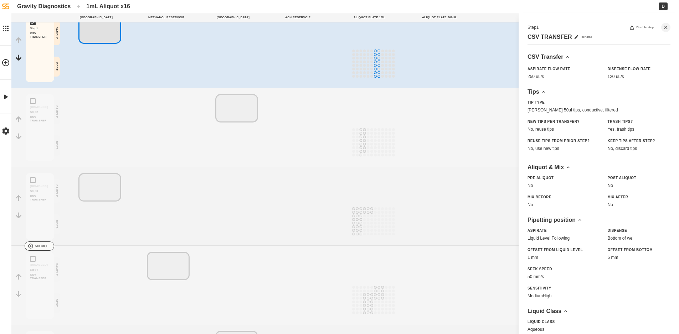
scroll to position [176, 0]
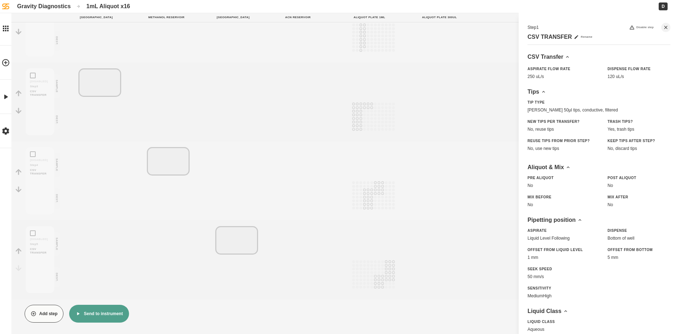
click at [99, 317] on button "Send to instrument" at bounding box center [98, 314] width 59 height 18
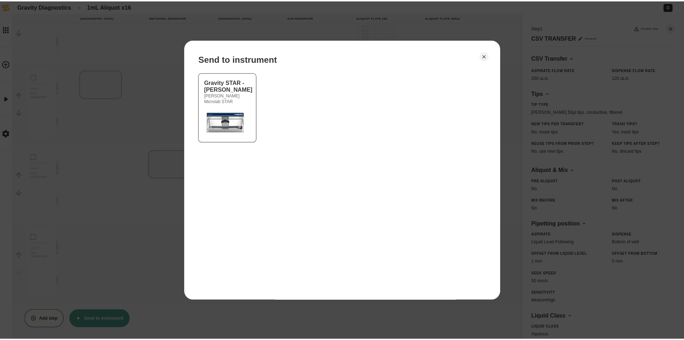
scroll to position [171, 0]
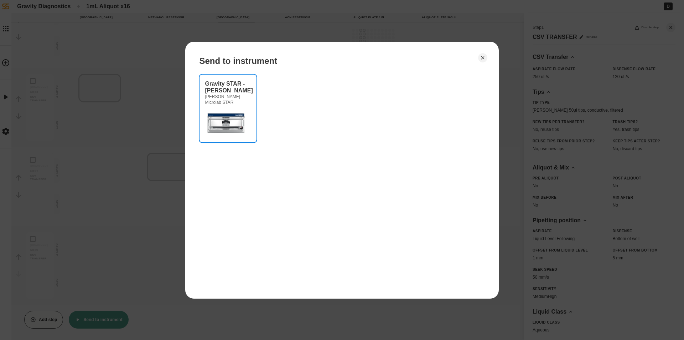
click at [244, 111] on img at bounding box center [226, 122] width 43 height 29
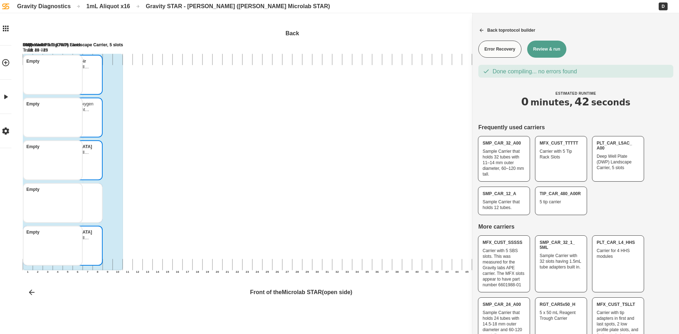
click at [541, 42] on button "Review & run" at bounding box center [546, 49] width 39 height 17
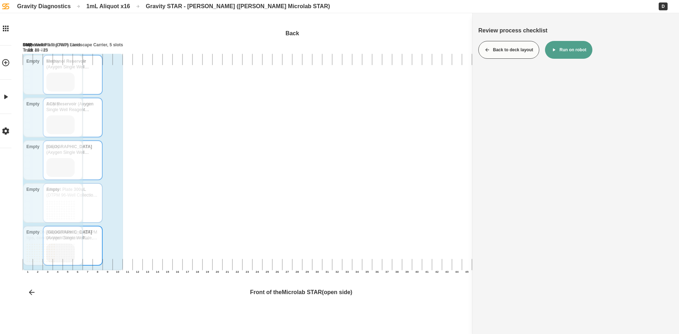
click at [565, 50] on button "Run on robot" at bounding box center [568, 50] width 47 height 18
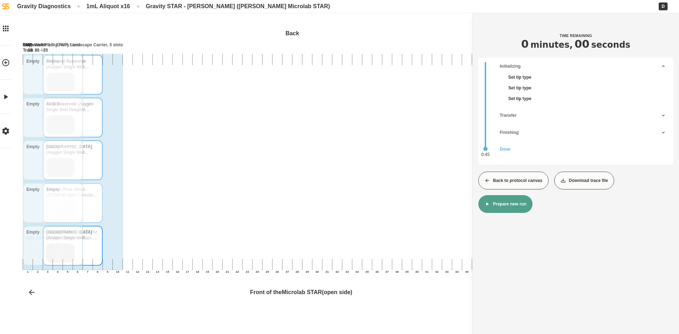
click at [514, 182] on button "Back to protocol canvas" at bounding box center [513, 181] width 70 height 18
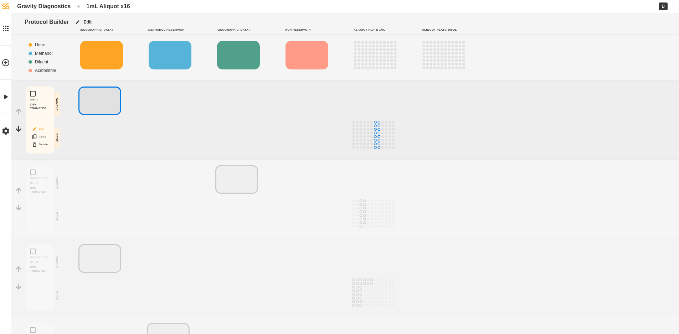
click at [37, 127] on button "Edit" at bounding box center [40, 128] width 23 height 9
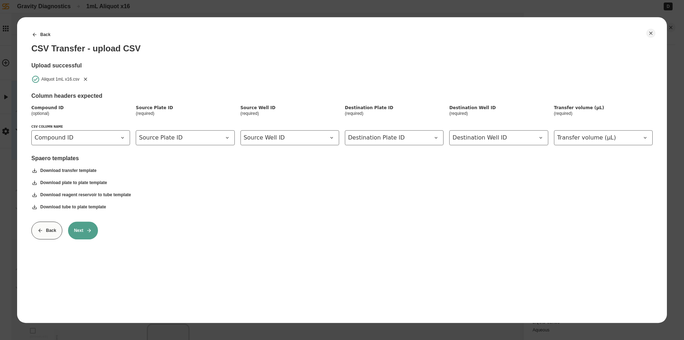
click at [85, 78] on icon "Remove" at bounding box center [86, 79] width 6 height 6
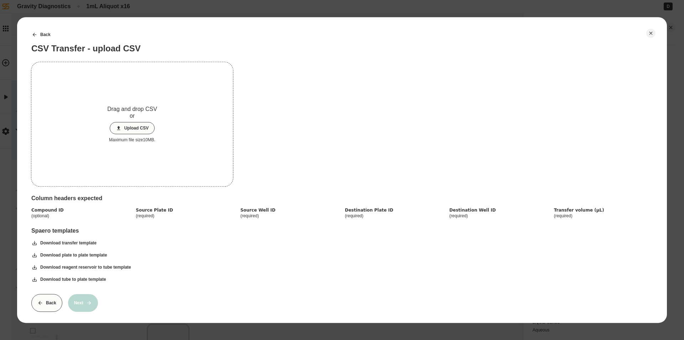
click at [143, 128] on button "Upload CSV" at bounding box center [132, 128] width 45 height 12
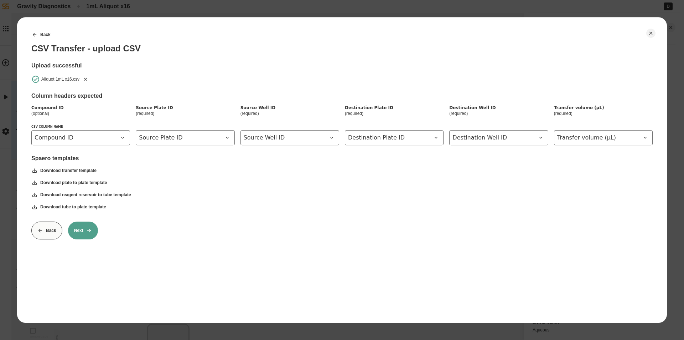
click at [82, 229] on button "Next" at bounding box center [83, 230] width 30 height 18
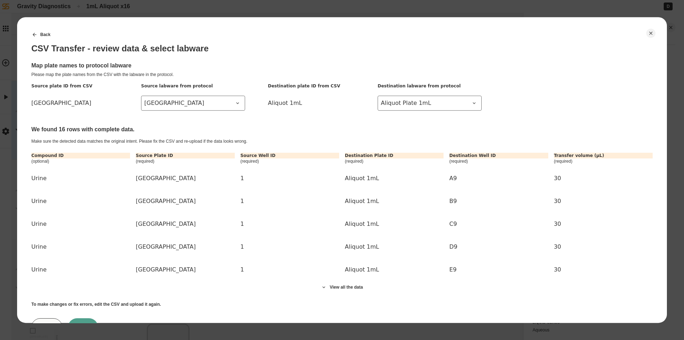
scroll to position [32, 0]
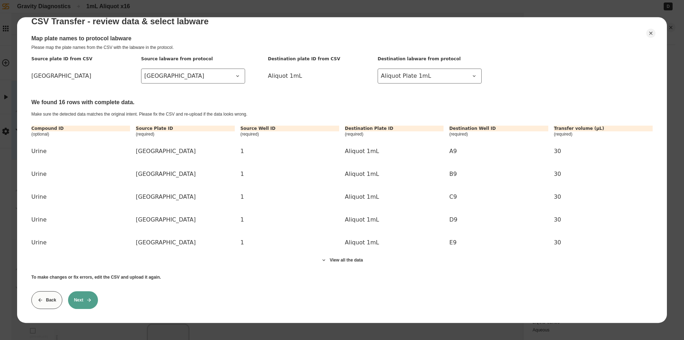
click at [85, 297] on button "Next" at bounding box center [83, 300] width 30 height 18
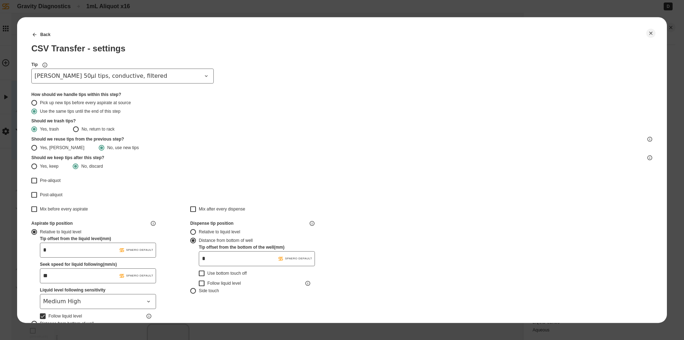
type input "*******"
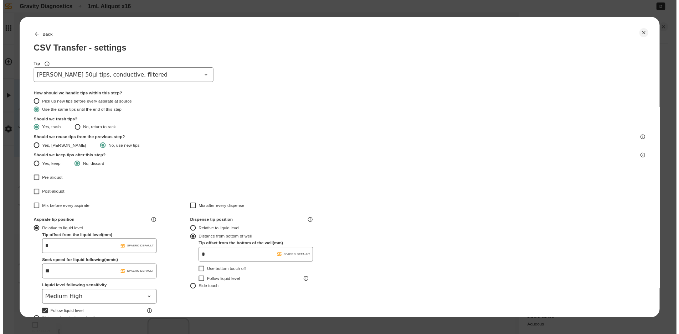
scroll to position [188, 0]
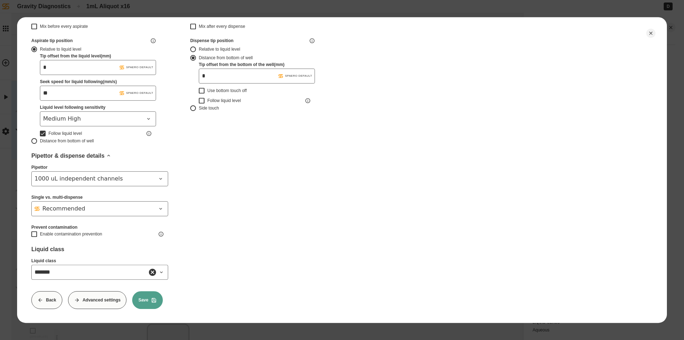
click at [149, 295] on button "Save" at bounding box center [147, 300] width 31 height 18
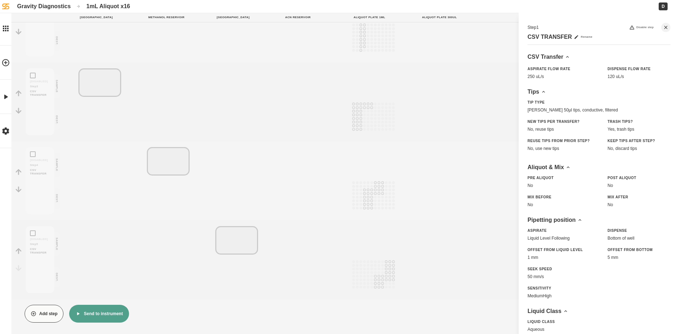
click at [109, 308] on button "Send to instrument" at bounding box center [98, 314] width 59 height 18
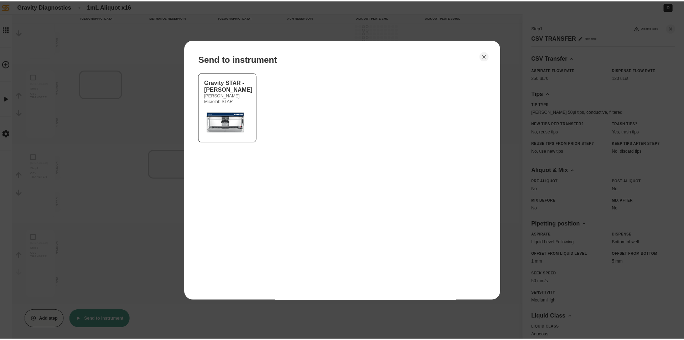
scroll to position [171, 0]
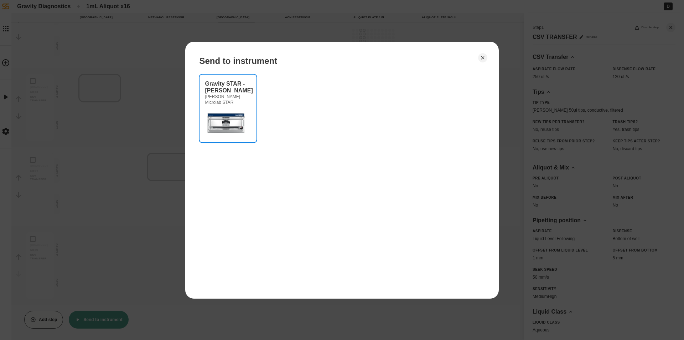
click at [236, 122] on img at bounding box center [226, 122] width 43 height 29
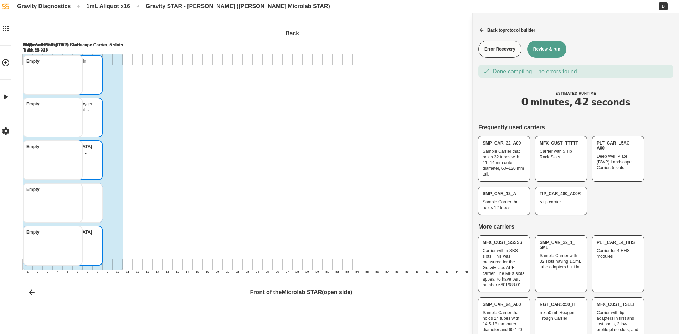
click at [547, 52] on button "Review & run" at bounding box center [546, 49] width 39 height 17
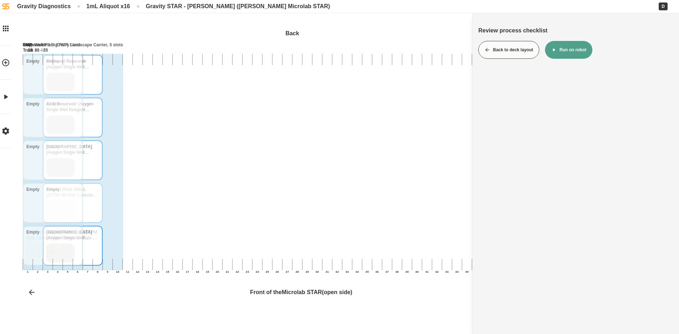
drag, startPoint x: 549, startPoint y: 52, endPoint x: 494, endPoint y: 108, distance: 78.6
click at [549, 52] on button "Run on robot" at bounding box center [568, 50] width 47 height 18
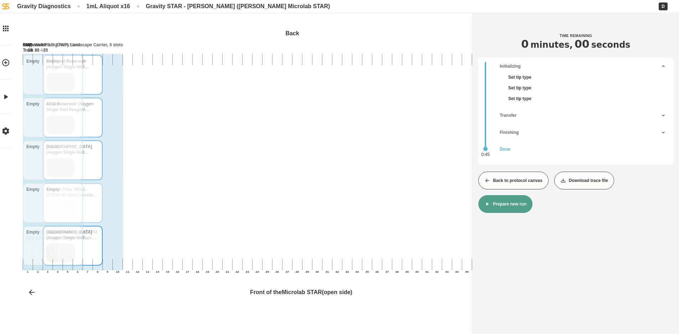
click at [519, 179] on button "Back to protocol canvas" at bounding box center [513, 181] width 70 height 18
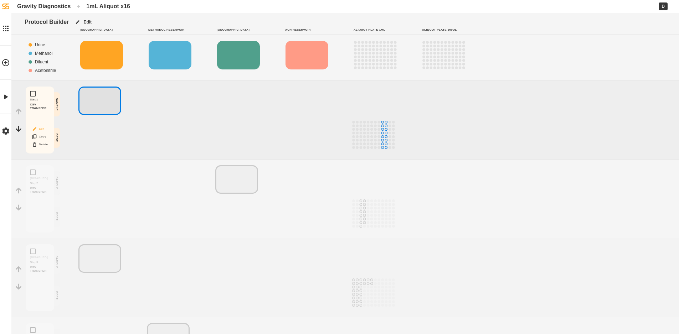
click at [37, 128] on icon "Block actions" at bounding box center [35, 129] width 6 height 6
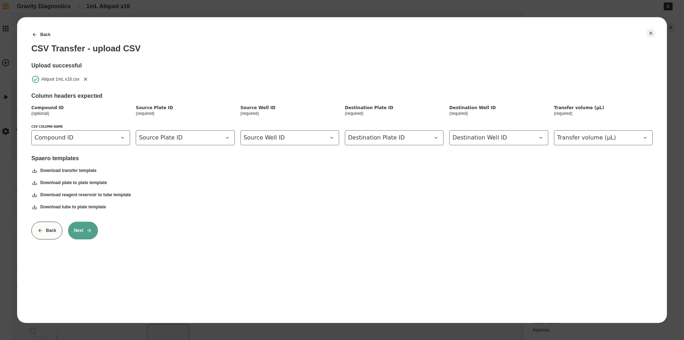
click at [84, 79] on icon "Remove" at bounding box center [86, 79] width 6 height 6
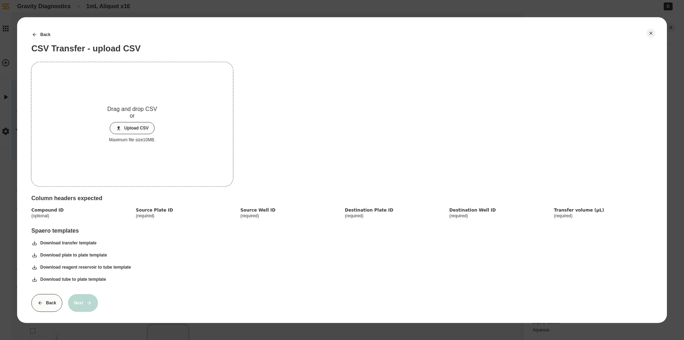
click at [130, 126] on button "Upload CSV" at bounding box center [132, 128] width 45 height 12
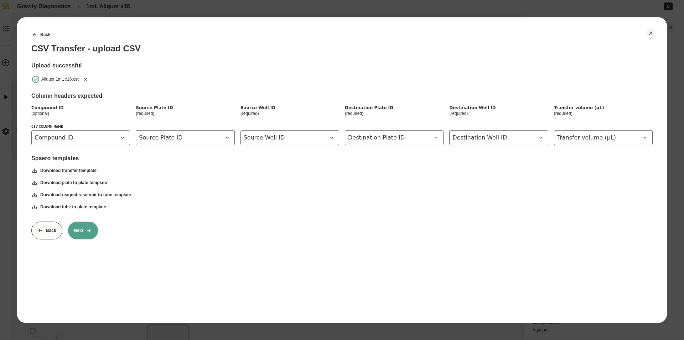
click at [77, 234] on button "Next" at bounding box center [83, 230] width 30 height 18
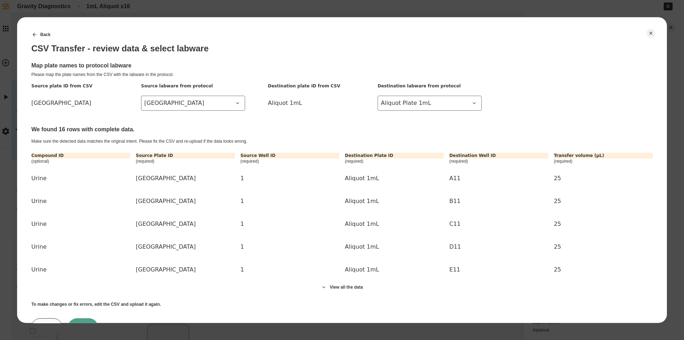
scroll to position [32, 0]
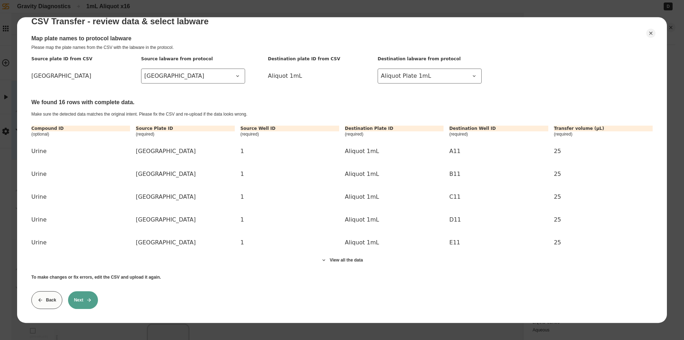
click at [80, 292] on button "Next" at bounding box center [83, 300] width 30 height 18
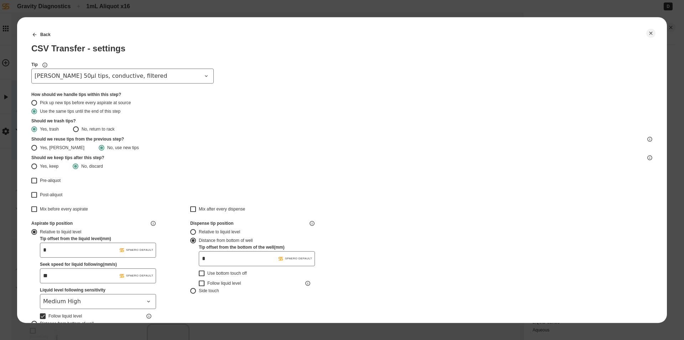
type input "*******"
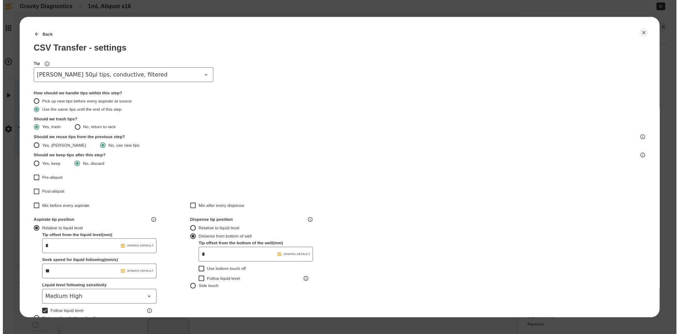
scroll to position [188, 0]
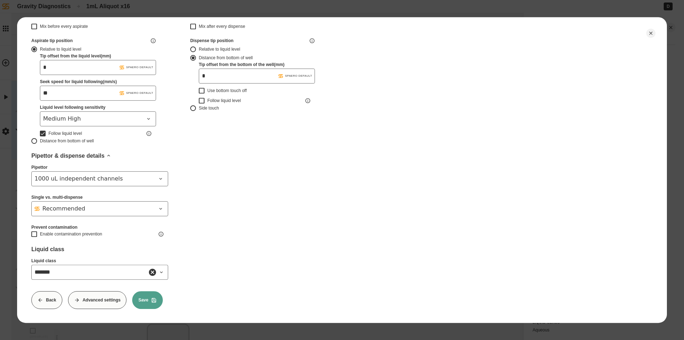
click at [151, 291] on button "Save" at bounding box center [147, 300] width 31 height 18
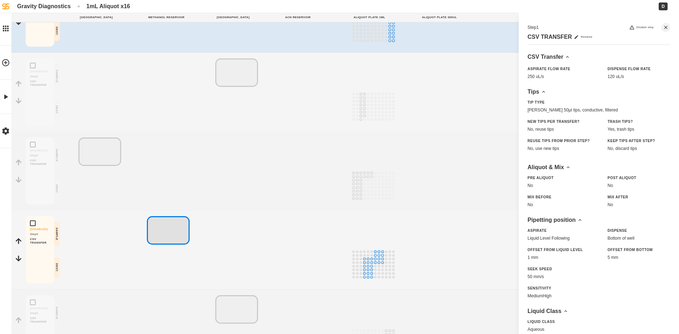
scroll to position [176, 0]
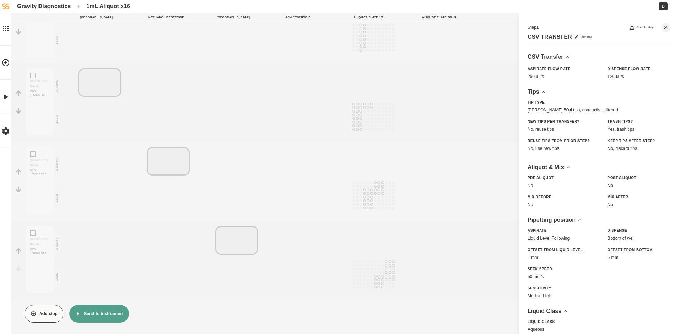
click at [98, 310] on button "Send to instrument" at bounding box center [98, 314] width 59 height 18
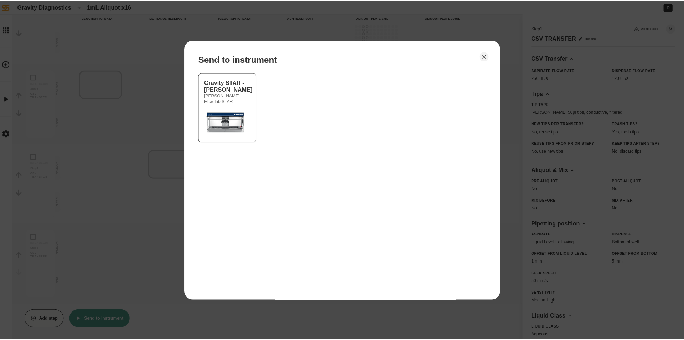
scroll to position [171, 0]
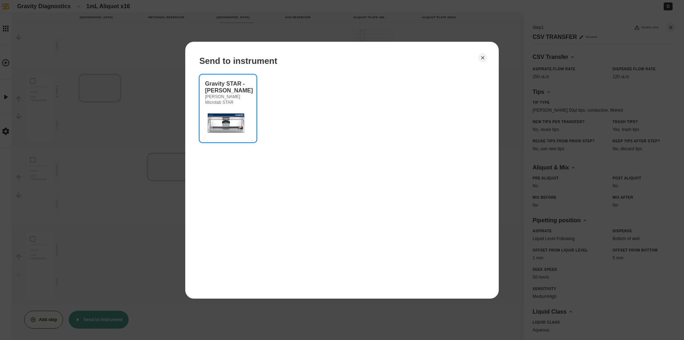
click at [242, 89] on div "Gravity STAR - [PERSON_NAME] Microlab STAR" at bounding box center [228, 92] width 46 height 25
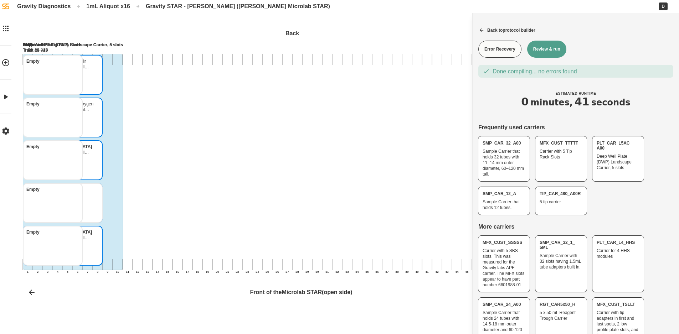
click at [541, 48] on button "Review & run" at bounding box center [546, 49] width 39 height 17
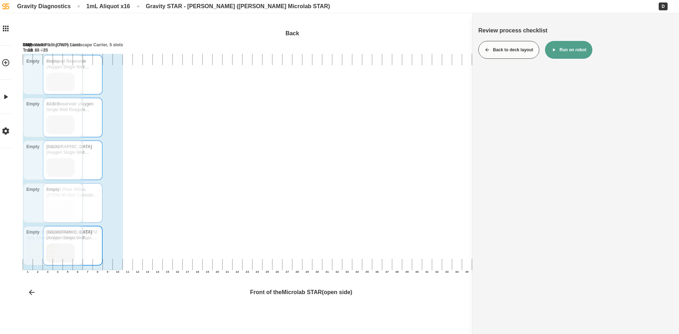
click at [554, 47] on icon at bounding box center [554, 50] width 6 height 6
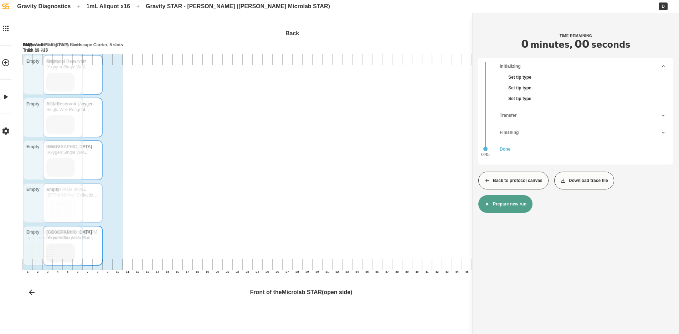
click at [539, 183] on button "Back to protocol canvas" at bounding box center [513, 181] width 70 height 18
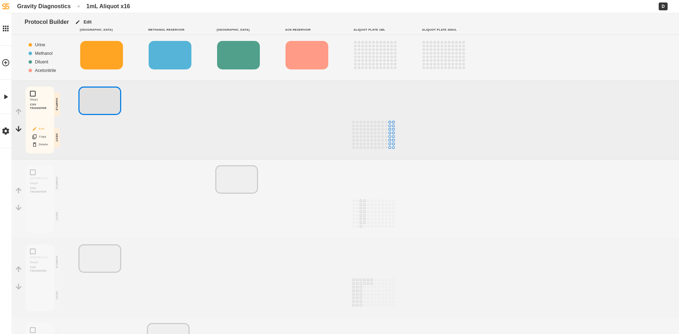
click at [42, 127] on button "Edit" at bounding box center [40, 128] width 23 height 9
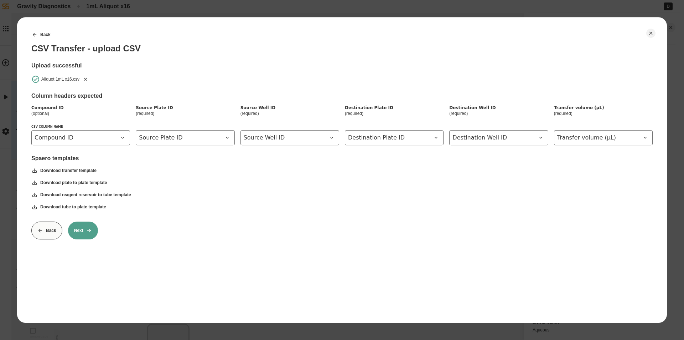
click at [90, 228] on icon at bounding box center [89, 230] width 6 height 6
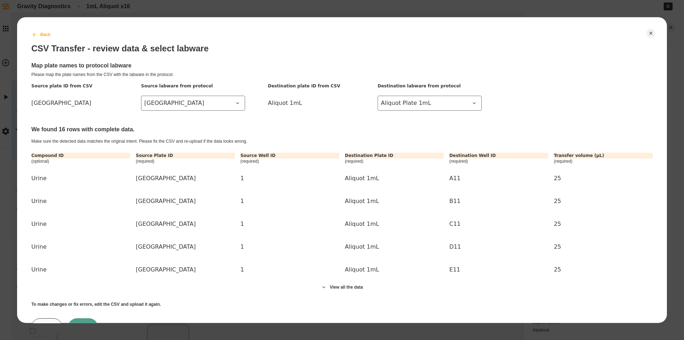
click at [31, 30] on button "Back" at bounding box center [41, 35] width 31 height 18
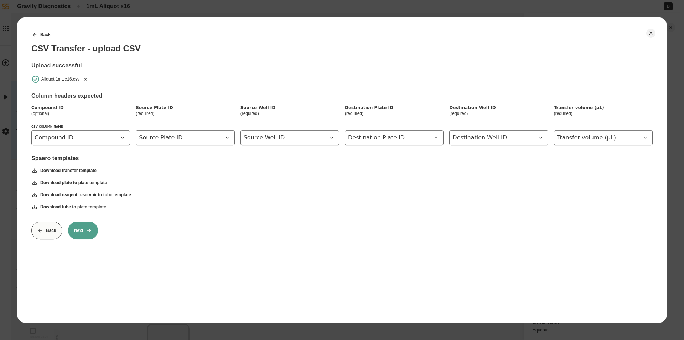
click at [86, 79] on icon "Remove" at bounding box center [85, 78] width 3 height 3
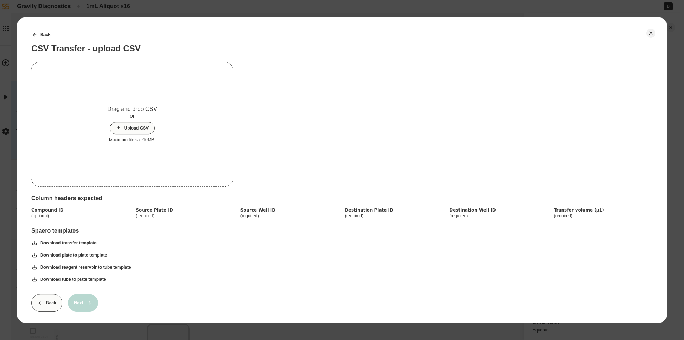
click at [120, 126] on icon at bounding box center [119, 128] width 6 height 6
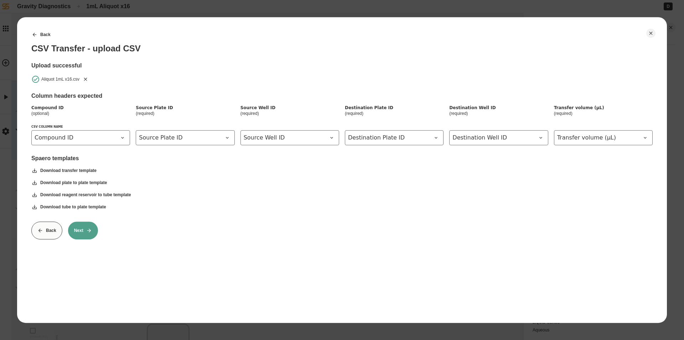
click at [76, 233] on button "Next" at bounding box center [83, 230] width 30 height 18
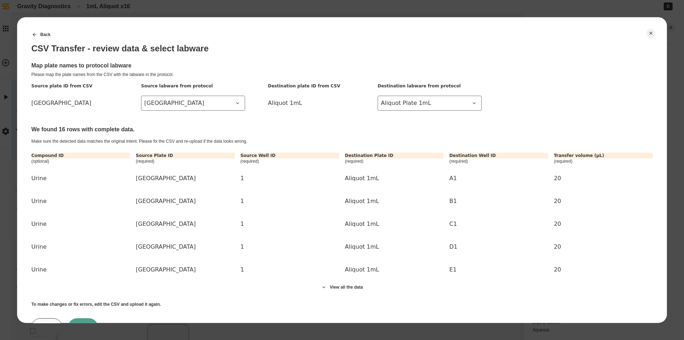
scroll to position [32, 0]
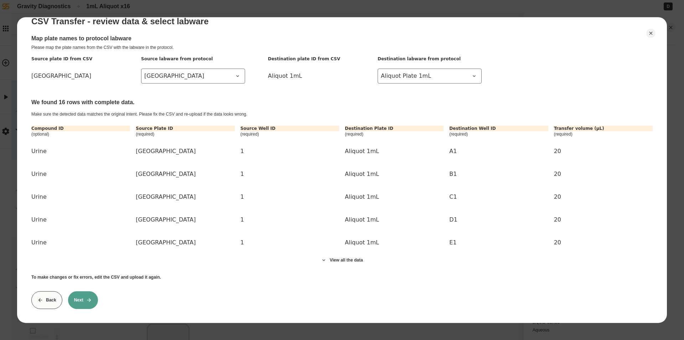
click at [86, 298] on button "Next" at bounding box center [83, 300] width 30 height 18
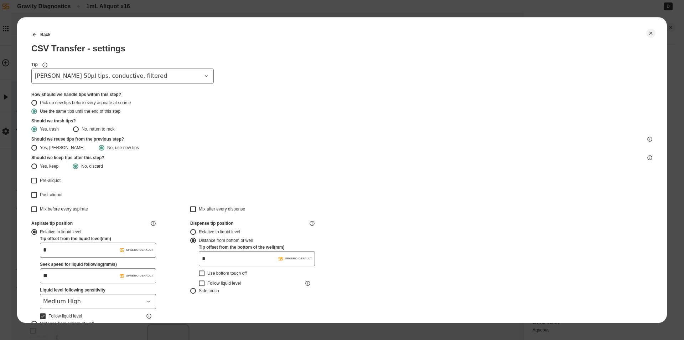
type input "*******"
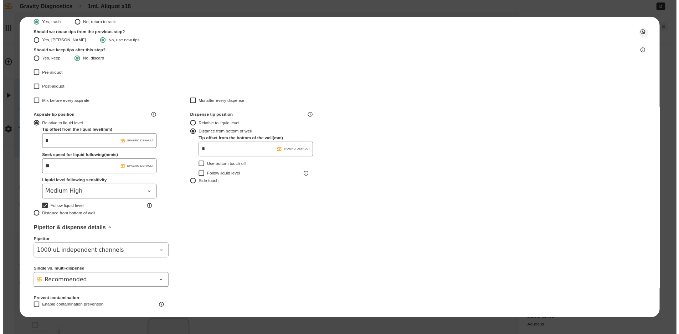
scroll to position [188, 0]
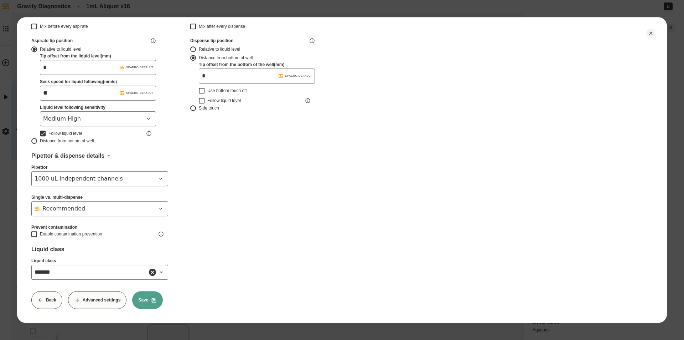
click at [153, 297] on button "Save" at bounding box center [147, 300] width 31 height 18
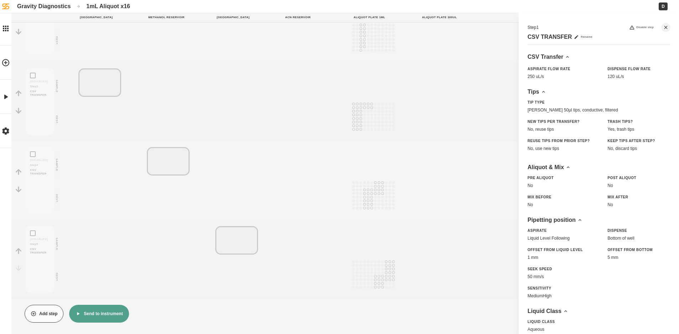
click at [101, 310] on button "Send to instrument" at bounding box center [98, 314] width 59 height 18
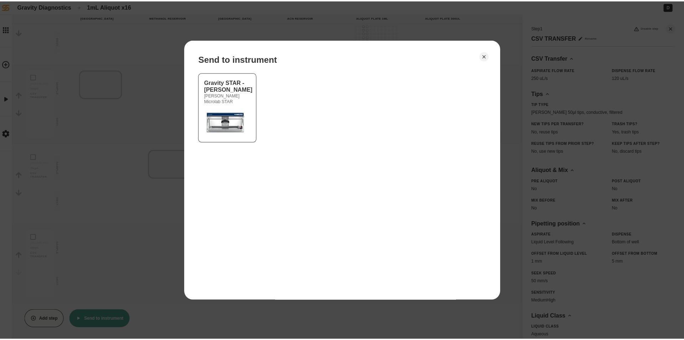
scroll to position [171, 0]
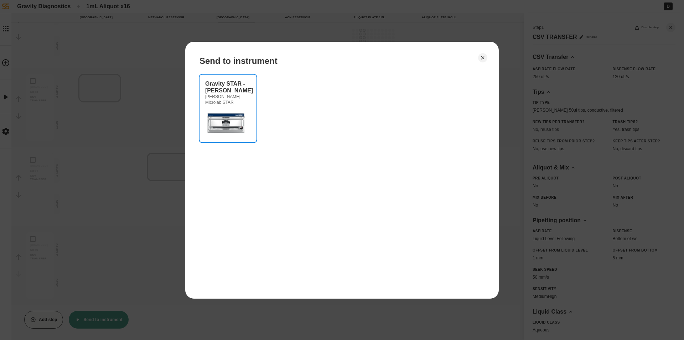
click at [237, 114] on img at bounding box center [226, 122] width 43 height 29
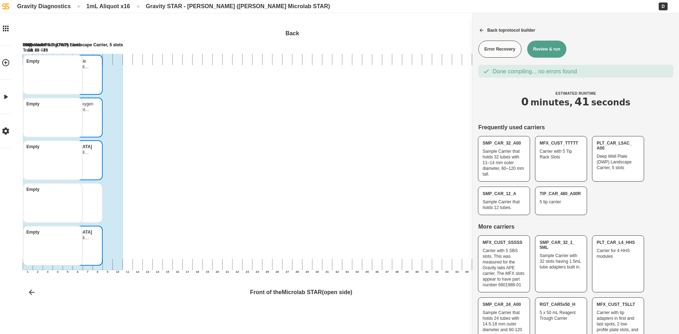
click at [547, 46] on button "Review & run" at bounding box center [546, 49] width 39 height 17
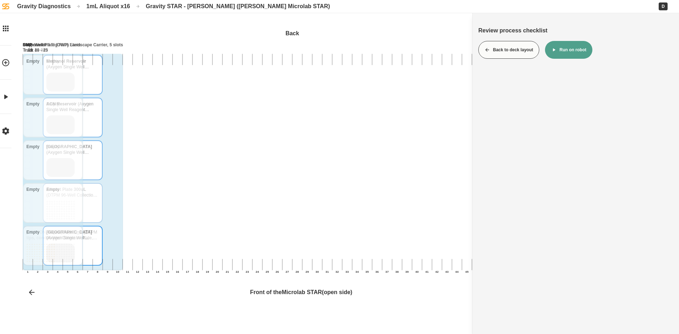
click at [557, 49] on button "Run on robot" at bounding box center [568, 50] width 47 height 18
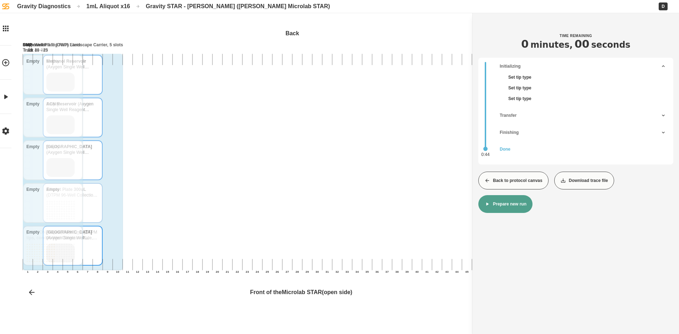
click at [501, 185] on button "Back to protocol canvas" at bounding box center [513, 181] width 70 height 18
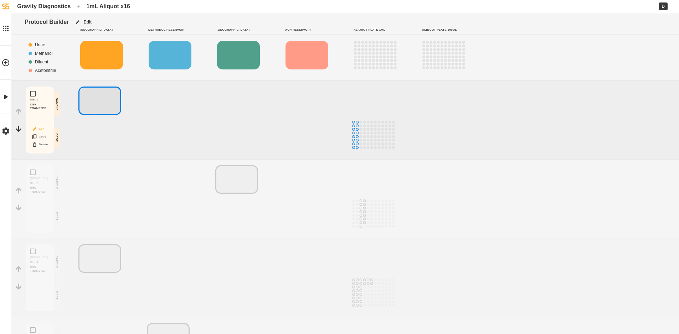
click at [44, 129] on button "Edit" at bounding box center [40, 128] width 23 height 9
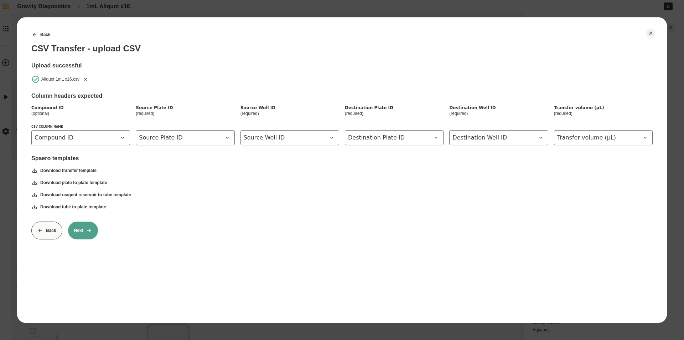
click at [84, 79] on icon "Remove" at bounding box center [86, 79] width 6 height 6
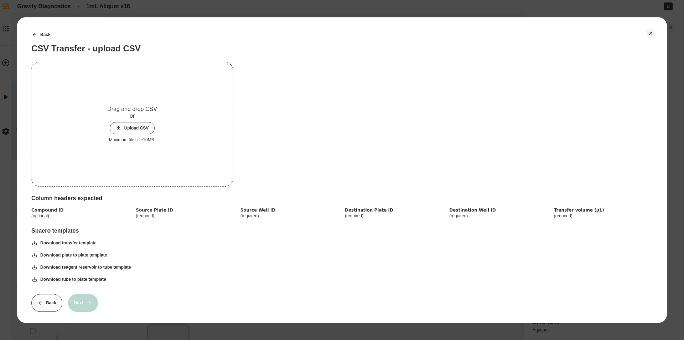
click at [138, 131] on button "Upload CSV" at bounding box center [132, 128] width 45 height 12
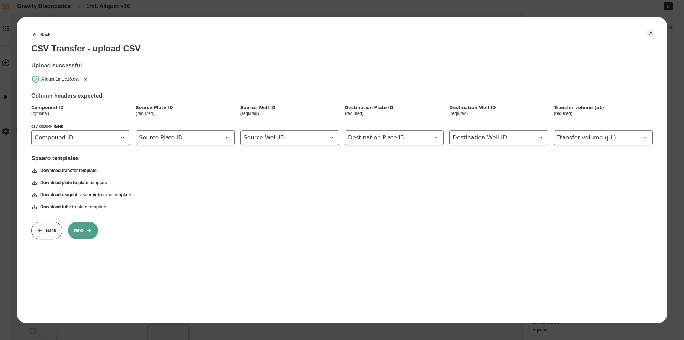
click at [83, 232] on button "Next" at bounding box center [83, 230] width 30 height 18
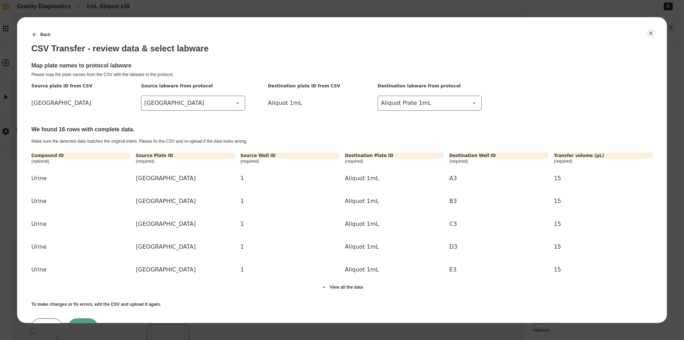
scroll to position [32, 0]
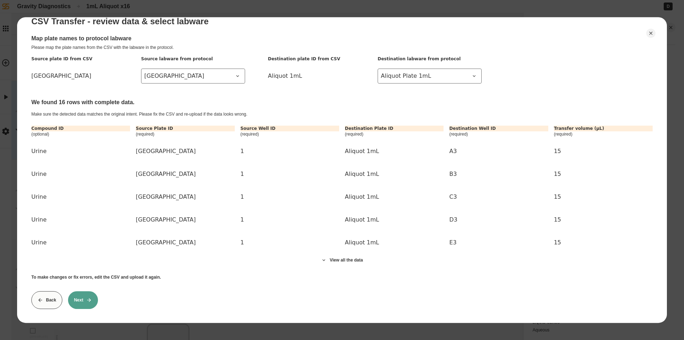
drag, startPoint x: 89, startPoint y: 293, endPoint x: 94, endPoint y: 293, distance: 5.0
click at [89, 297] on icon at bounding box center [89, 300] width 6 height 6
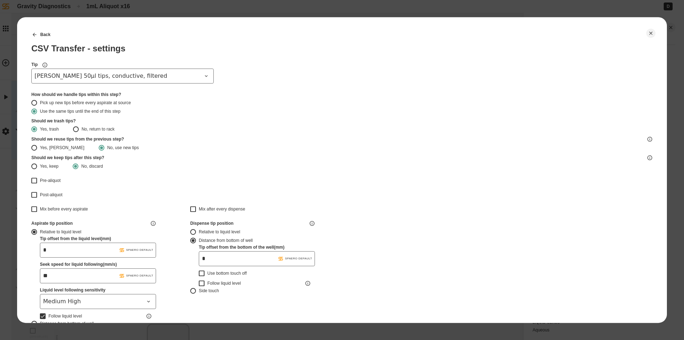
type input "*******"
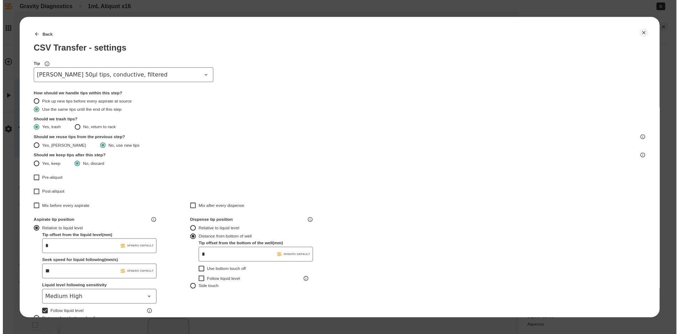
scroll to position [188, 0]
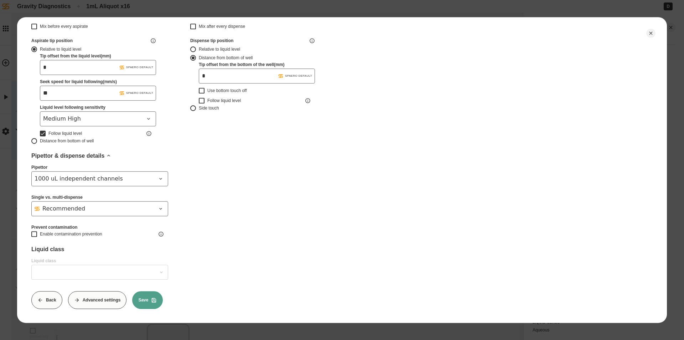
type input "*******"
click at [154, 297] on icon at bounding box center [154, 299] width 4 height 4
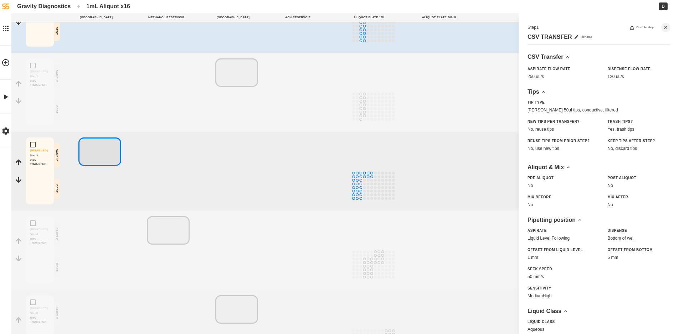
scroll to position [176, 0]
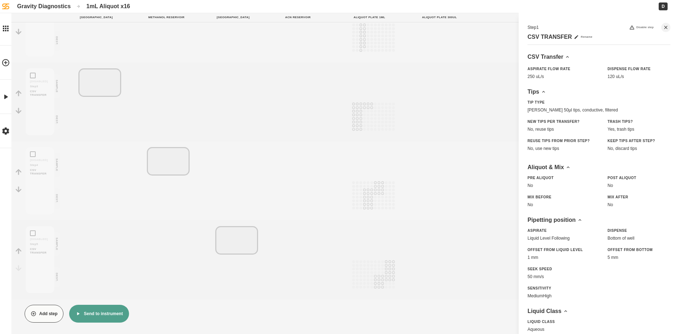
click at [105, 325] on html "Protocol Builder Edit Urine Reservoir Methanol Reservoir Diluent Reservoir ACN …" at bounding box center [339, 79] width 679 height 510
click at [108, 316] on button "Send to instrument" at bounding box center [98, 314] width 59 height 18
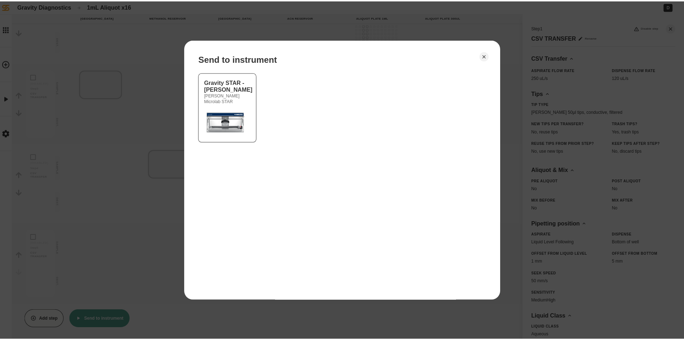
scroll to position [171, 0]
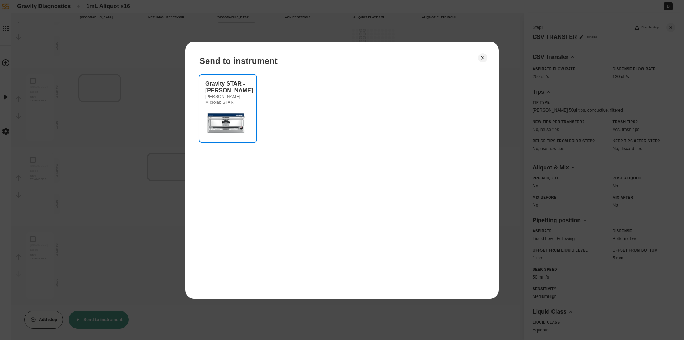
click at [214, 121] on img at bounding box center [226, 122] width 43 height 29
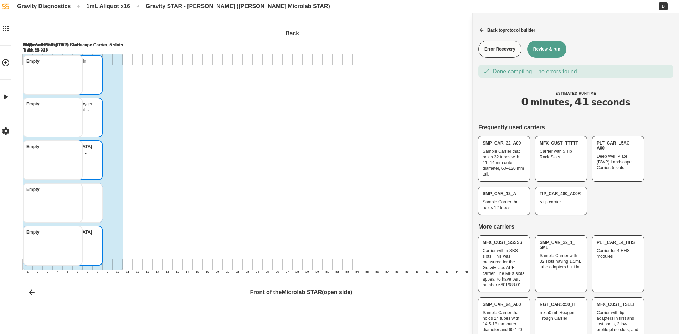
click at [553, 49] on button "Review & run" at bounding box center [546, 49] width 39 height 17
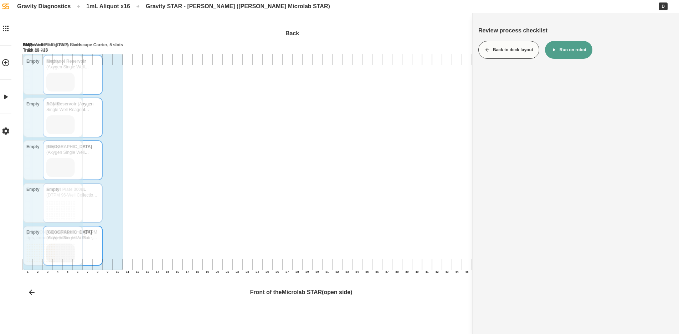
click at [574, 57] on button "Run on robot" at bounding box center [568, 50] width 47 height 18
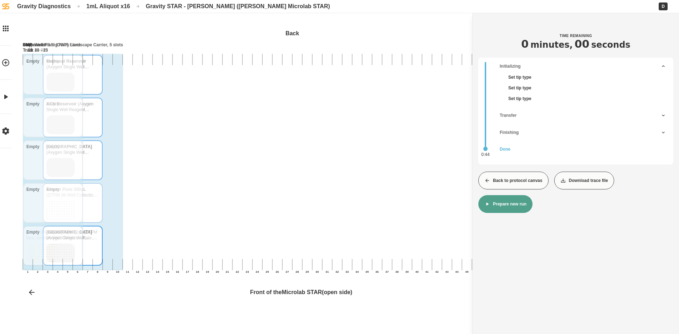
click at [501, 182] on button "Back to protocol canvas" at bounding box center [513, 181] width 70 height 18
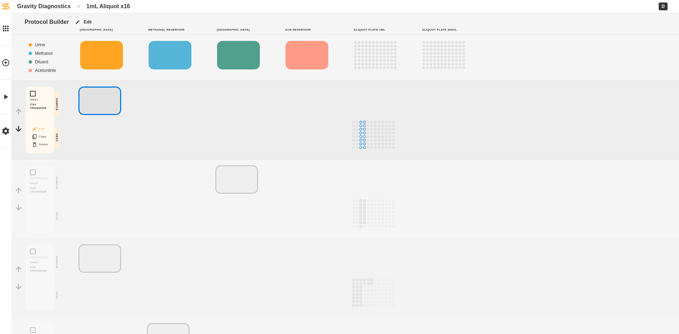
click at [42, 130] on button "Edit" at bounding box center [40, 128] width 23 height 9
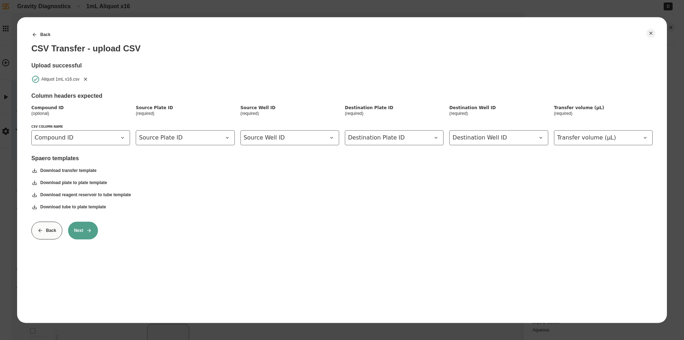
click at [87, 82] on icon "Remove" at bounding box center [86, 79] width 6 height 6
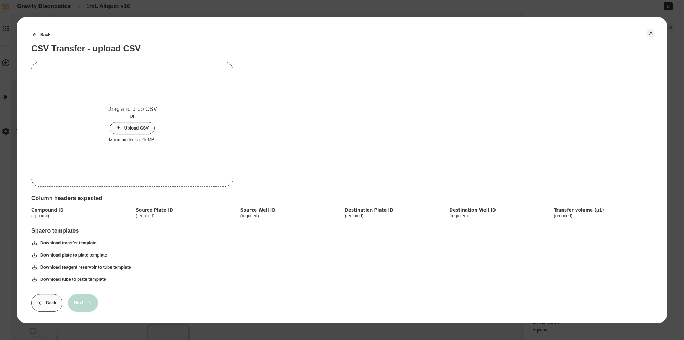
click at [131, 125] on button "Upload CSV" at bounding box center [132, 128] width 45 height 12
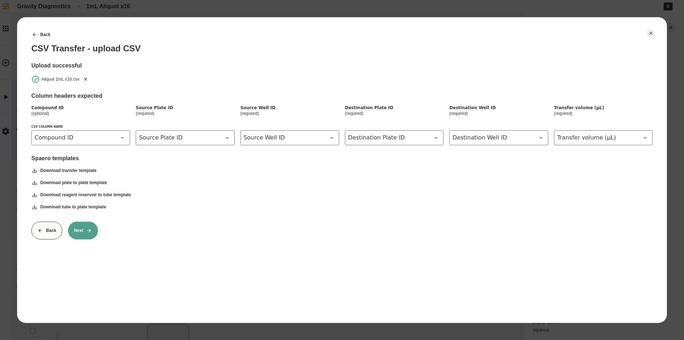
click at [84, 231] on button "Next" at bounding box center [83, 230] width 30 height 18
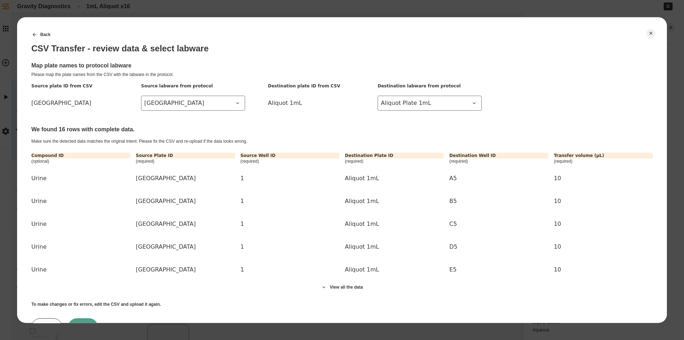
scroll to position [32, 0]
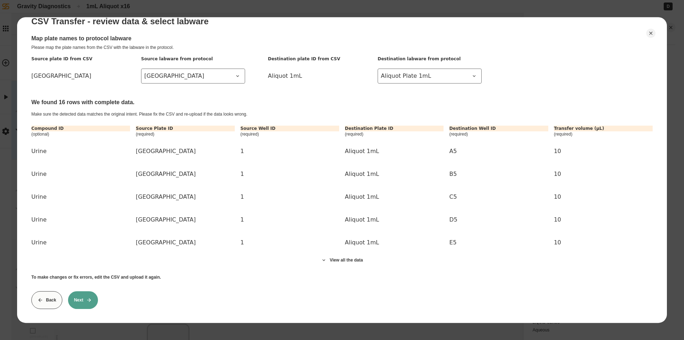
click at [91, 299] on button "Next" at bounding box center [83, 300] width 30 height 18
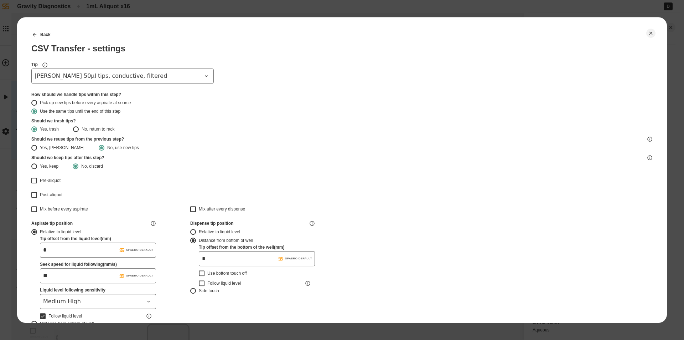
type input "*******"
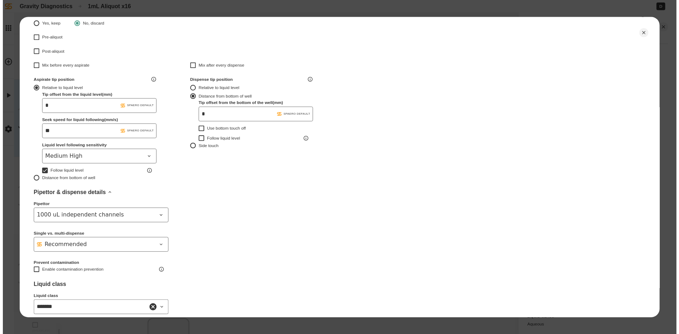
scroll to position [178, 0]
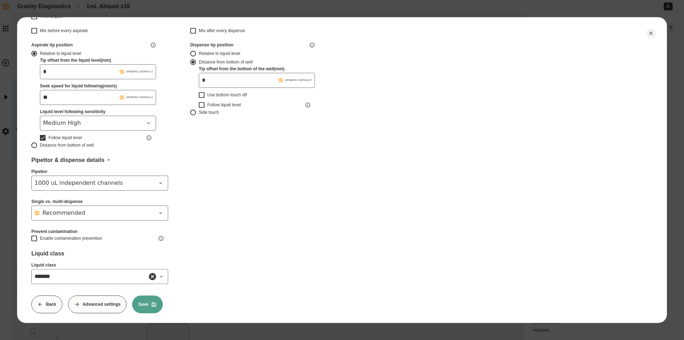
click at [150, 297] on button "Save" at bounding box center [147, 304] width 31 height 18
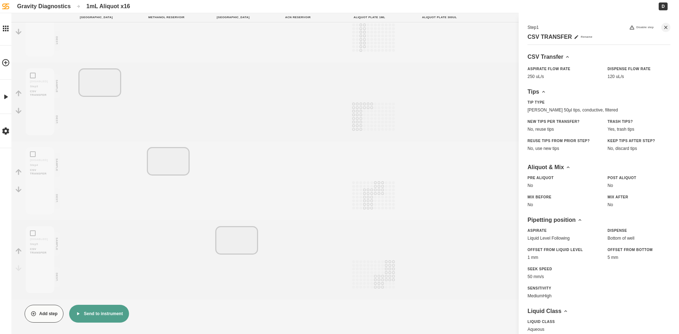
click at [111, 312] on button "Send to instrument" at bounding box center [98, 314] width 59 height 18
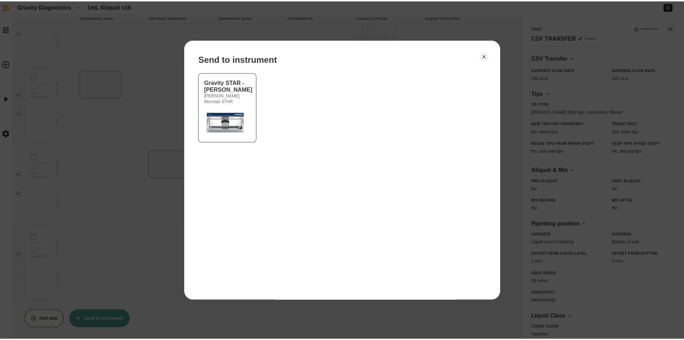
scroll to position [171, 0]
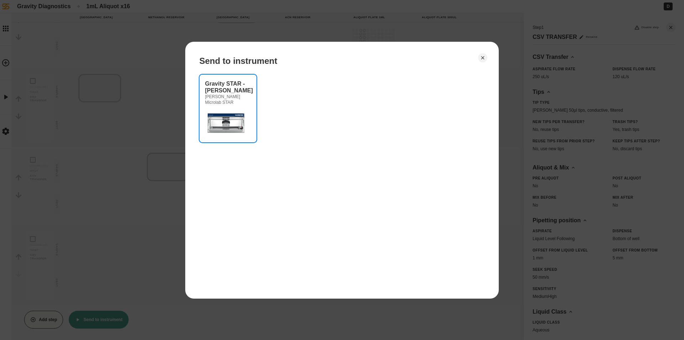
click at [237, 109] on img at bounding box center [226, 122] width 43 height 29
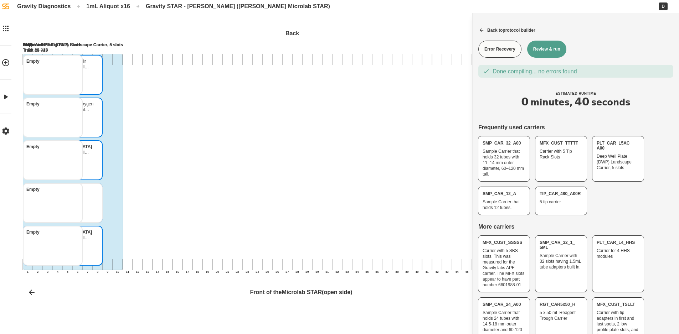
click at [548, 53] on button "Review & run" at bounding box center [546, 49] width 39 height 17
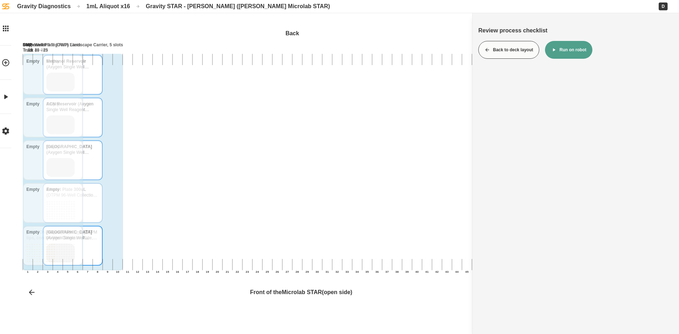
click at [575, 51] on button "Run on robot" at bounding box center [568, 50] width 47 height 18
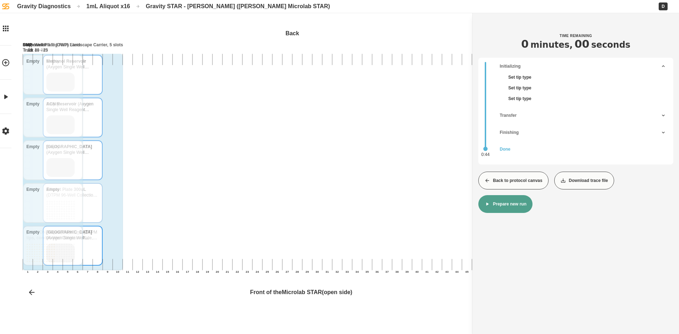
click at [526, 180] on button "Back to protocol canvas" at bounding box center [513, 181] width 70 height 18
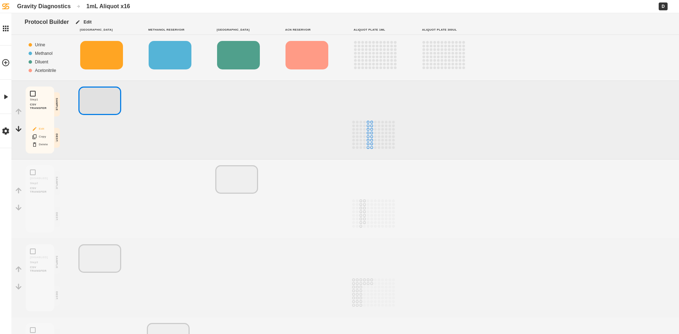
click at [42, 126] on button "Edit" at bounding box center [40, 128] width 23 height 9
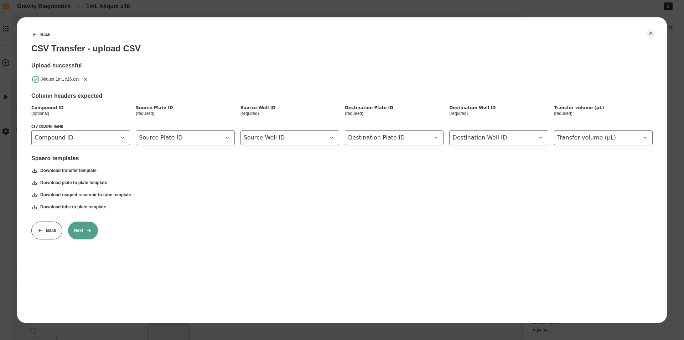
click at [75, 233] on button "Next" at bounding box center [83, 230] width 30 height 18
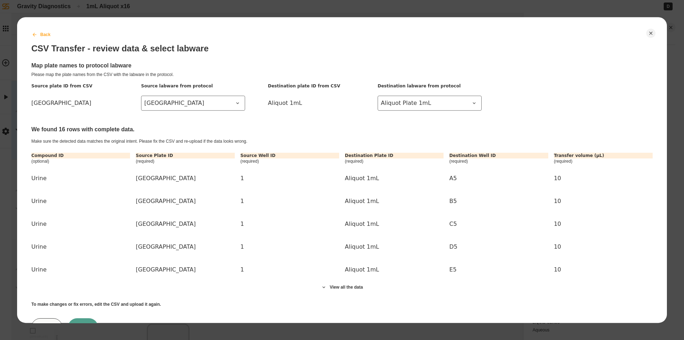
click at [47, 32] on button "Back" at bounding box center [41, 35] width 31 height 18
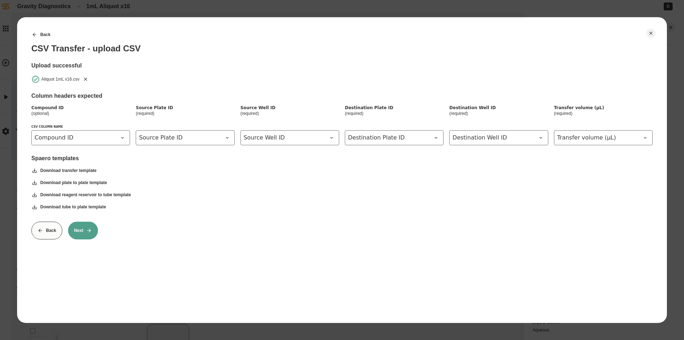
click at [86, 79] on icon "Remove" at bounding box center [86, 79] width 6 height 6
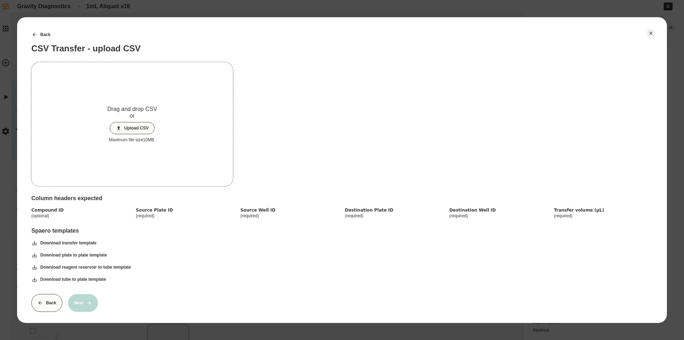
click at [129, 129] on button "Upload CSV" at bounding box center [132, 128] width 45 height 12
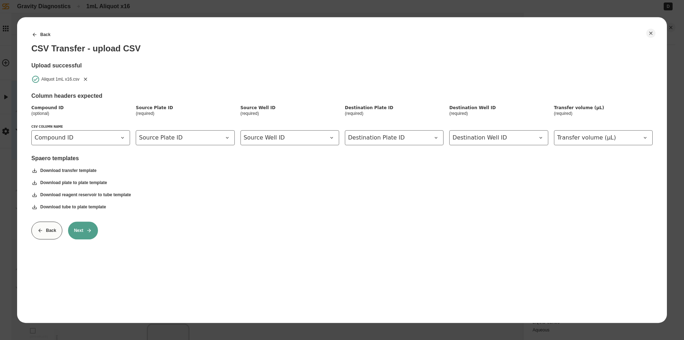
click at [76, 231] on button "Next" at bounding box center [83, 230] width 30 height 18
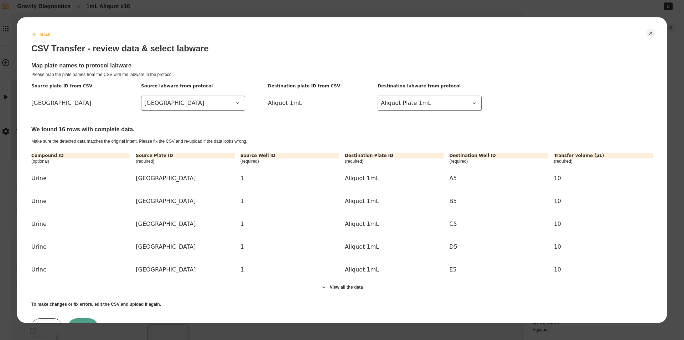
click at [40, 34] on button "Back" at bounding box center [41, 35] width 31 height 18
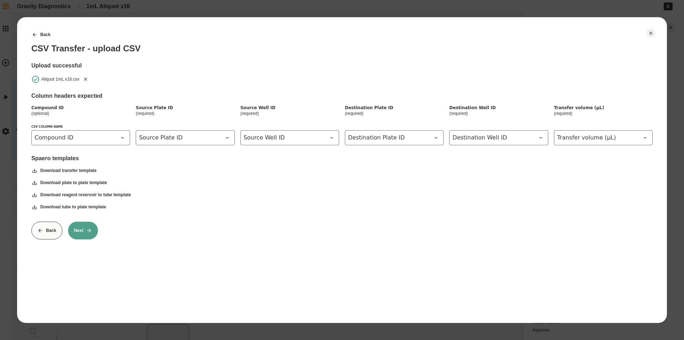
click at [89, 79] on button "Remove" at bounding box center [85, 78] width 9 height 9
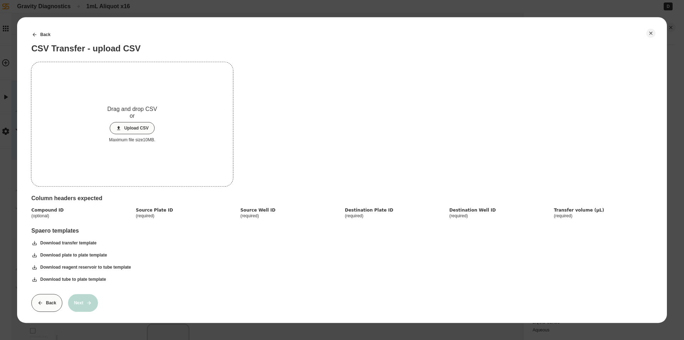
click at [126, 123] on button "Upload CSV" at bounding box center [132, 128] width 45 height 12
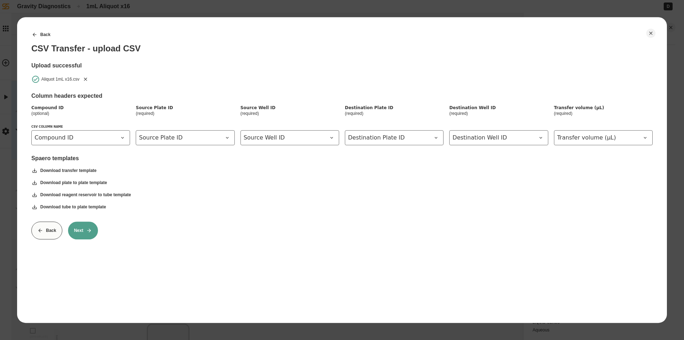
click at [90, 238] on button "Next" at bounding box center [83, 230] width 30 height 18
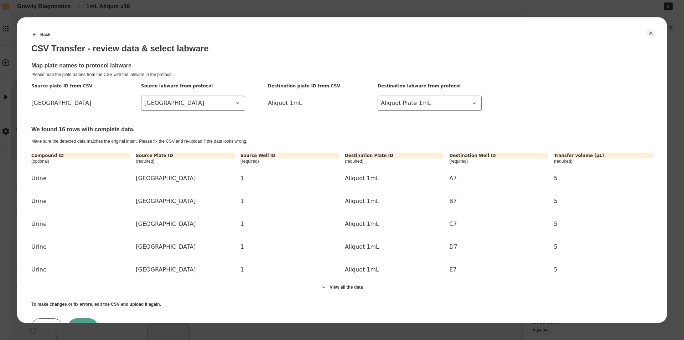
scroll to position [32, 0]
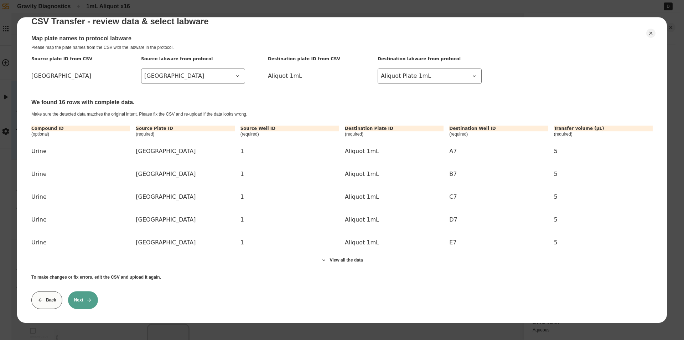
click at [84, 297] on button "Next" at bounding box center [83, 300] width 30 height 18
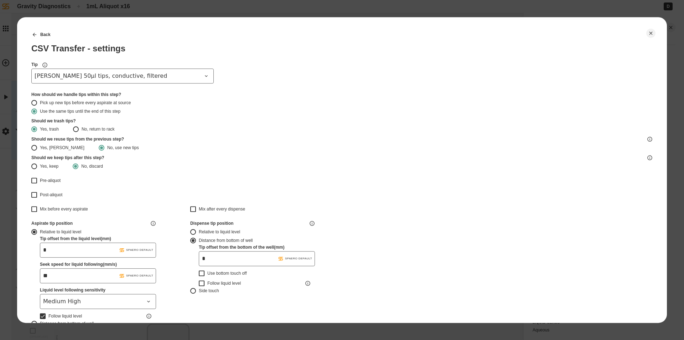
type input "*******"
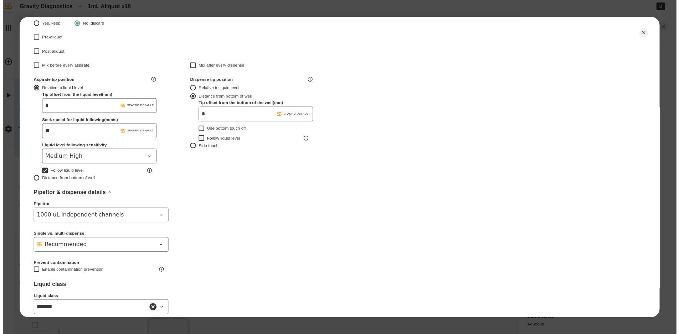
scroll to position [188, 0]
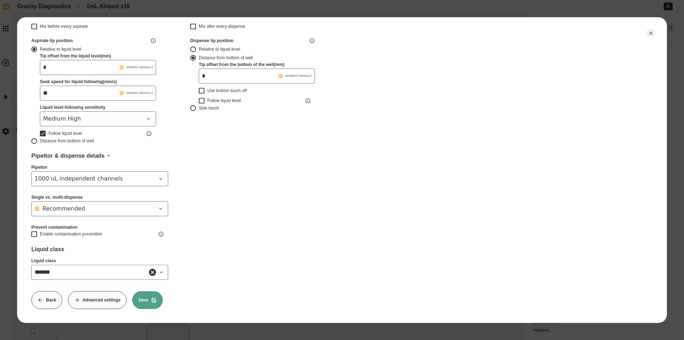
click at [150, 294] on button "Save" at bounding box center [147, 300] width 31 height 18
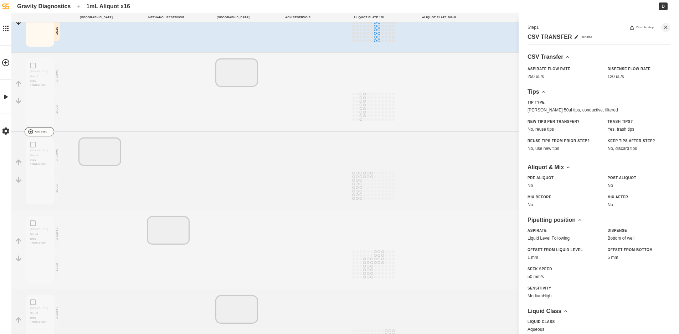
scroll to position [176, 0]
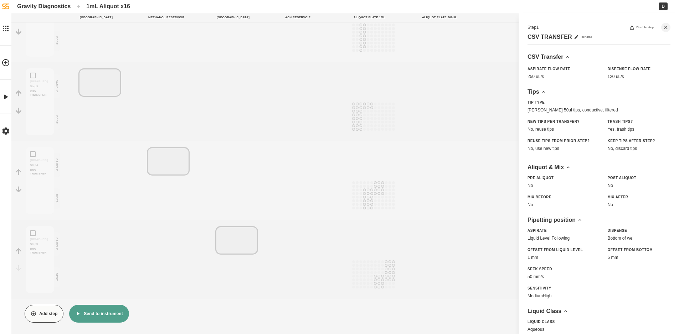
click at [91, 314] on button "Send to instrument" at bounding box center [98, 314] width 59 height 18
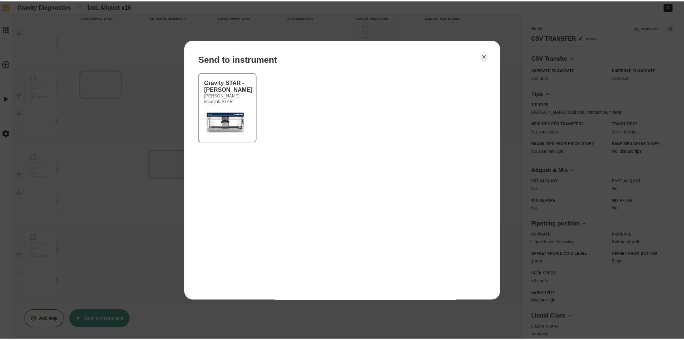
scroll to position [171, 0]
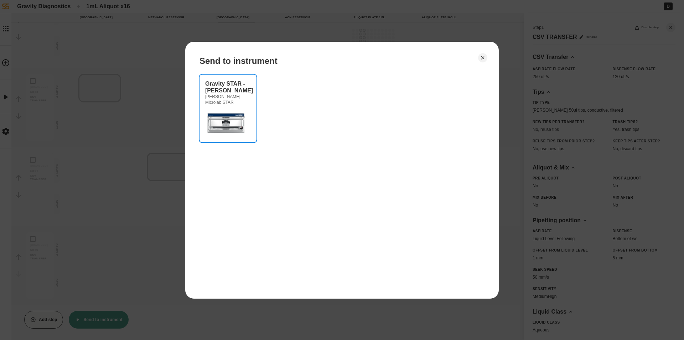
click at [239, 135] on img at bounding box center [226, 122] width 43 height 29
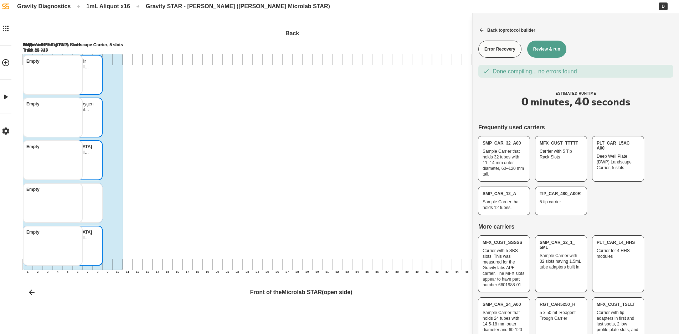
click at [549, 50] on button "Review & run" at bounding box center [546, 49] width 39 height 17
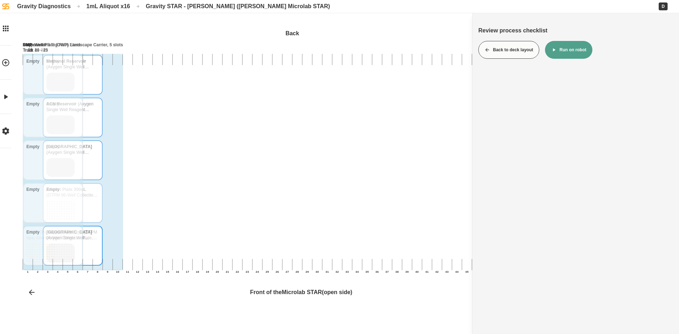
click at [572, 43] on button "Run on robot" at bounding box center [568, 50] width 47 height 18
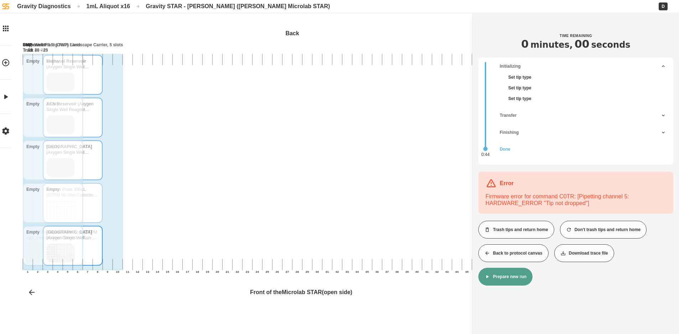
click at [510, 251] on button "Back to protocol canvas" at bounding box center [513, 253] width 70 height 18
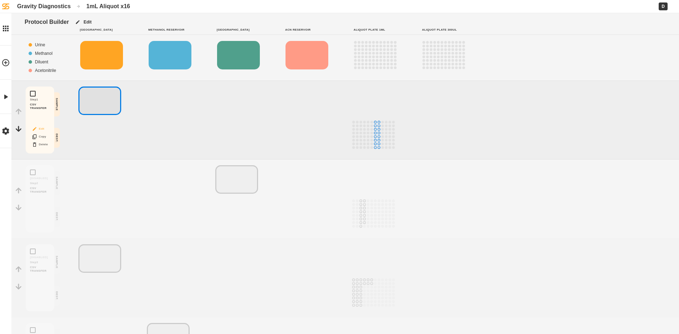
click at [40, 128] on button "Edit" at bounding box center [40, 128] width 23 height 9
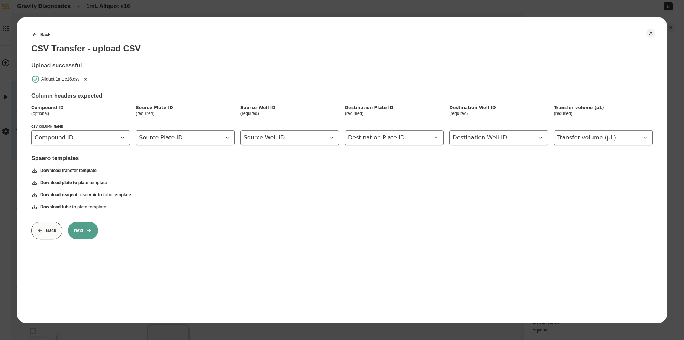
click at [86, 78] on icon "Remove" at bounding box center [86, 79] width 6 height 6
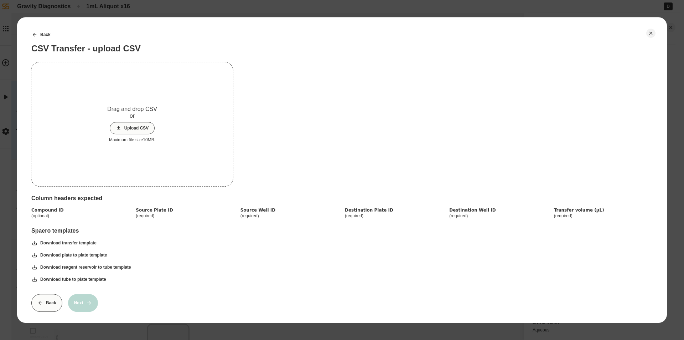
click at [145, 128] on button "Upload CSV" at bounding box center [132, 128] width 45 height 12
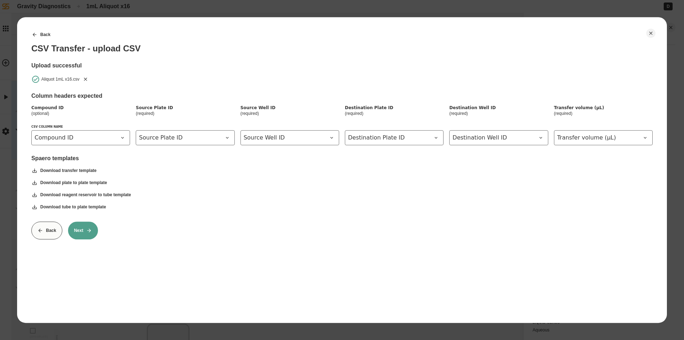
click at [86, 228] on icon at bounding box center [89, 230] width 6 height 6
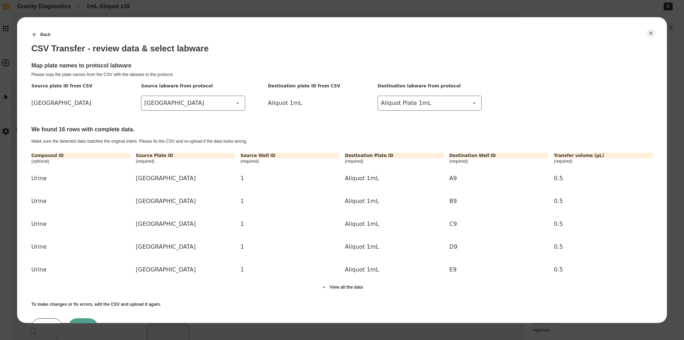
scroll to position [32, 0]
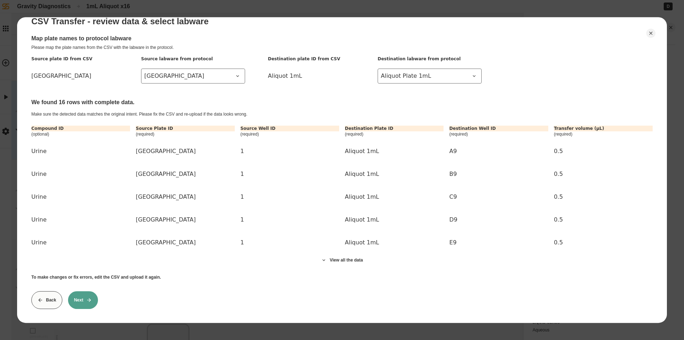
click at [86, 295] on button "Next" at bounding box center [83, 300] width 30 height 18
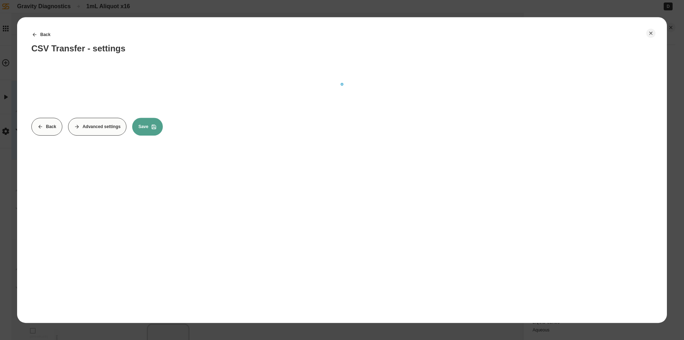
scroll to position [0, 0]
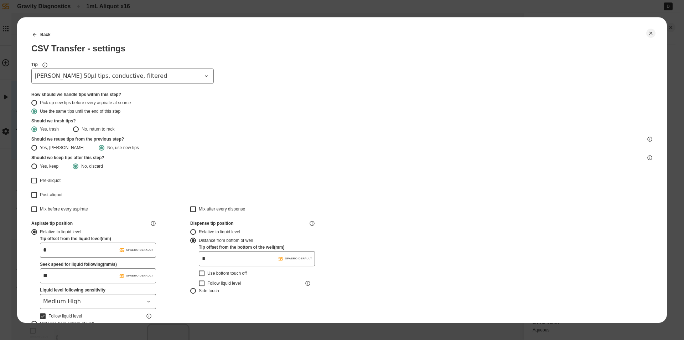
type input "*******"
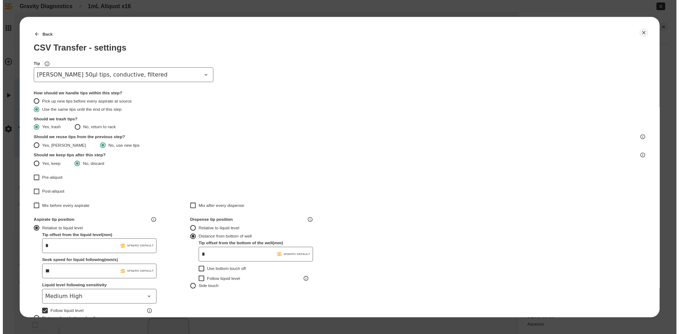
scroll to position [178, 0]
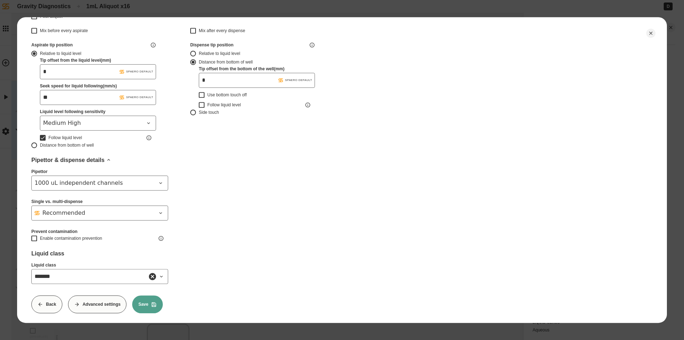
click at [147, 302] on button "Save" at bounding box center [147, 304] width 31 height 18
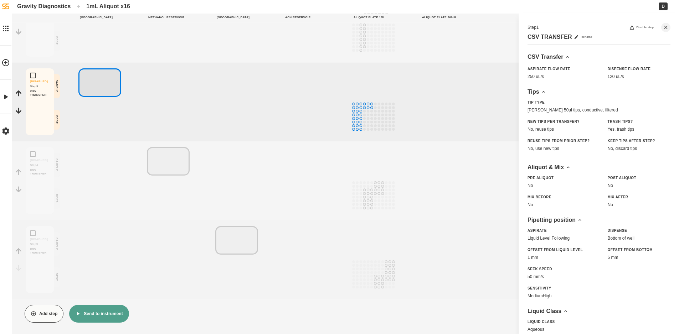
scroll to position [0, 0]
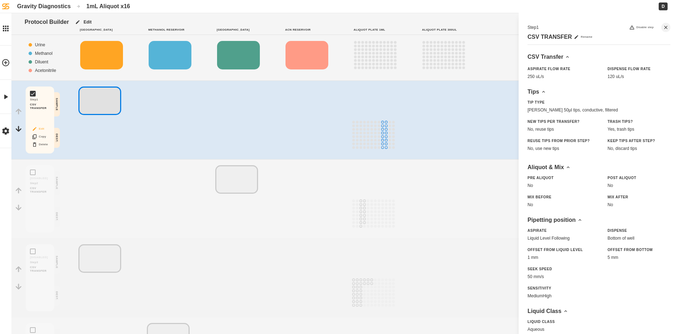
click at [47, 129] on button "Edit" at bounding box center [40, 128] width 23 height 9
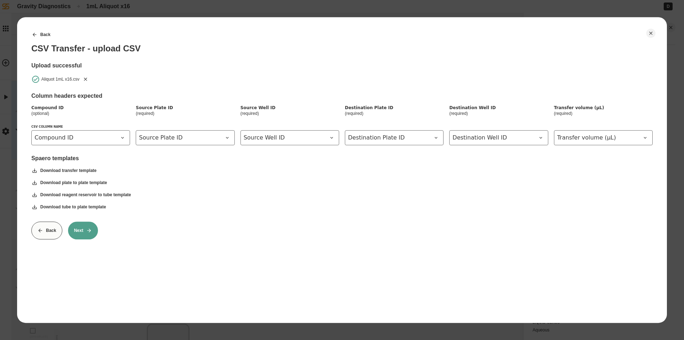
click at [82, 229] on button "Next" at bounding box center [83, 230] width 30 height 18
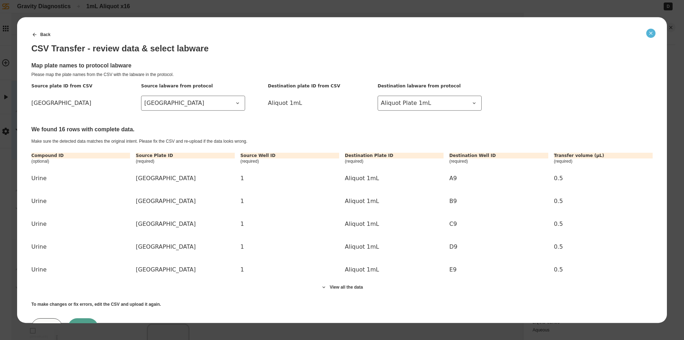
click at [651, 31] on icon "Close" at bounding box center [651, 33] width 6 height 6
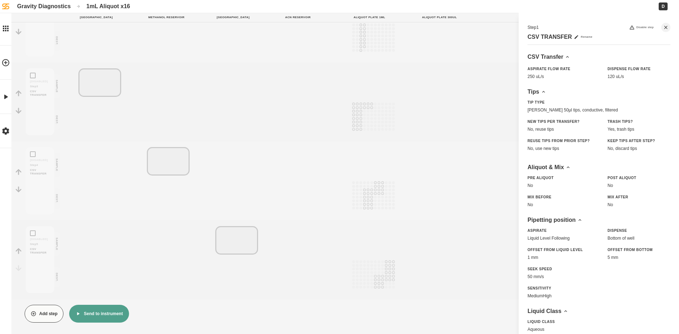
click at [99, 314] on button "Send to instrument" at bounding box center [98, 314] width 59 height 18
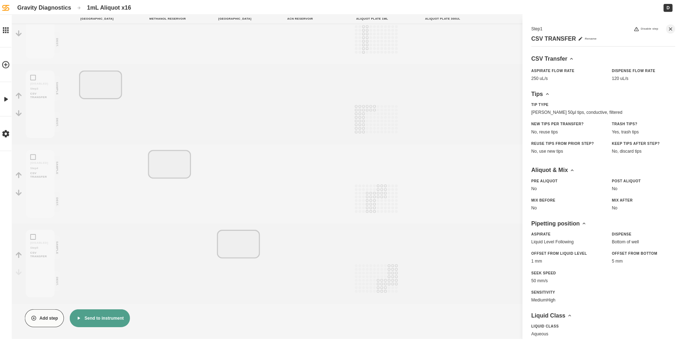
scroll to position [171, 0]
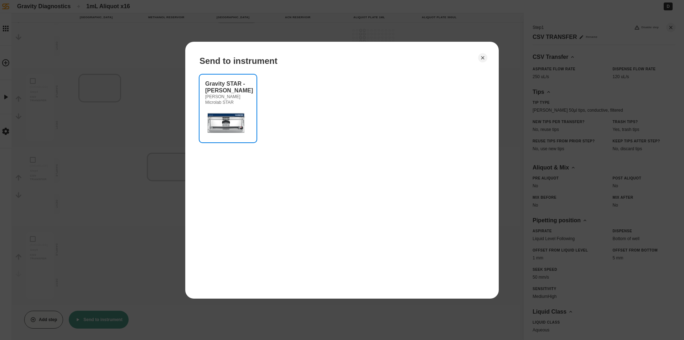
click at [225, 116] on img at bounding box center [226, 122] width 43 height 29
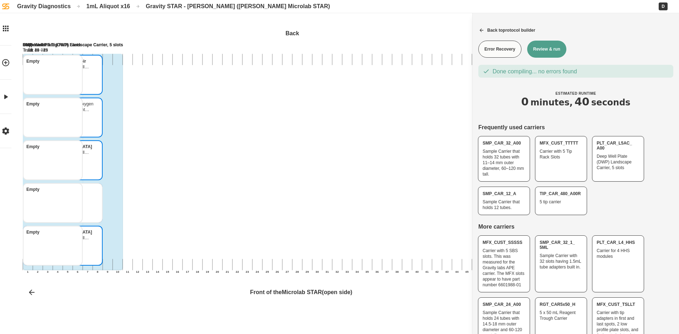
click at [557, 51] on button "Review & run" at bounding box center [546, 49] width 39 height 17
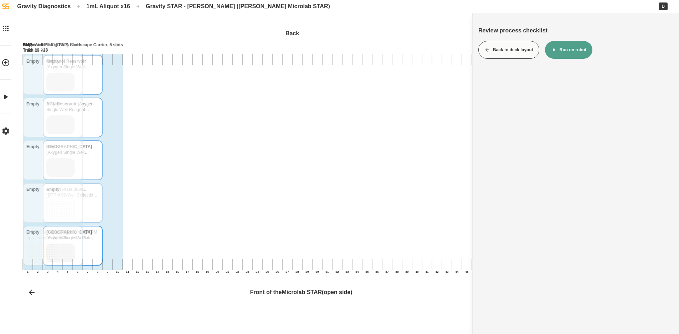
click at [562, 48] on button "Run on robot" at bounding box center [568, 50] width 47 height 18
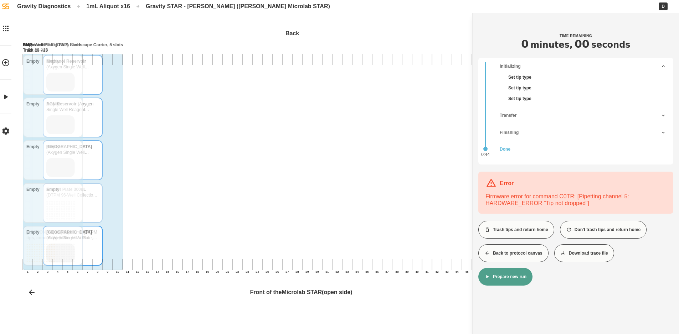
click at [526, 255] on button "Back to protocol canvas" at bounding box center [513, 253] width 70 height 18
